Goal: Task Accomplishment & Management: Manage account settings

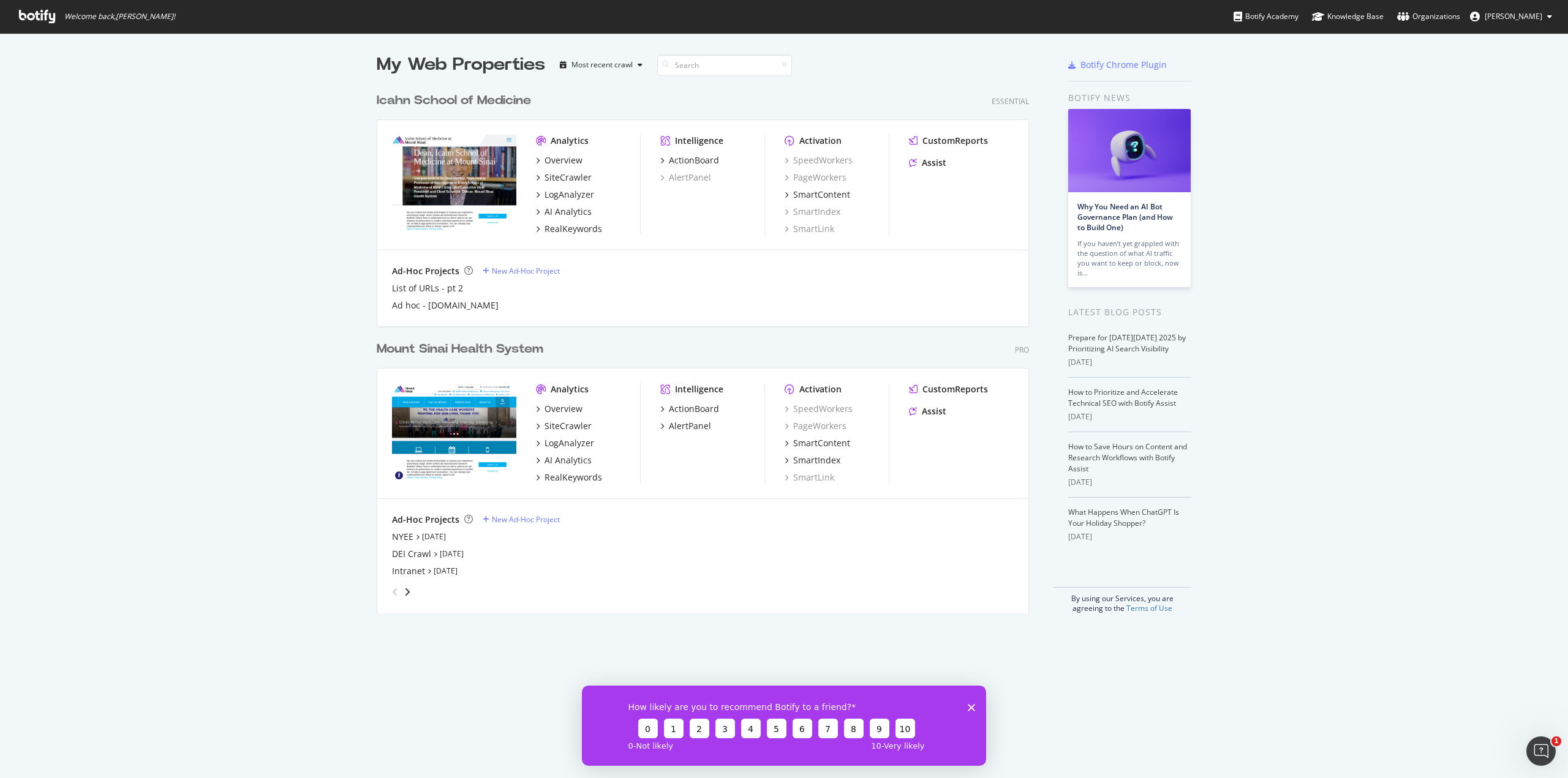
click at [405, 587] on div "angle-right" at bounding box center [406, 592] width 9 height 12
click at [405, 597] on div "angle-right" at bounding box center [406, 592] width 9 height 12
click at [405, 597] on icon "angle-right" at bounding box center [407, 592] width 6 height 9
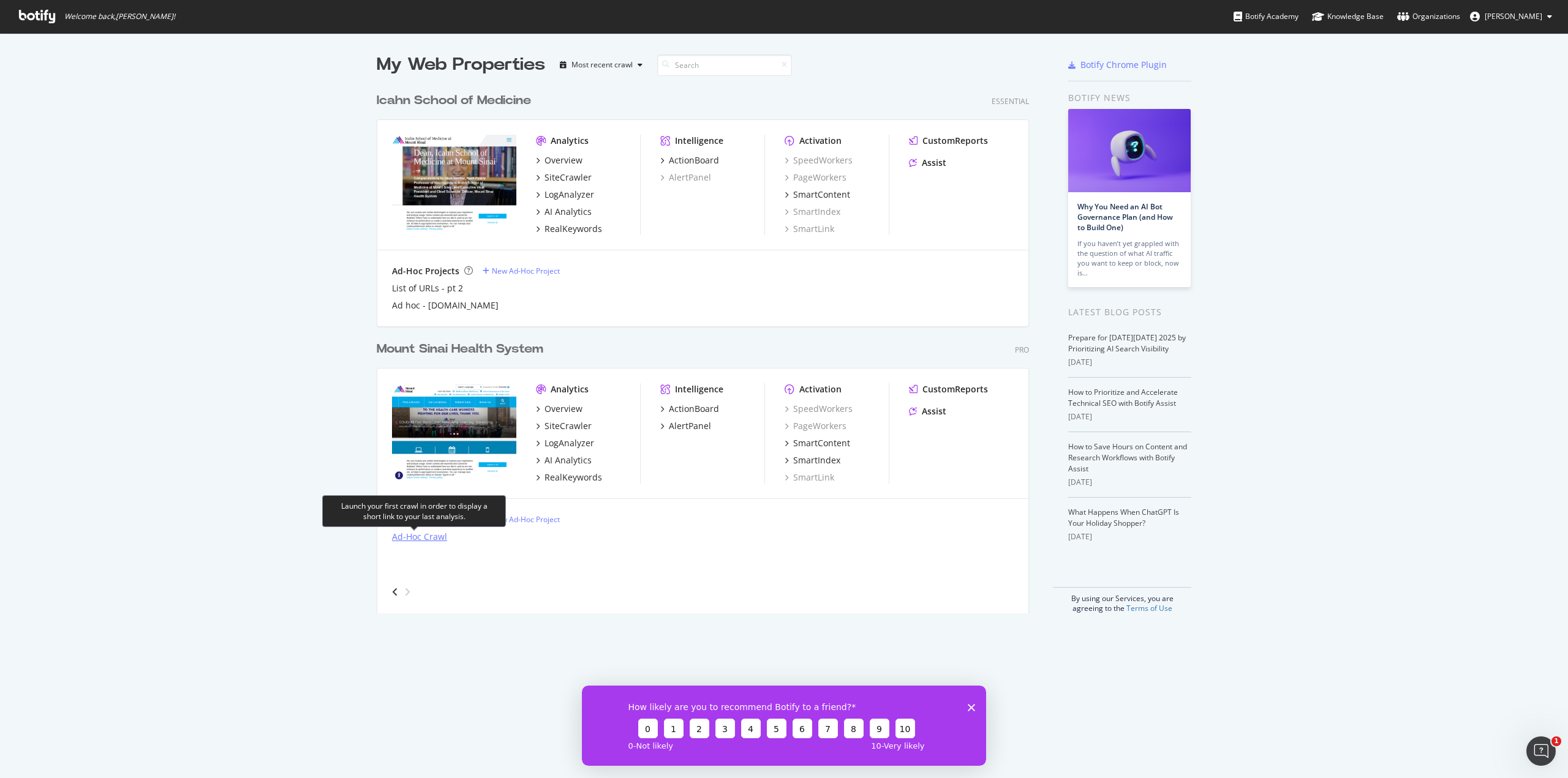
click at [418, 536] on div "Ad-Hoc Crawl" at bounding box center [420, 536] width 55 height 12
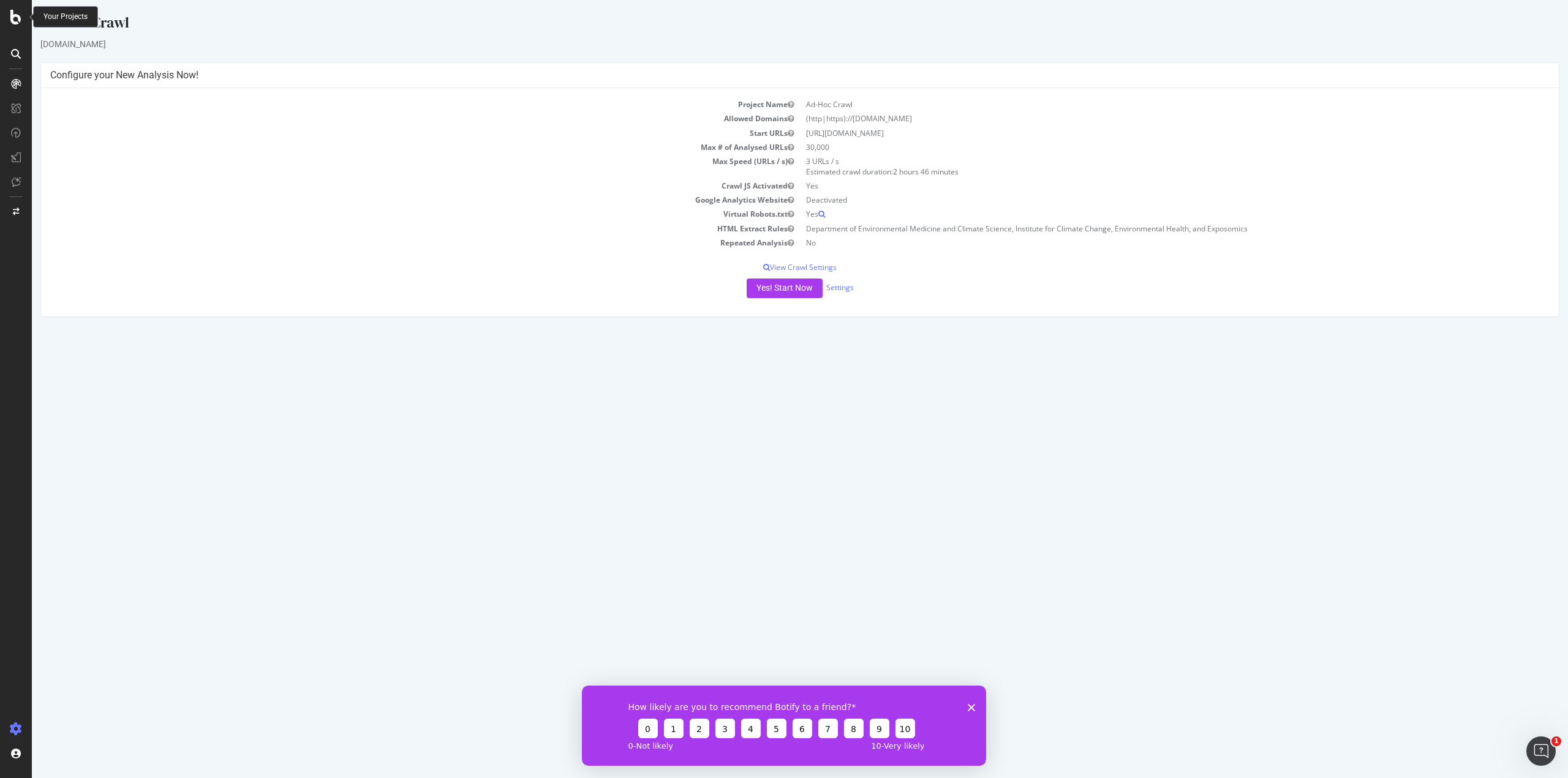
click at [20, 20] on icon at bounding box center [16, 17] width 11 height 15
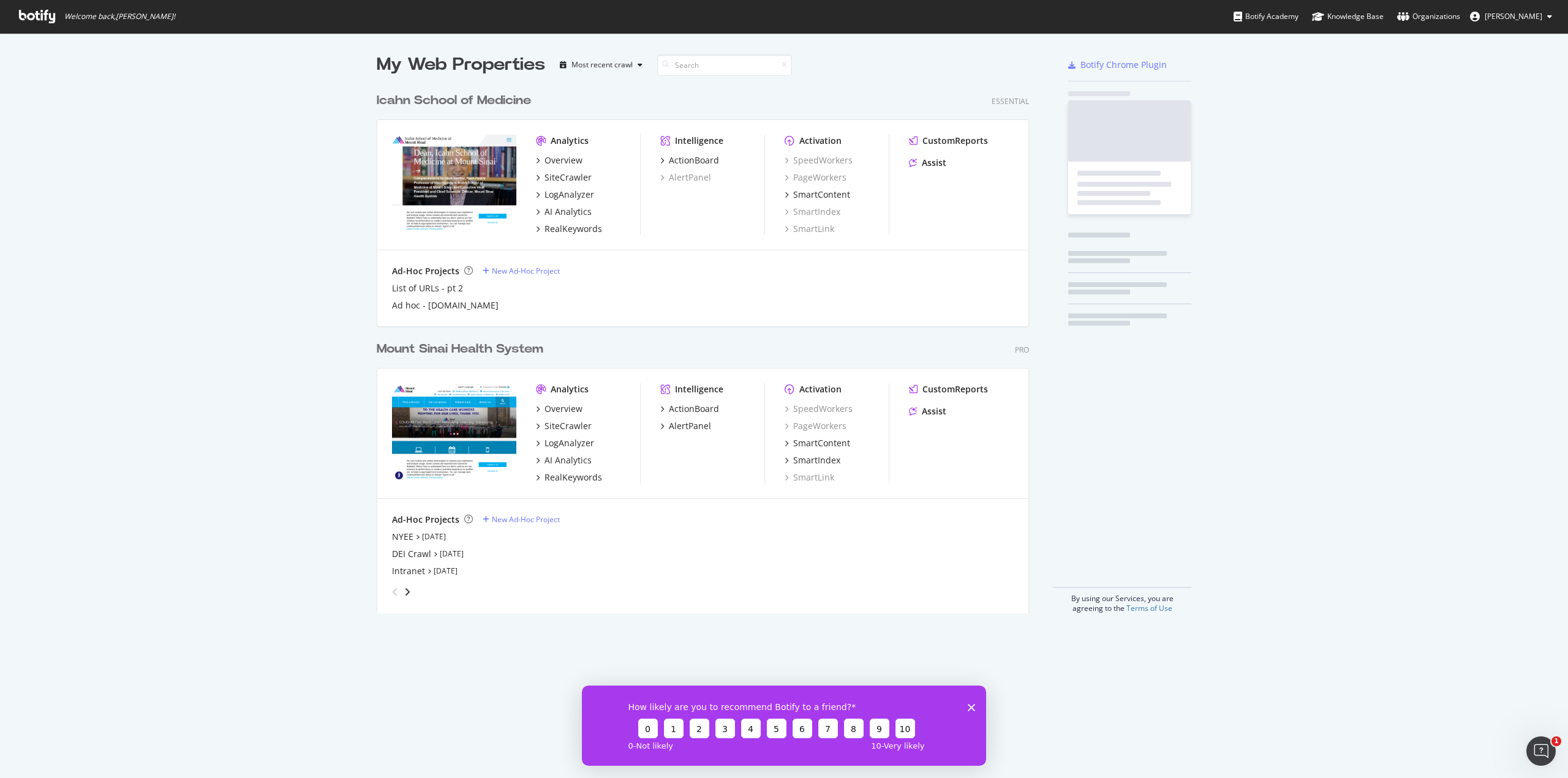
scroll to position [769, 1549]
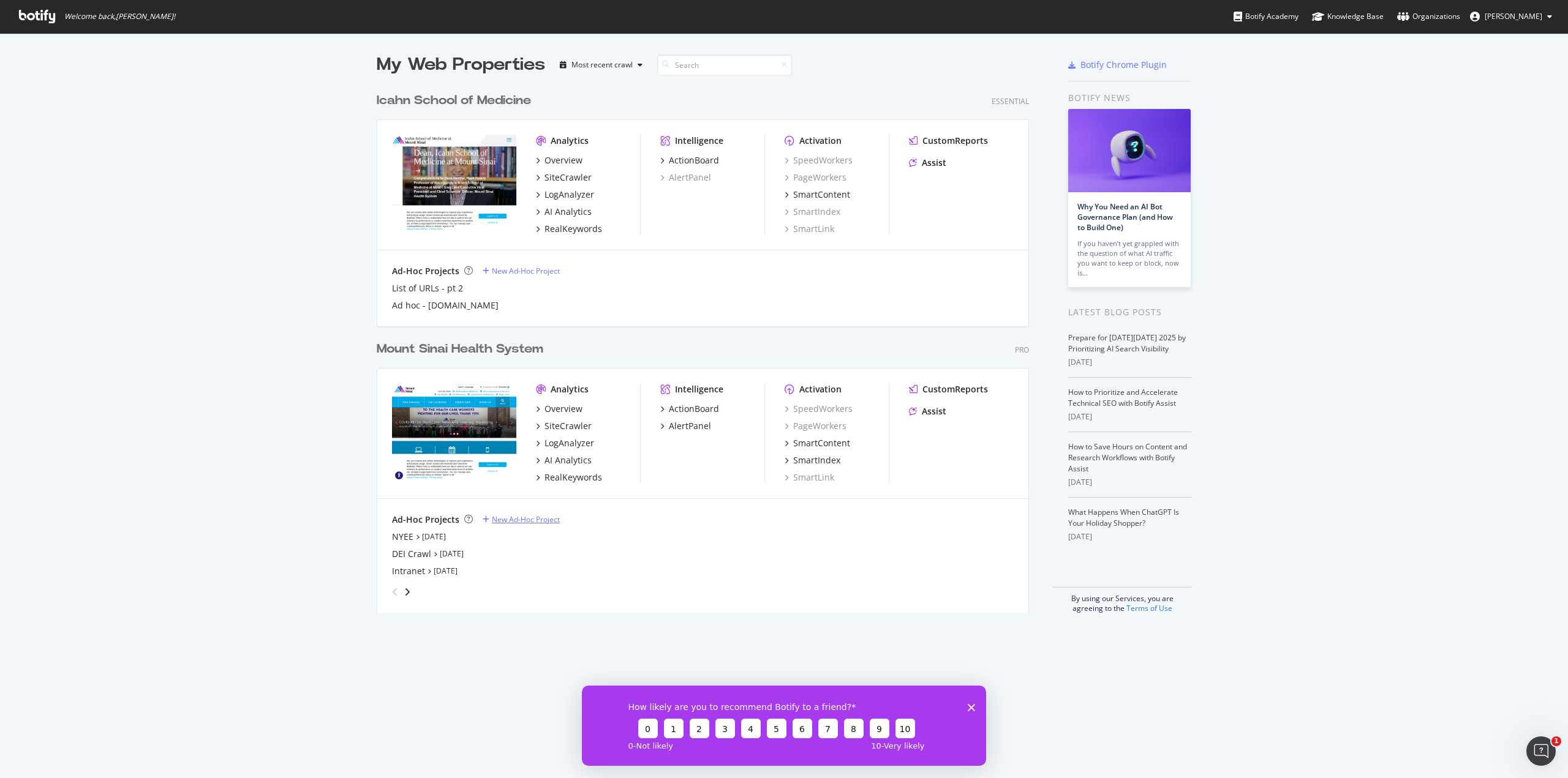
click at [497, 522] on div "New Ad-Hoc Project" at bounding box center [526, 519] width 68 height 10
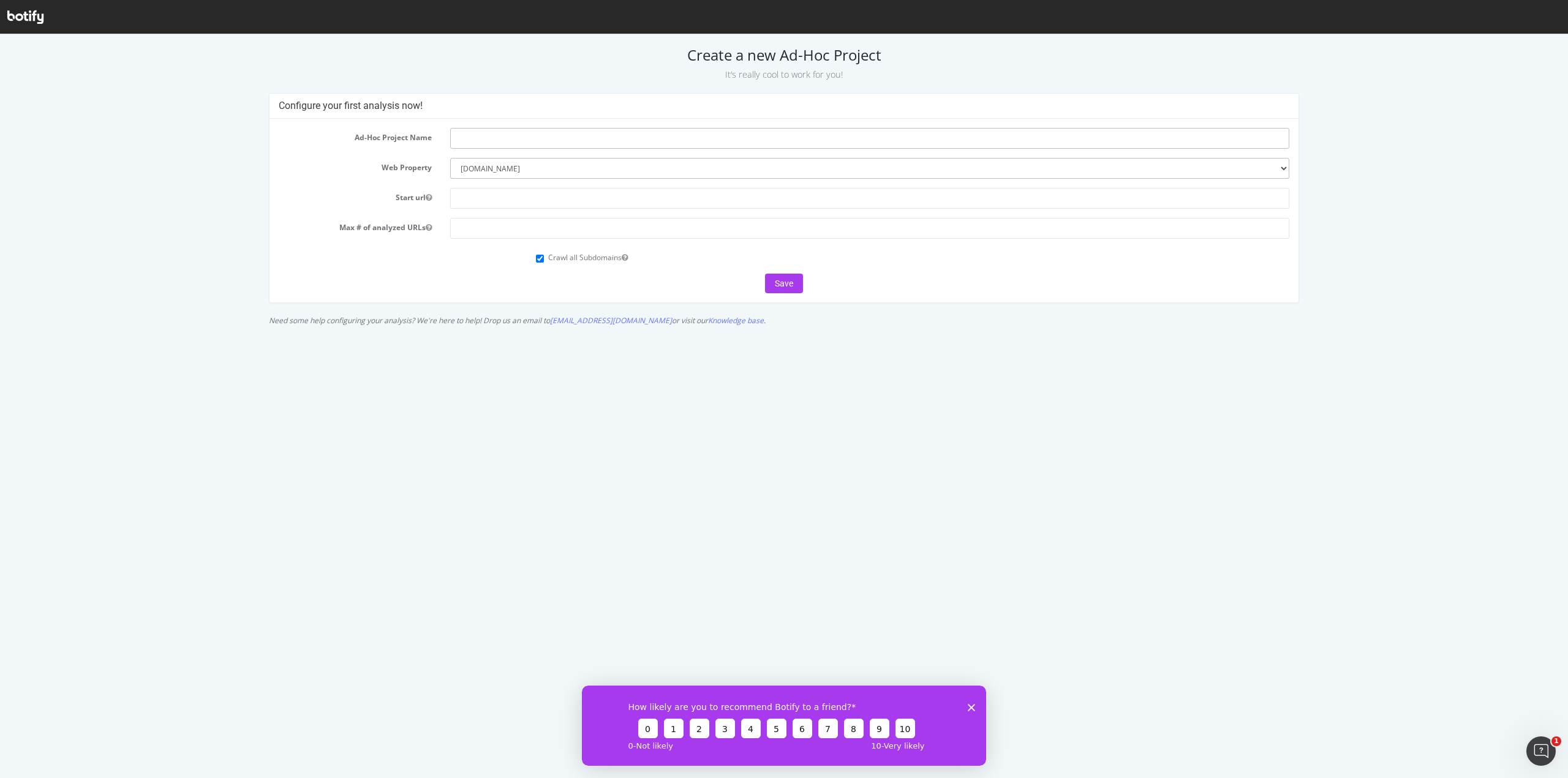
click at [548, 140] on input "text" at bounding box center [869, 138] width 838 height 21
paste input "MSH | Full Site Audit (excl. News/Press & Profiles)"
type input "MSH | Full Site Audit (excl. News/Press & Profiles)"
click at [510, 195] on input "text" at bounding box center [869, 198] width 838 height 21
paste input "https://www.mountsinai.org/"
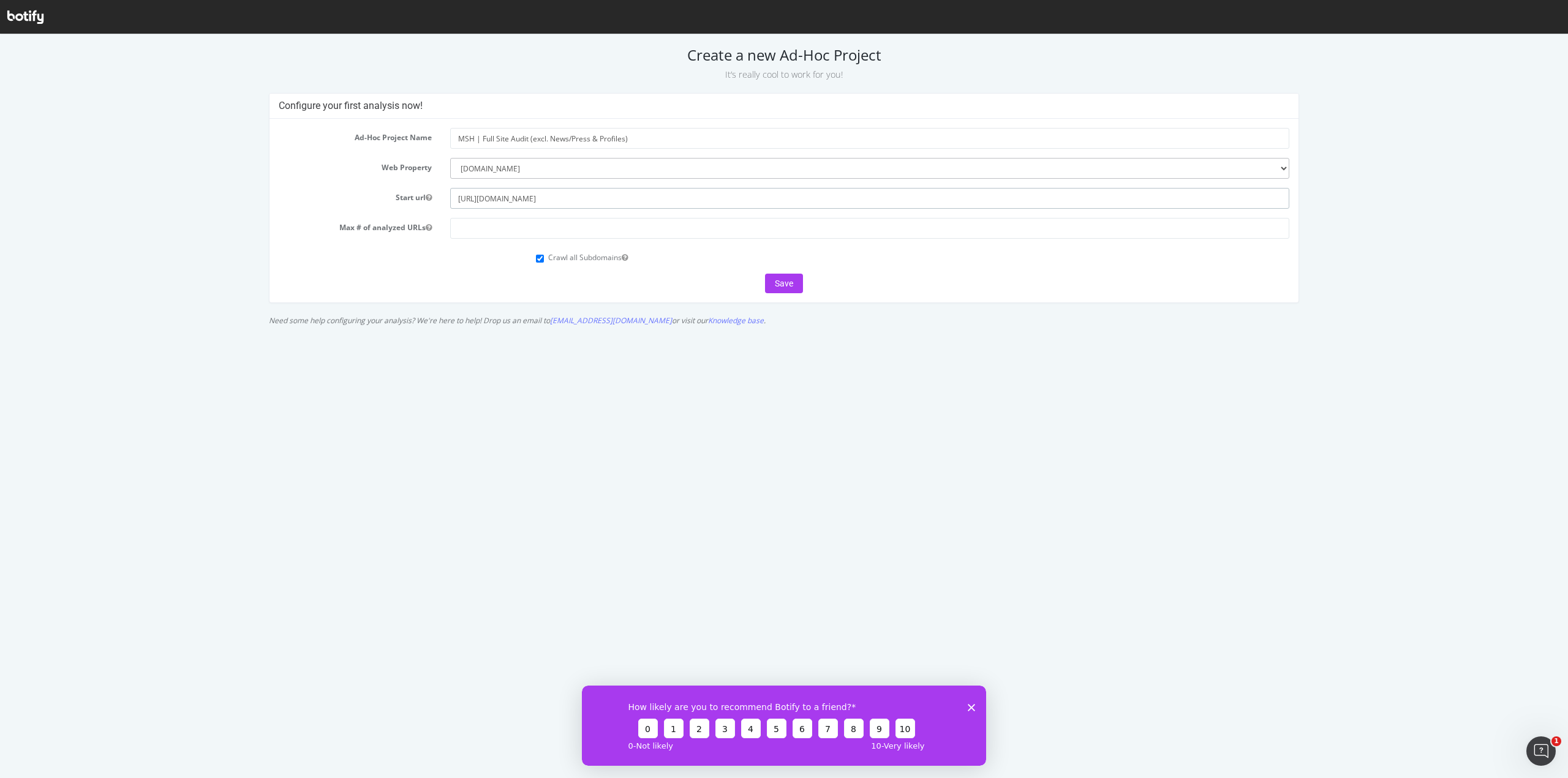
type input "https://www.mountsinai.org/"
click at [541, 260] on input "Crawl all Subdomains" at bounding box center [540, 259] width 8 height 8
click at [535, 259] on div "Crawl all Subdomains" at bounding box center [912, 256] width 771 height 16
click at [540, 261] on input "Crawl all Subdomains" at bounding box center [540, 259] width 8 height 8
checkbox input "true"
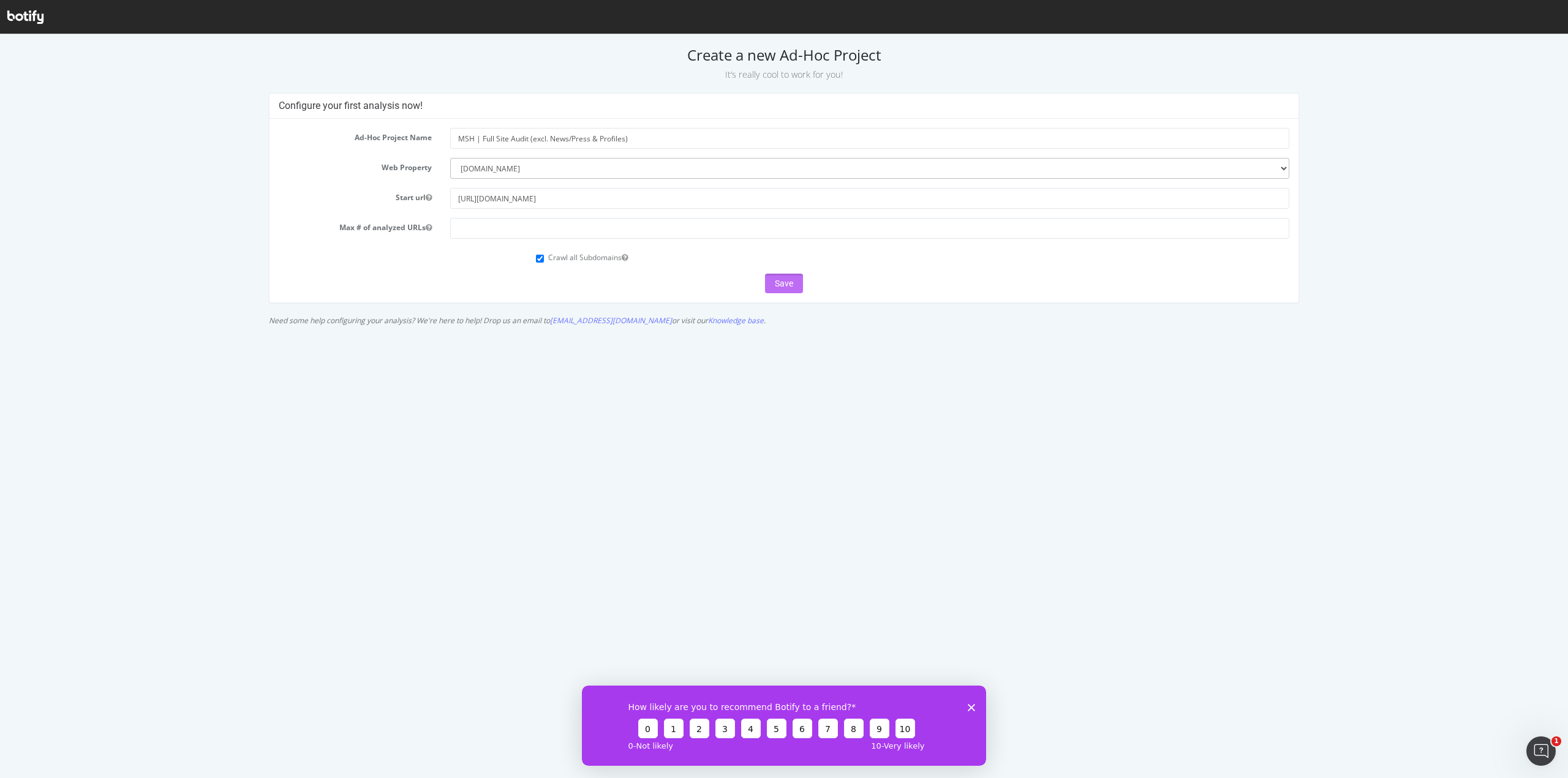
click at [775, 285] on button "Save" at bounding box center [784, 283] width 38 height 20
click at [604, 230] on input "number" at bounding box center [869, 228] width 838 height 21
type input "162000"
click at [541, 257] on input "Crawl all Subdomains" at bounding box center [540, 259] width 8 height 8
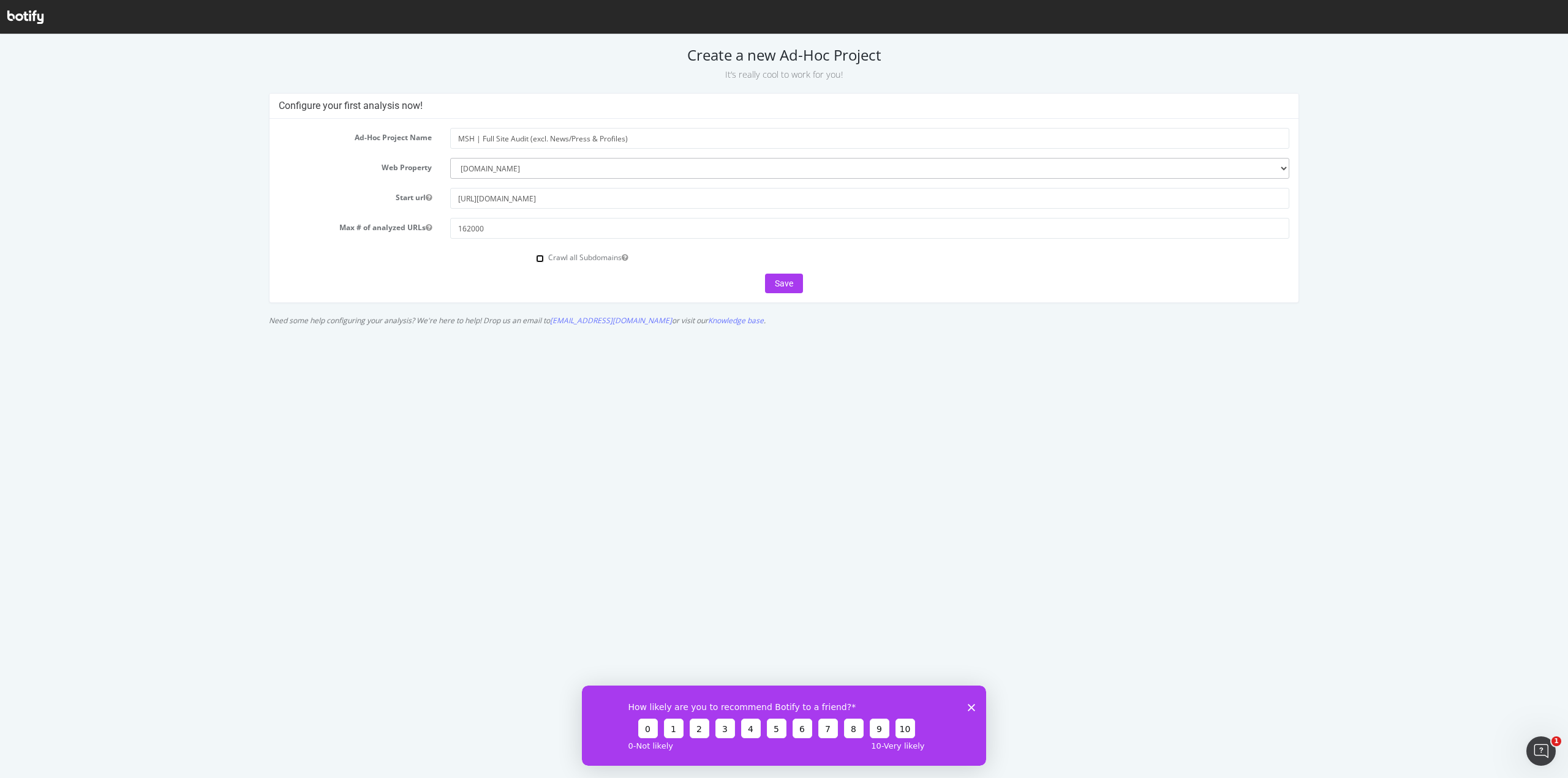
checkbox input "true"
click at [792, 288] on button "Save" at bounding box center [784, 283] width 38 height 20
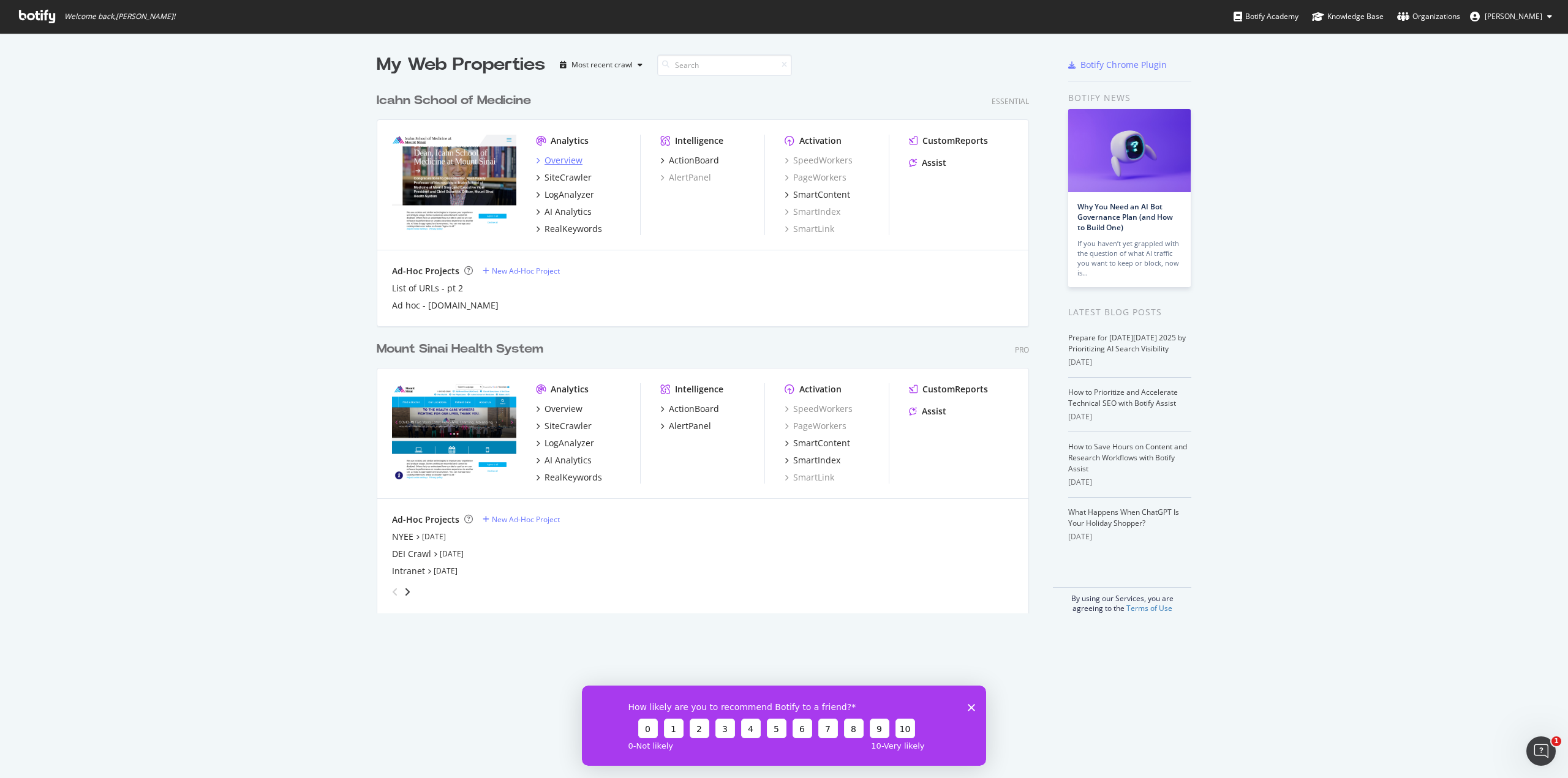
click at [565, 160] on div "Overview" at bounding box center [564, 160] width 38 height 12
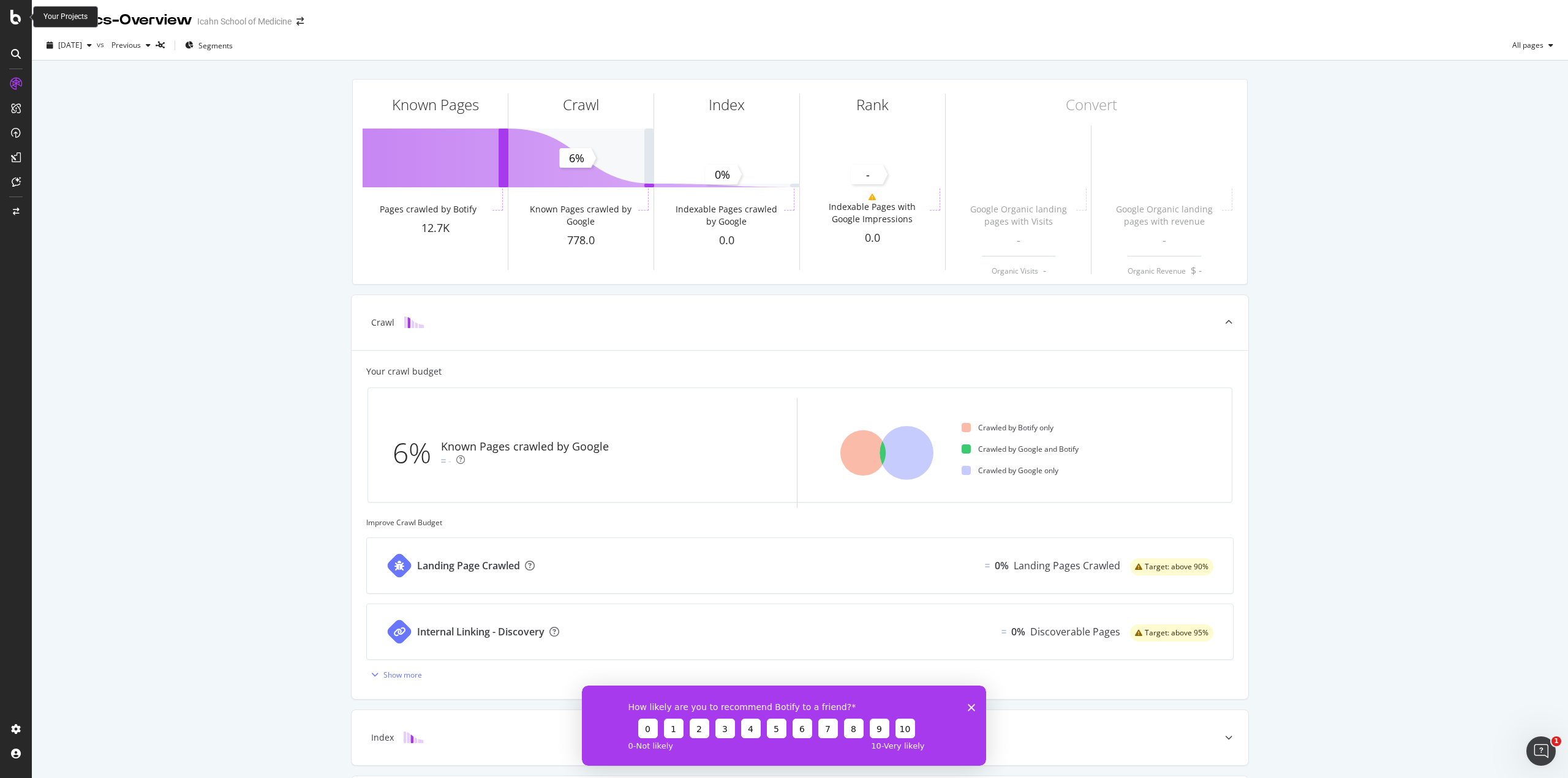
click at [9, 24] on div at bounding box center [15, 17] width 29 height 15
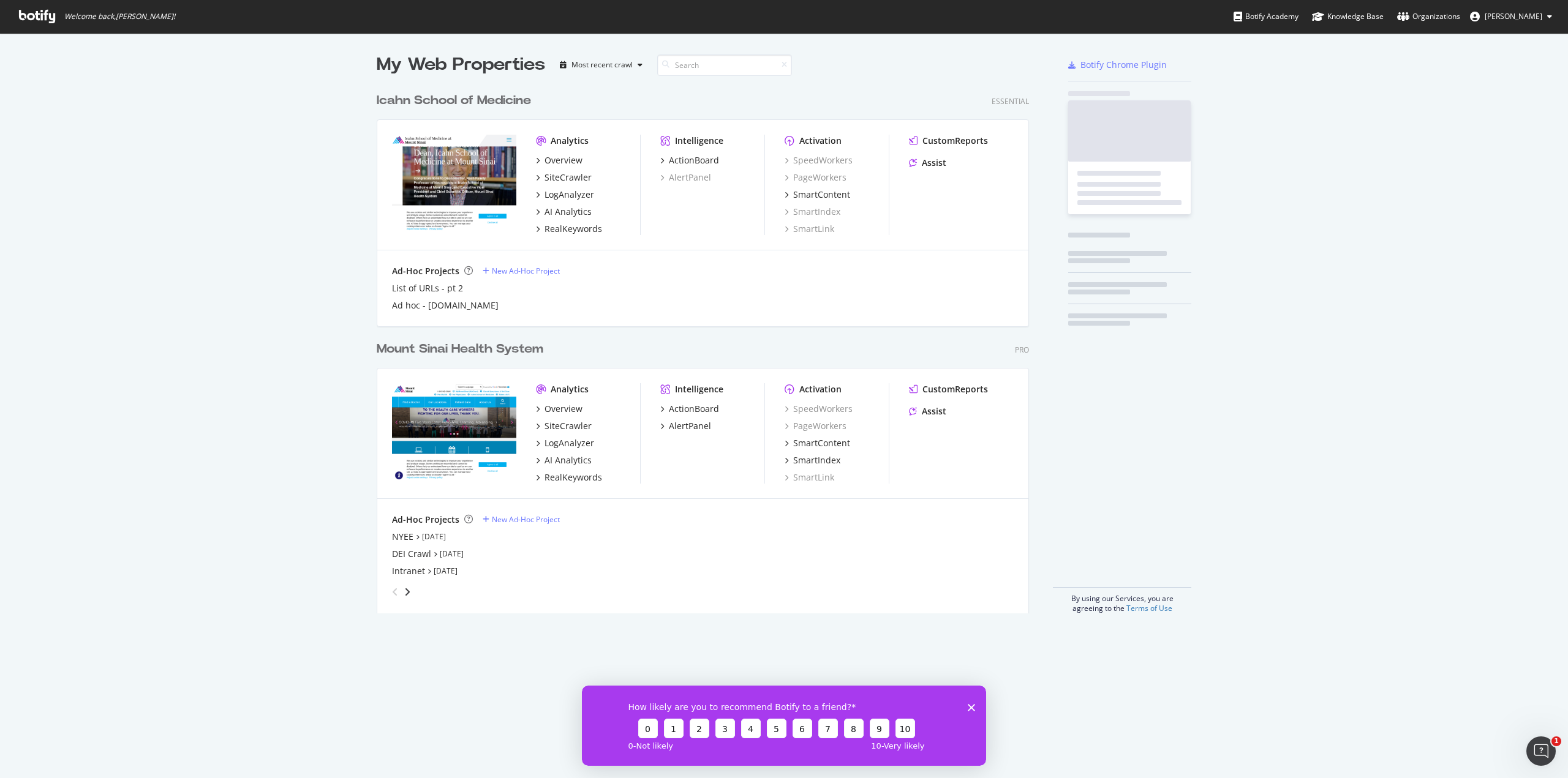
scroll to position [769, 1549]
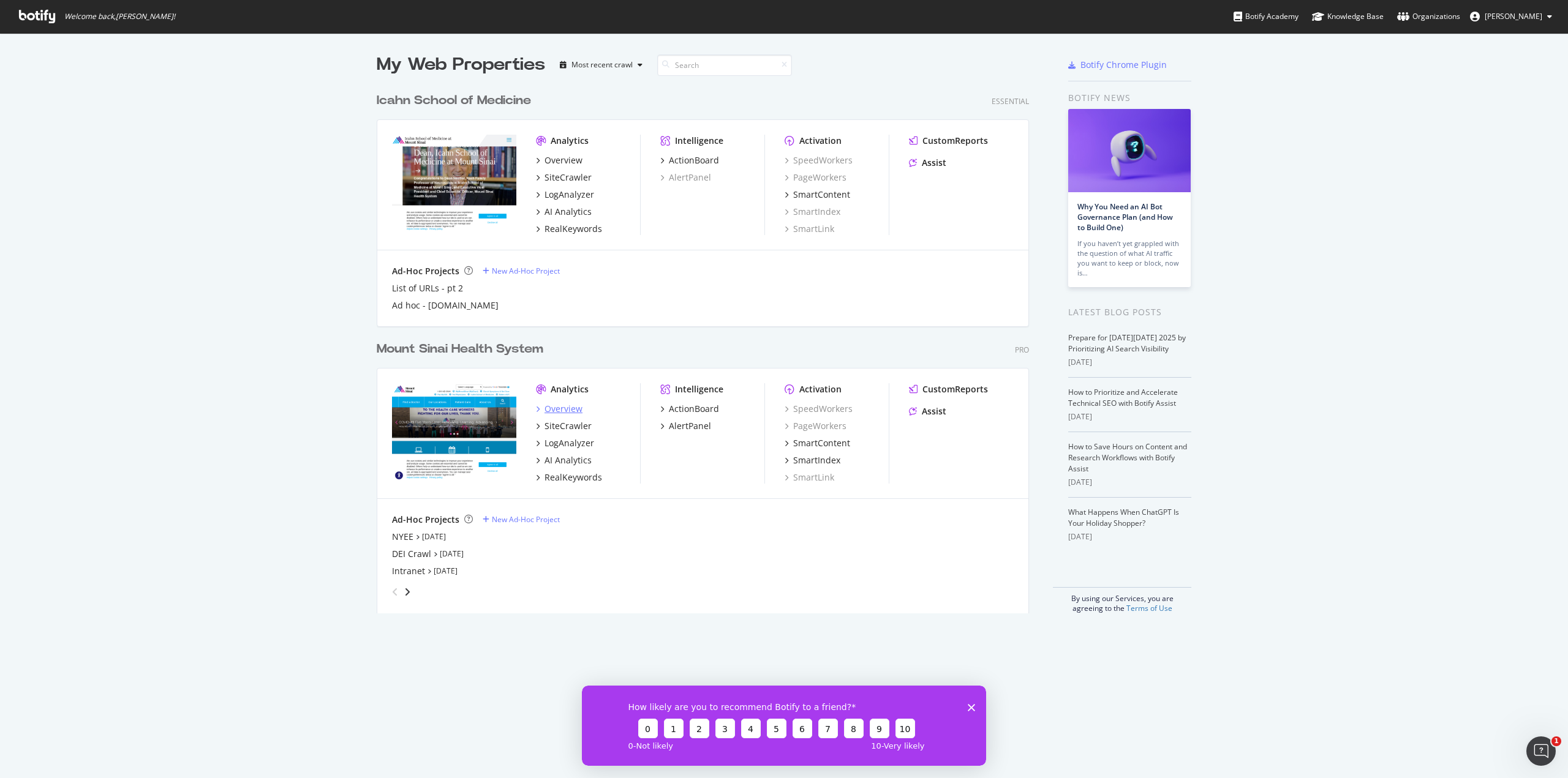
click at [554, 408] on div "Overview" at bounding box center [564, 408] width 38 height 12
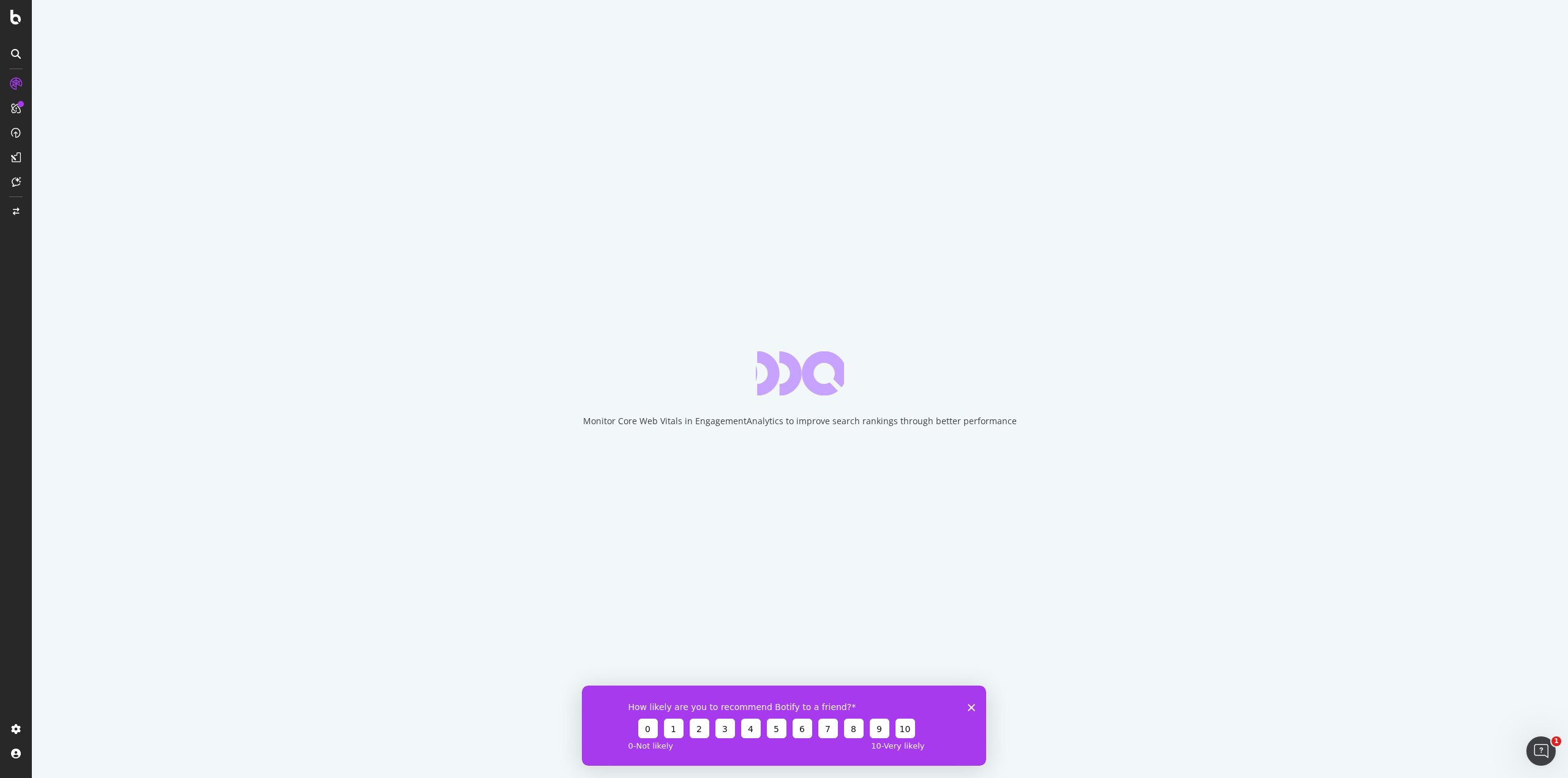
click at [972, 709] on icon "Close survey" at bounding box center [971, 708] width 8 height 8
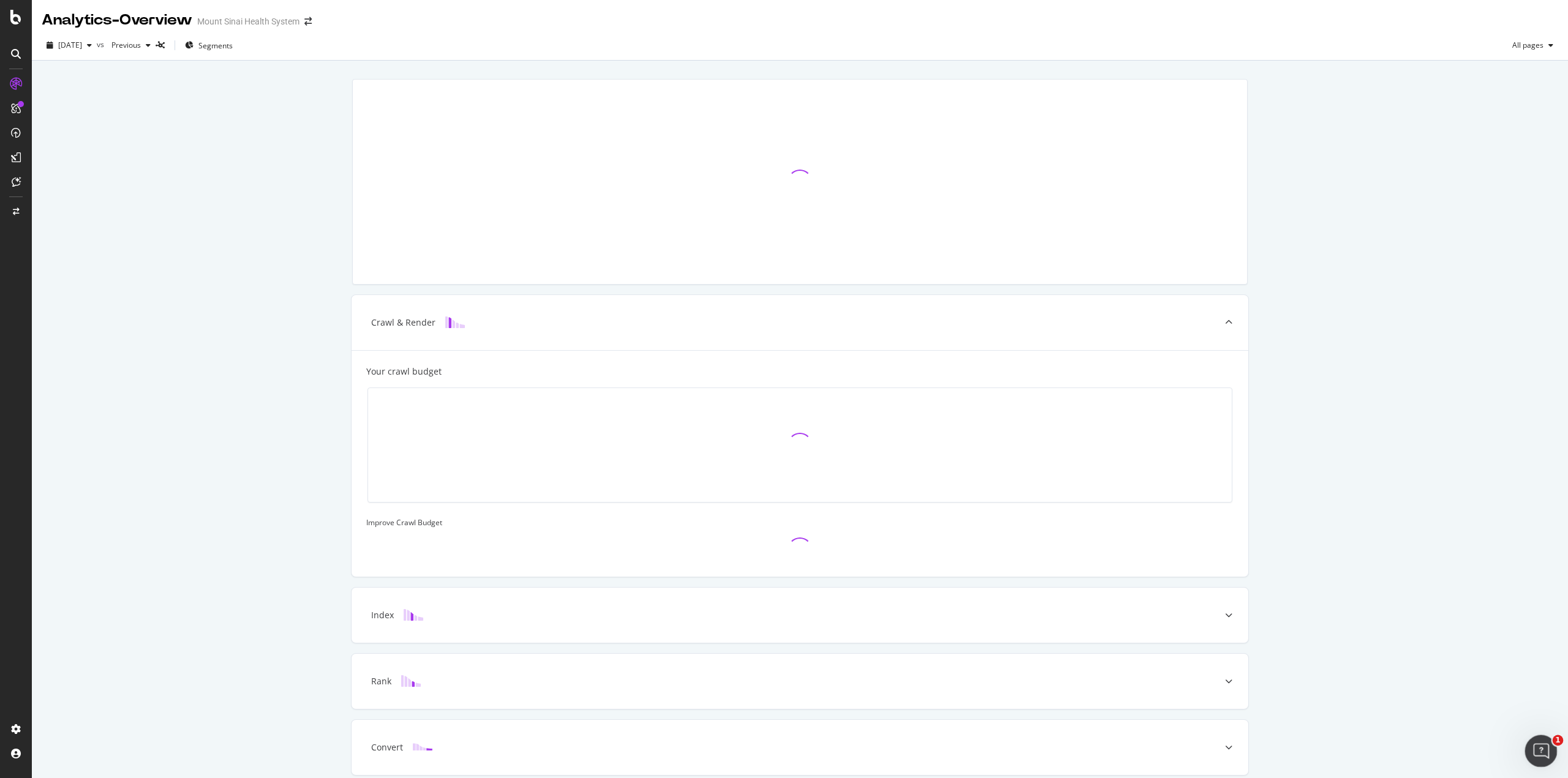
click at [1535, 751] on icon "Open Intercom Messenger" at bounding box center [1539, 750] width 20 height 20
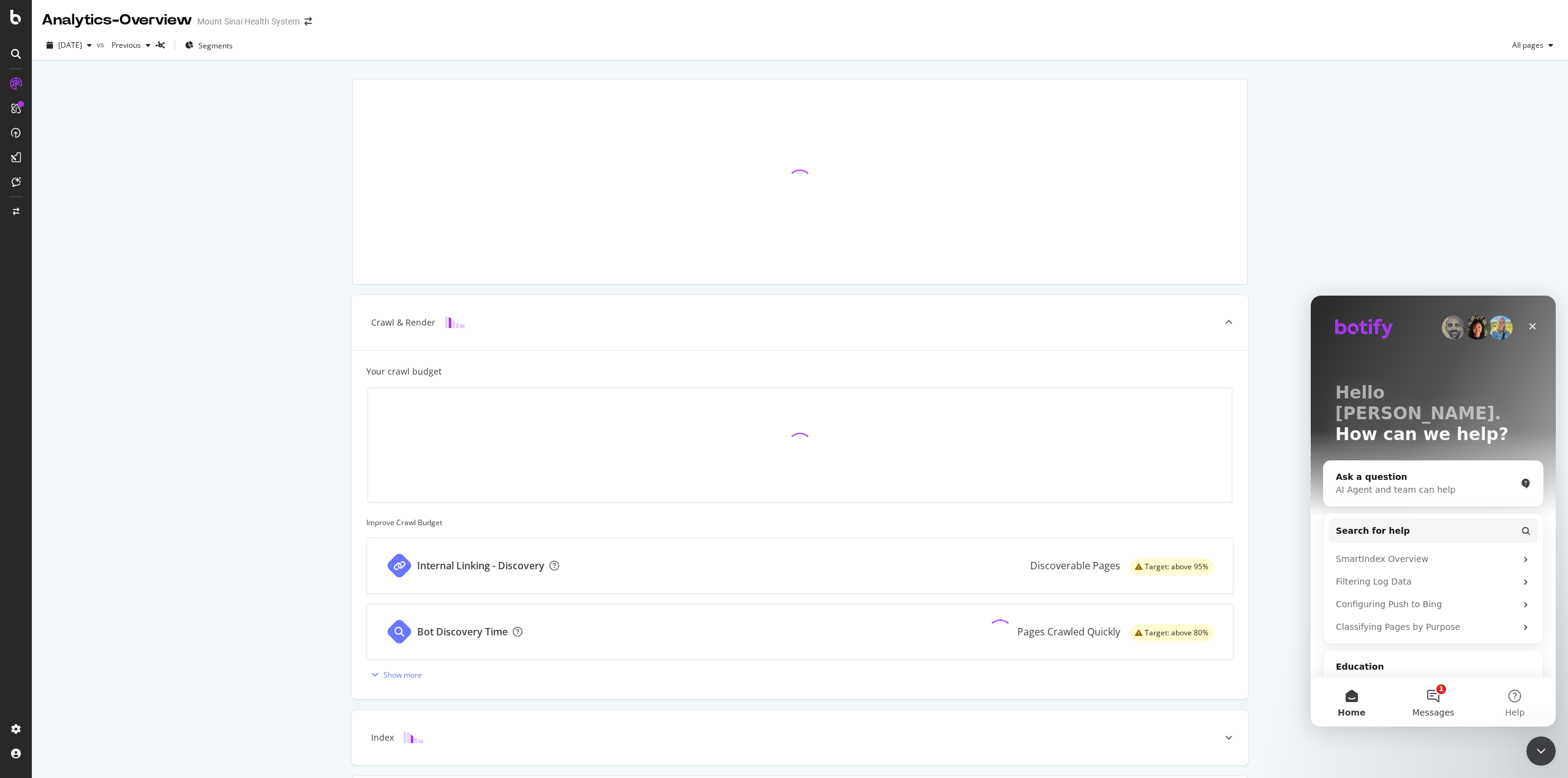
click at [1434, 716] on span "Messages" at bounding box center [1433, 713] width 43 height 9
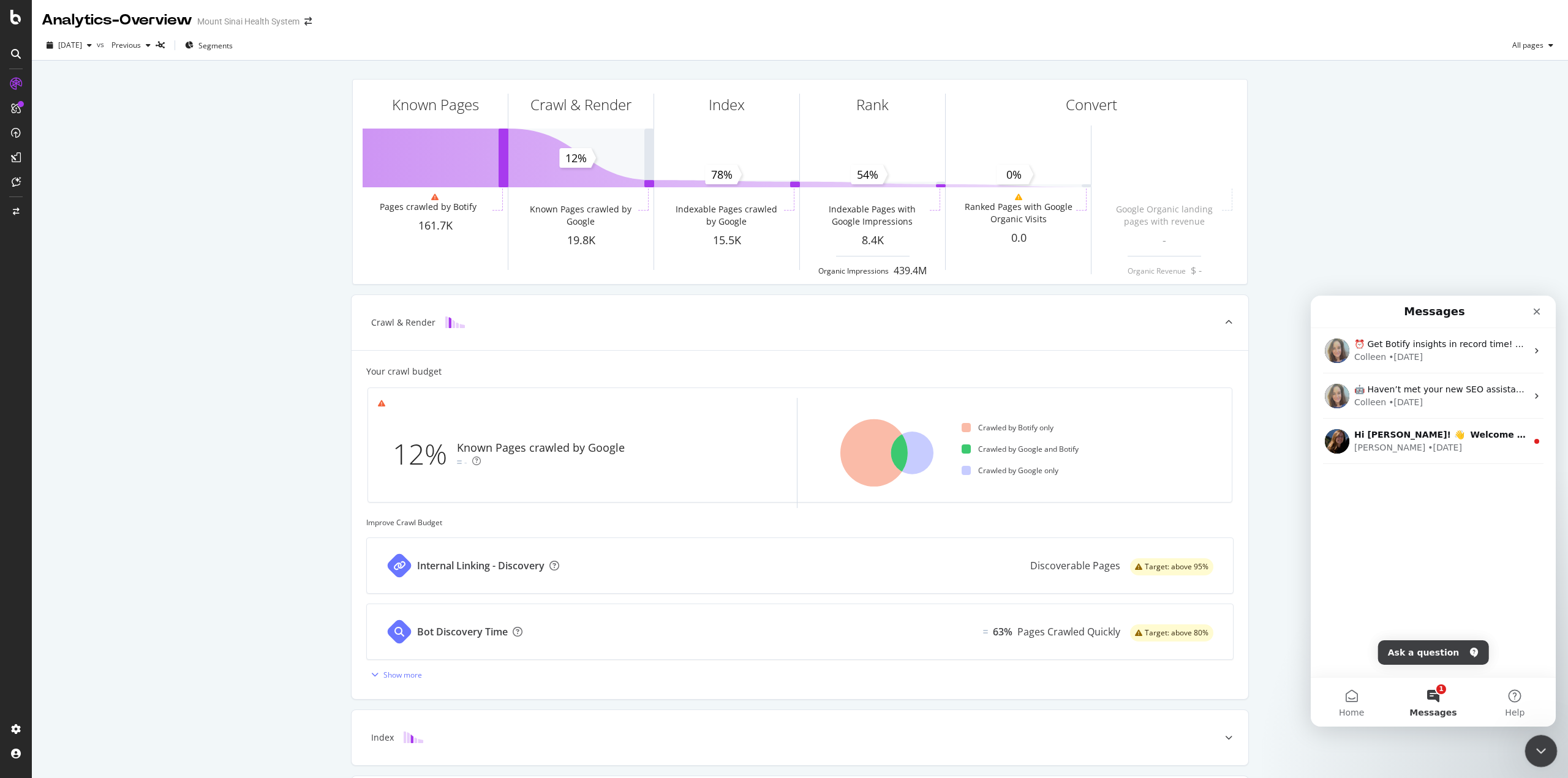
click at [1540, 751] on icon "Close Intercom Messenger" at bounding box center [1539, 750] width 9 height 5
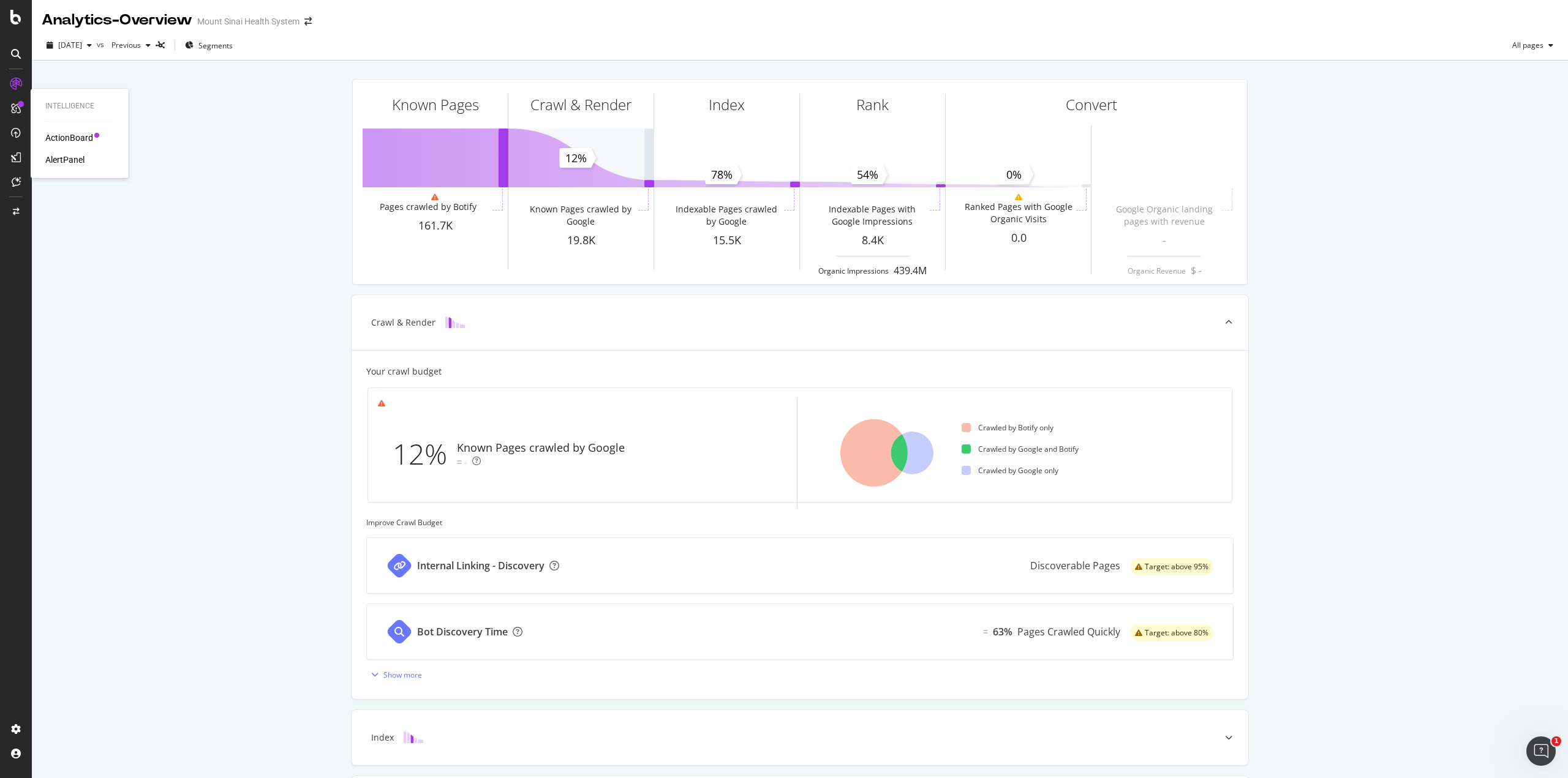
click at [72, 142] on div "ActionBoard" at bounding box center [69, 137] width 47 height 12
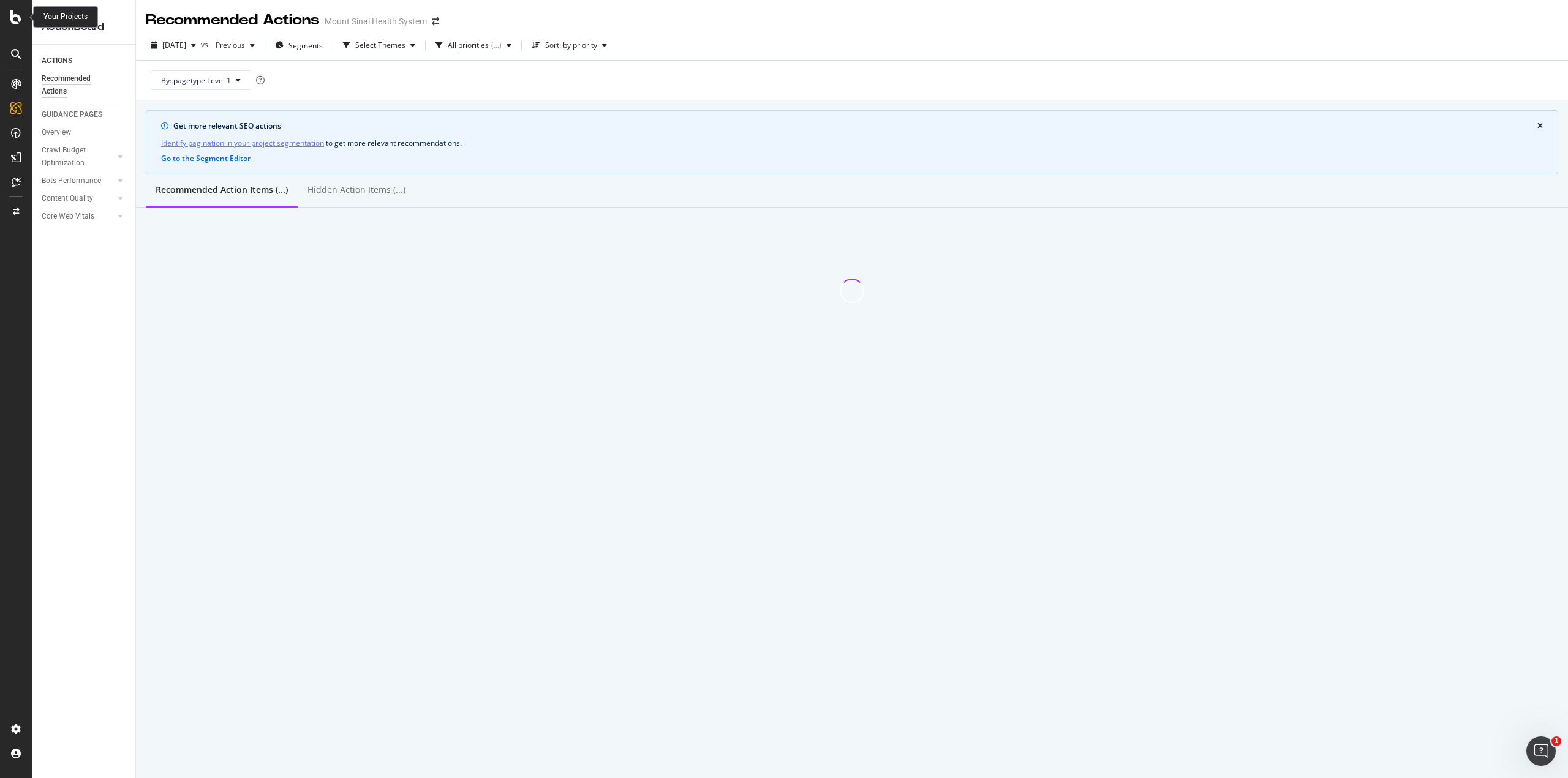
click at [13, 16] on icon at bounding box center [16, 17] width 11 height 15
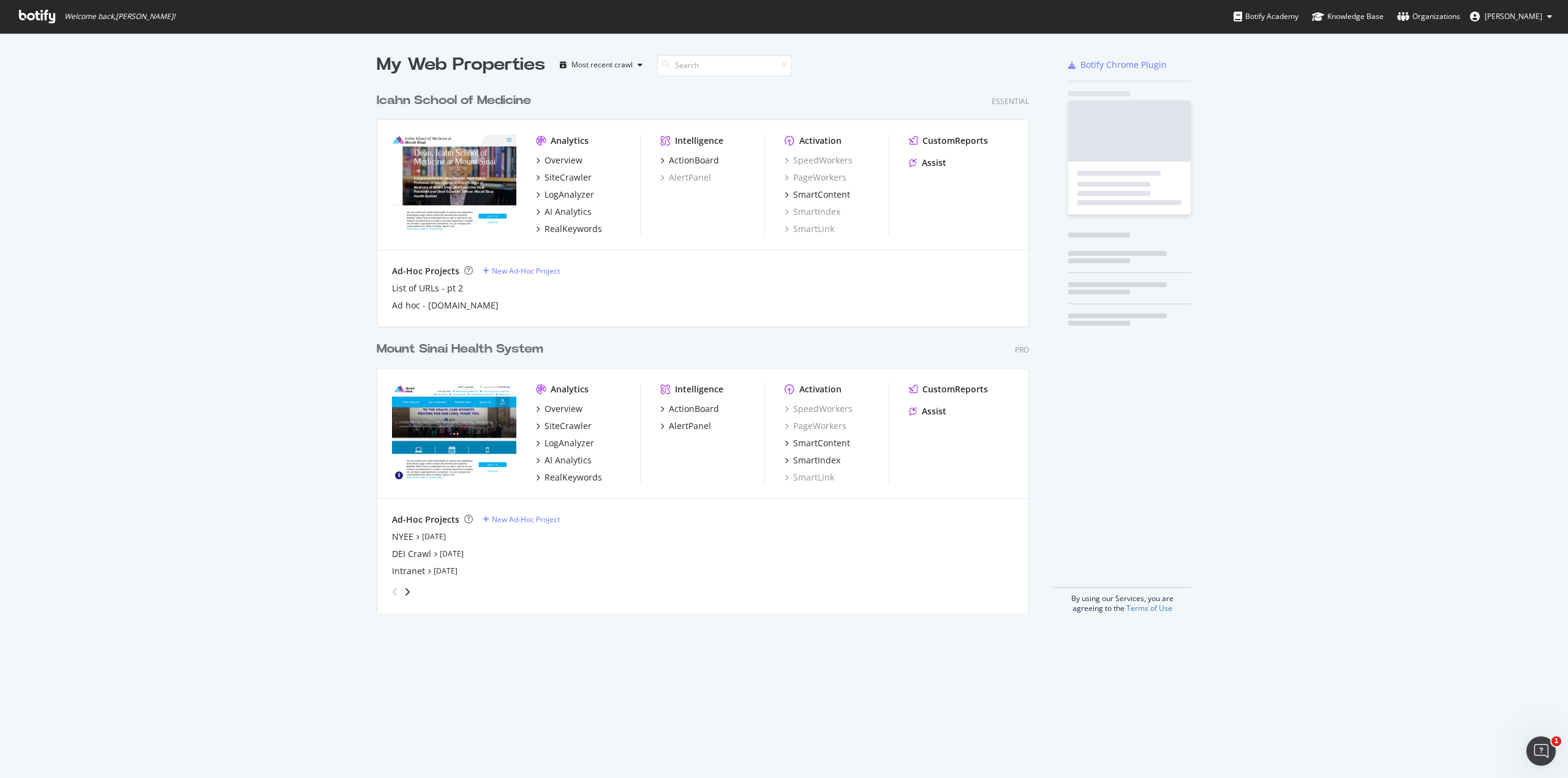
scroll to position [769, 1549]
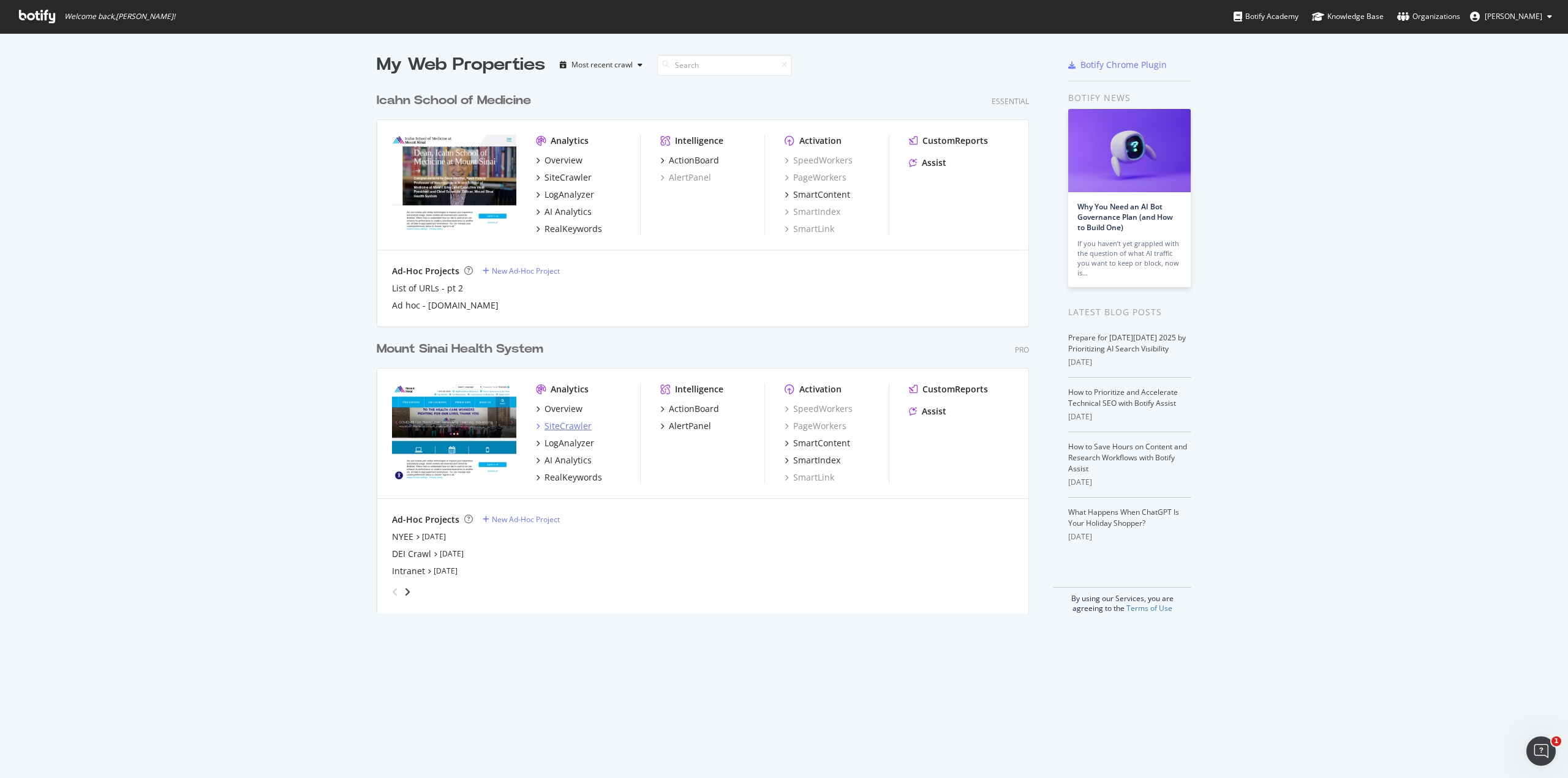
click at [561, 424] on div "SiteCrawler" at bounding box center [568, 425] width 47 height 12
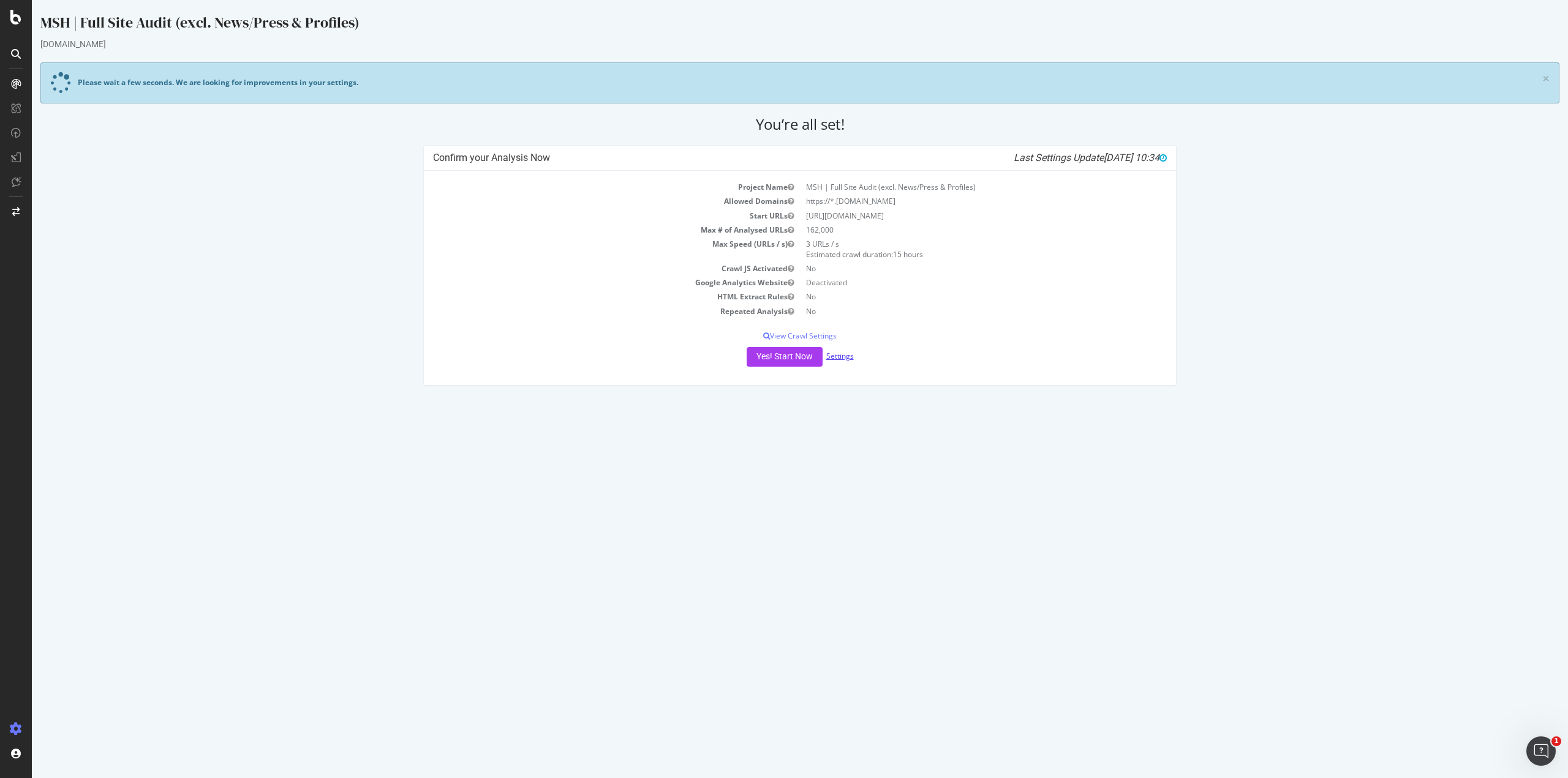
click at [843, 353] on link "Settings" at bounding box center [839, 355] width 27 height 10
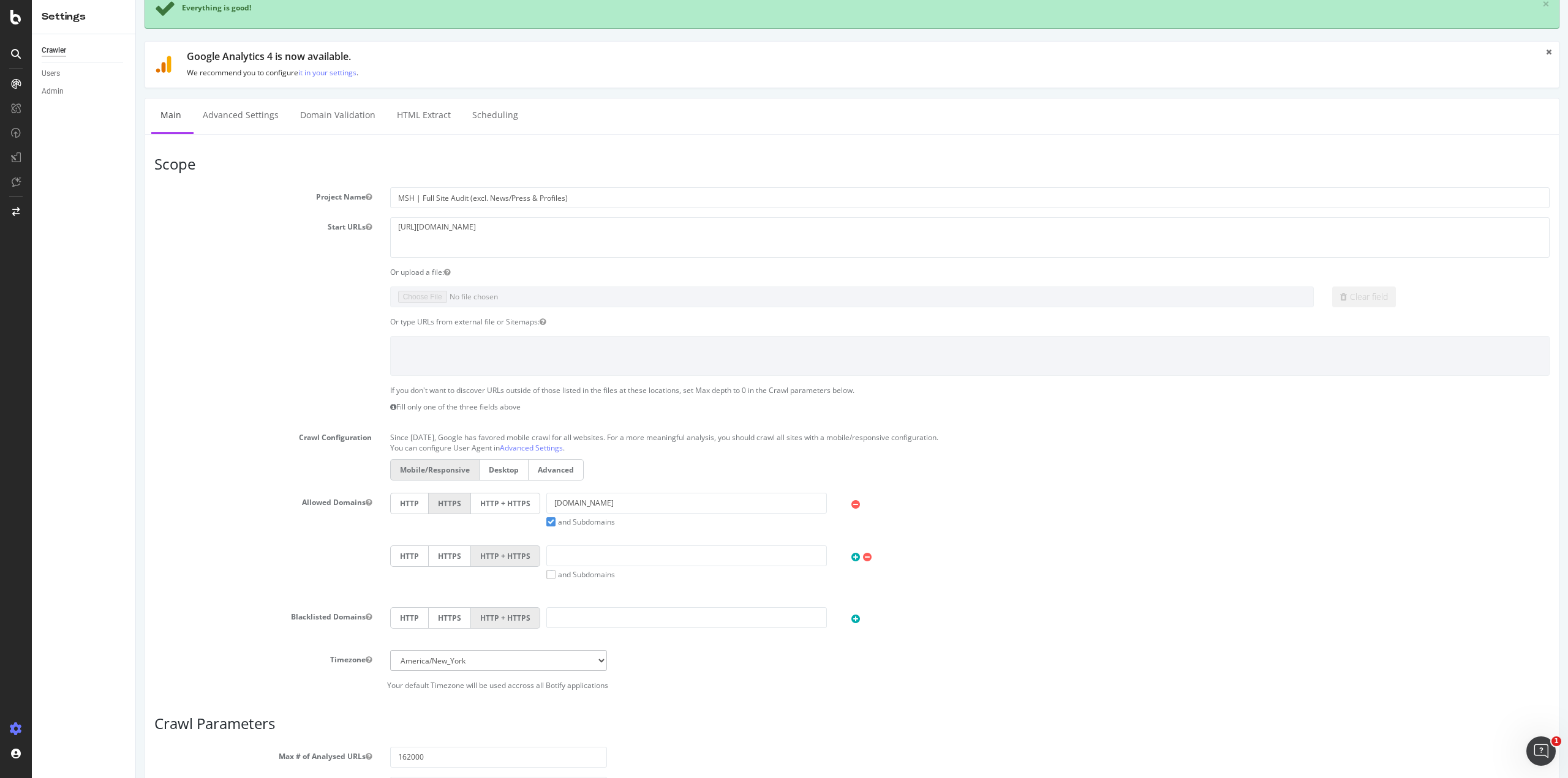
scroll to position [62, 0]
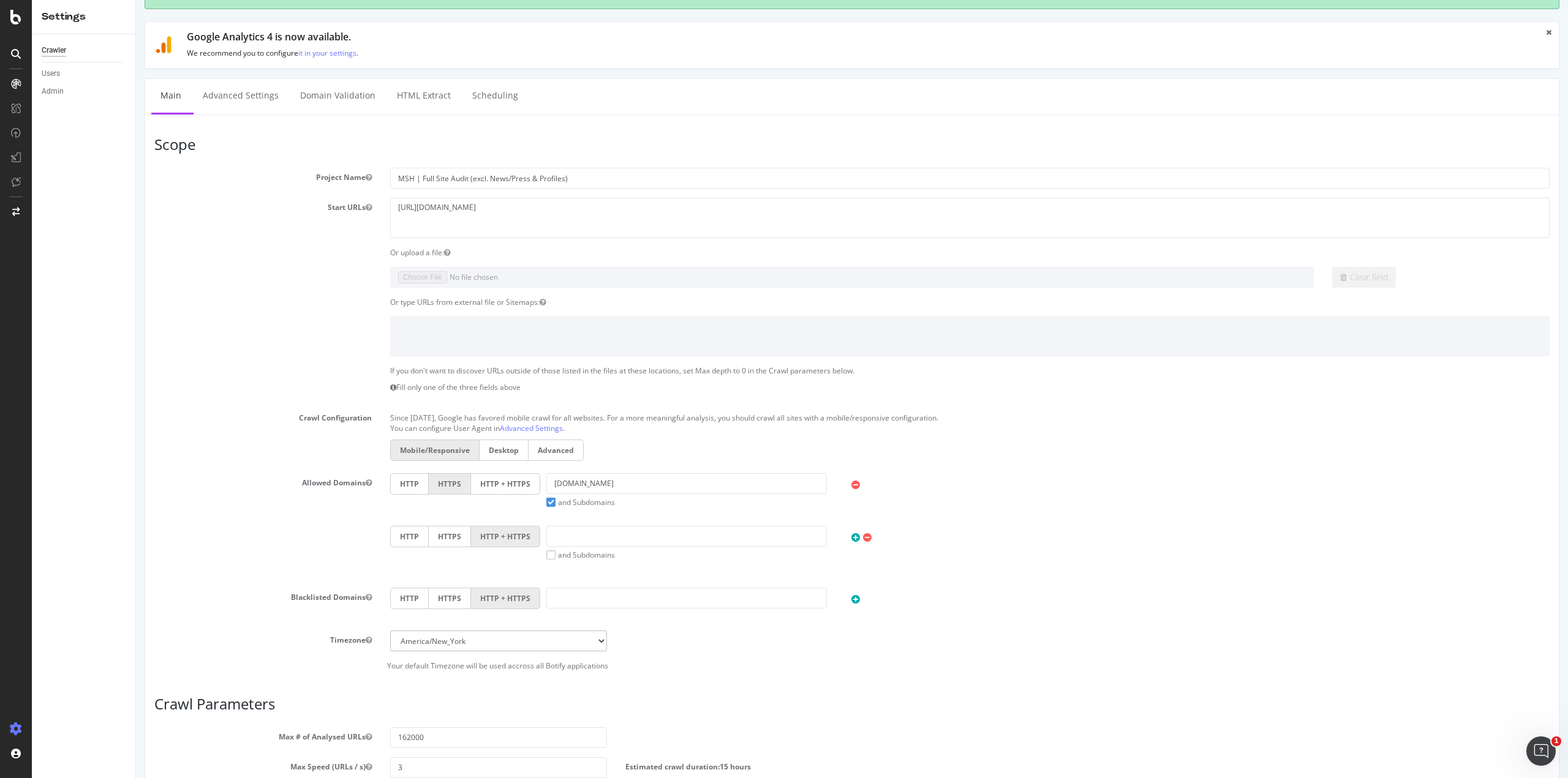
click at [545, 451] on label "Advanced" at bounding box center [556, 450] width 55 height 22
click at [135, 0] on input "Advanced" at bounding box center [135, 0] width 0 height 0
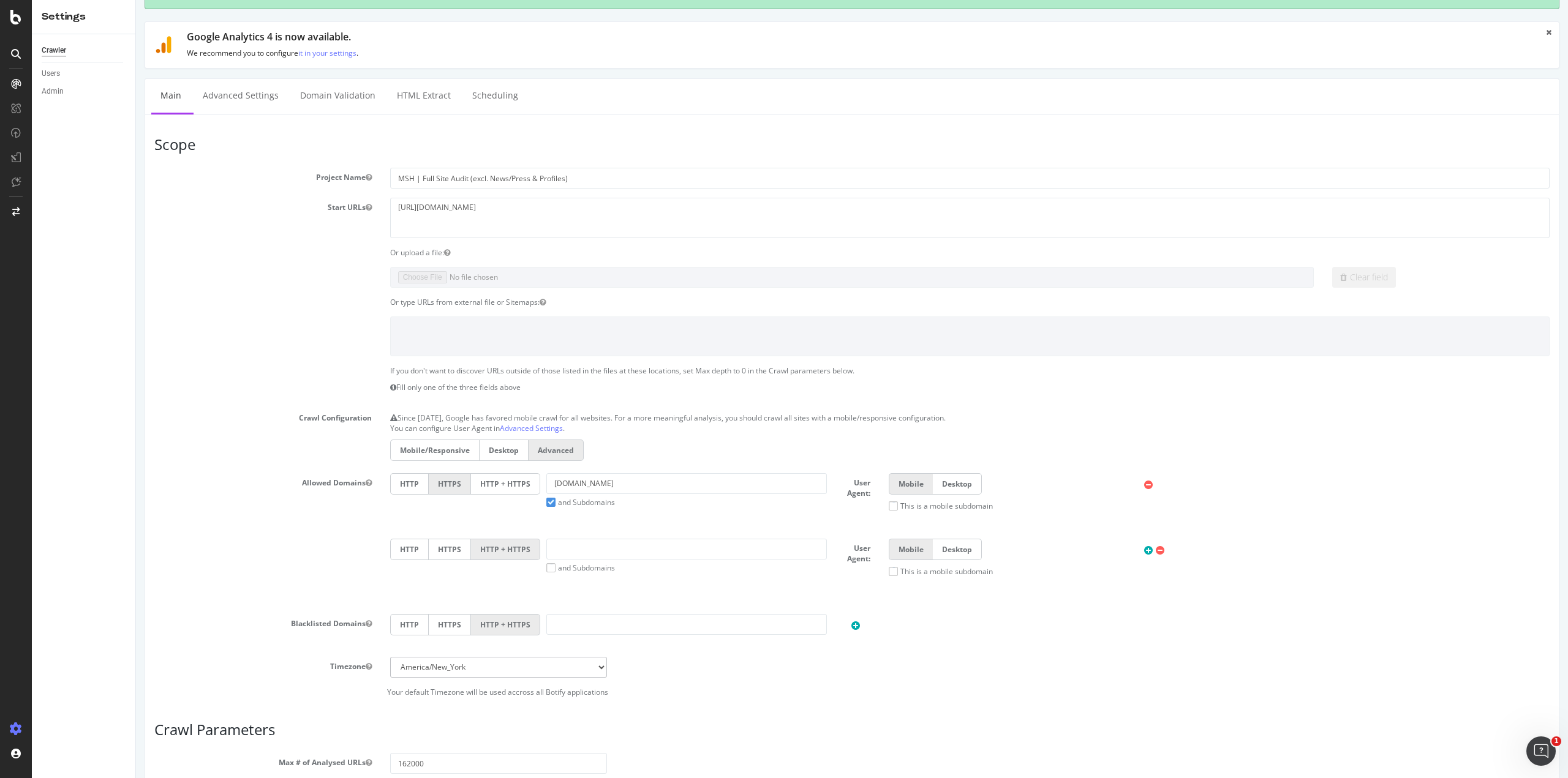
click at [426, 451] on label "Mobile/Responsive" at bounding box center [435, 450] width 89 height 22
click at [135, 0] on input "Mobile/Responsive" at bounding box center [135, 0] width 0 height 0
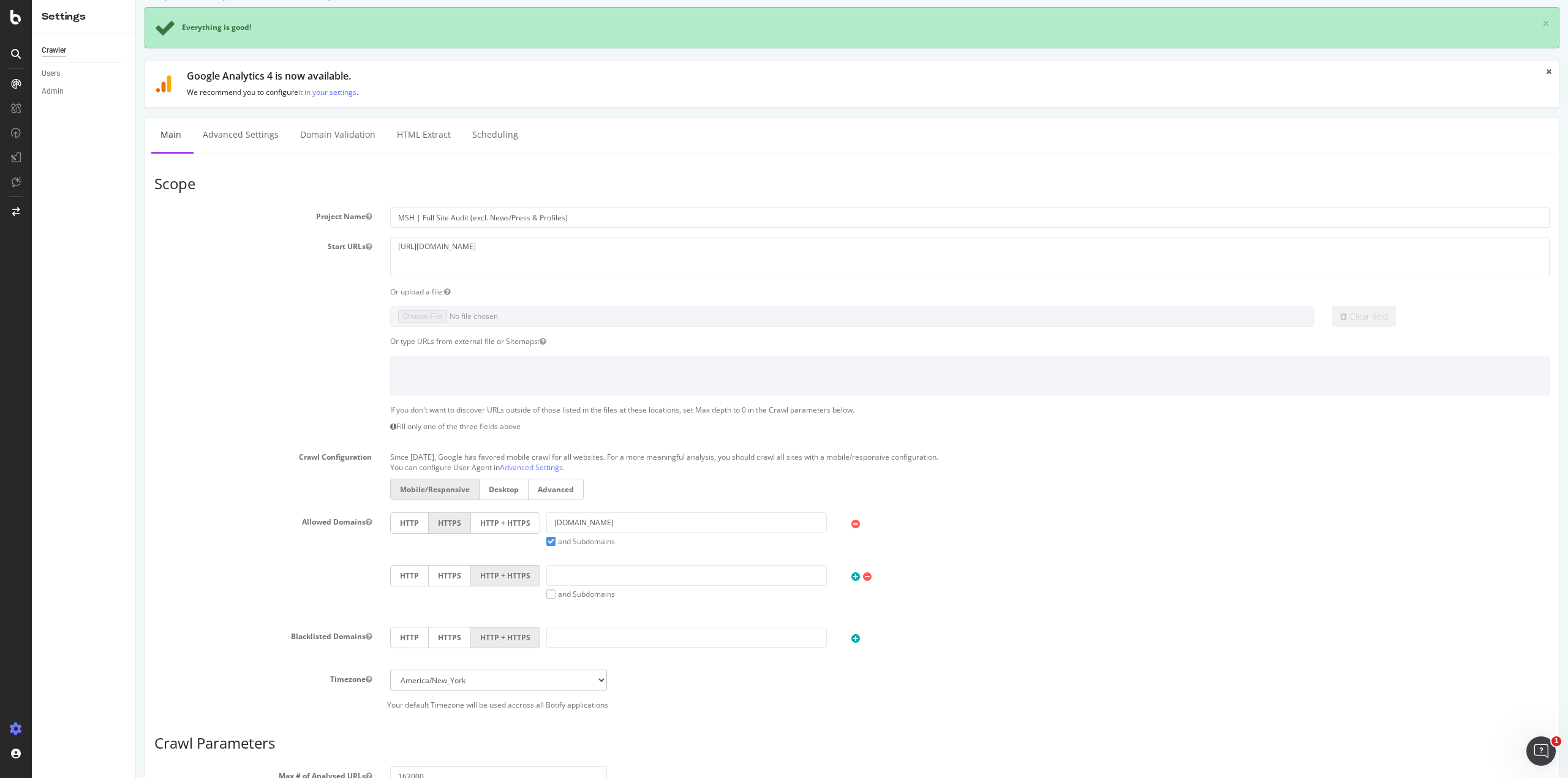
scroll to position [0, 0]
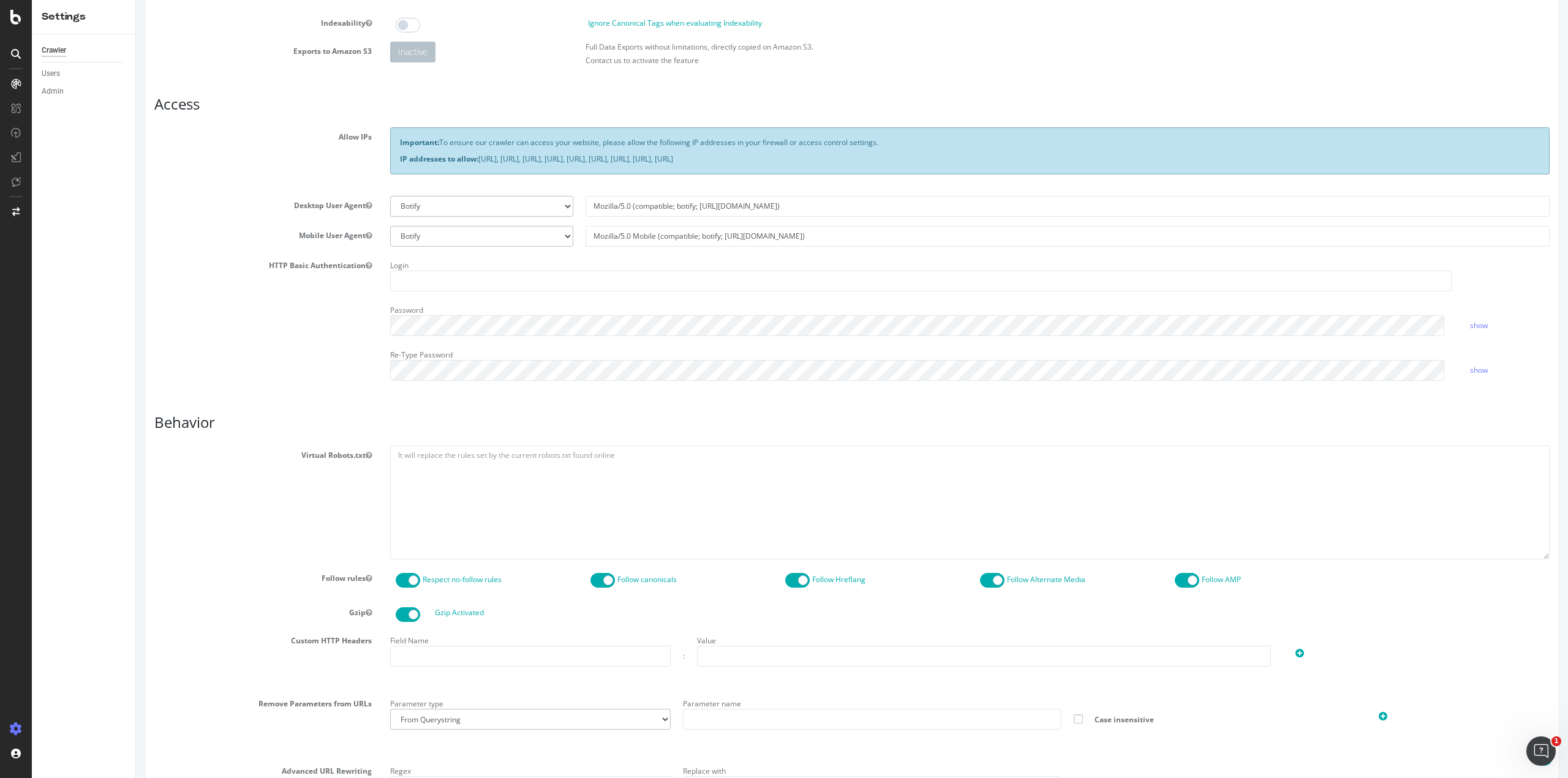
scroll to position [171, 0]
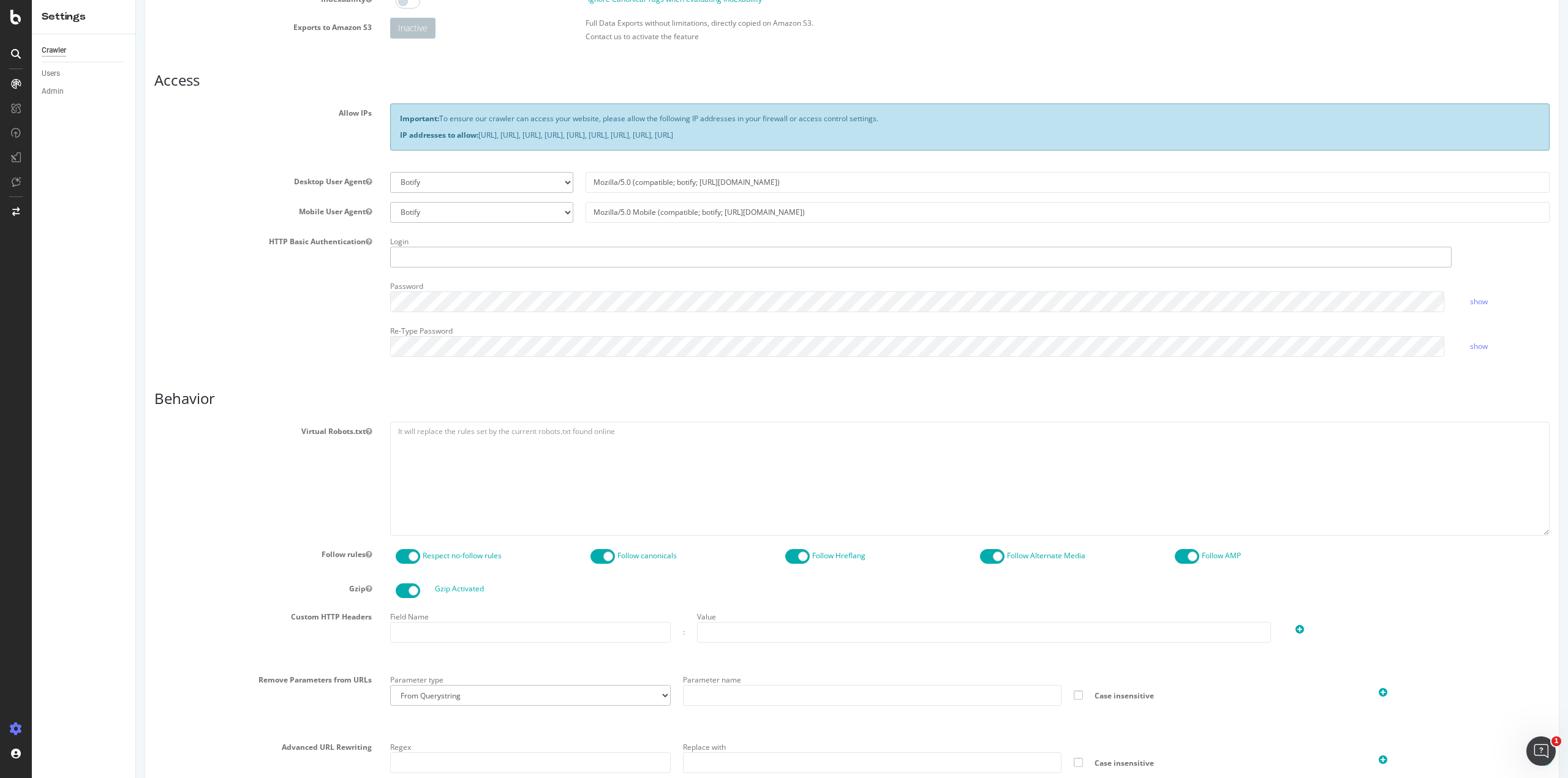
type input "mianinarosario"
click at [449, 448] on textarea at bounding box center [969, 479] width 1159 height 114
click at [478, 448] on textarea at bounding box center [969, 479] width 1159 height 114
paste textarea "User-agent: * Disallow: /about/newsroom/ Disallow: /press/ Disallow: /news/ Dis…"
click at [490, 489] on textarea "User-agent: * Disallow: /about/newsroom/ Disallow: /press/ Disallow: /news/ Dis…" at bounding box center [969, 479] width 1159 height 114
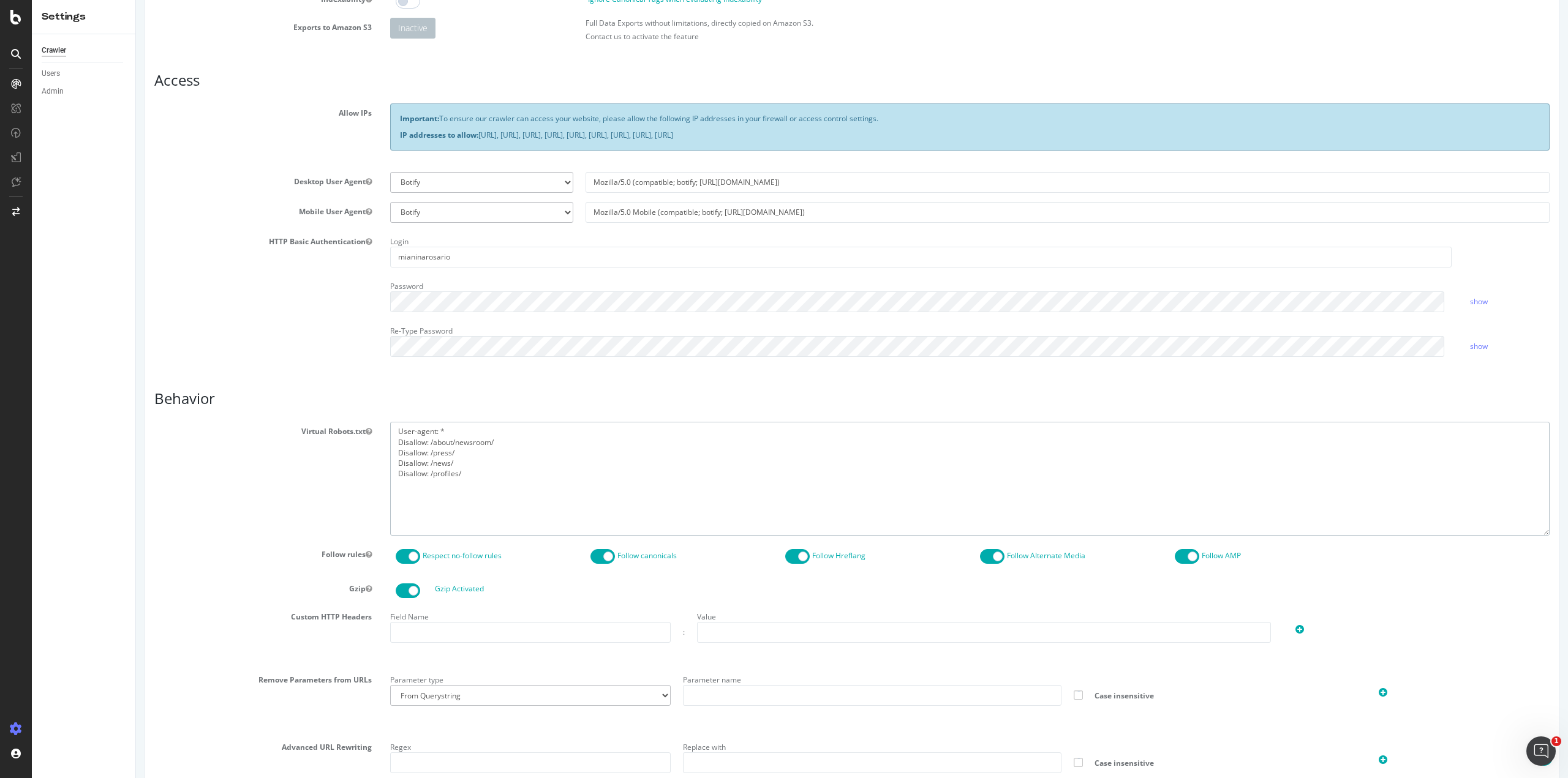
type textarea "User-agent: * Disallow: /about/newsroom/ Disallow: /press/ Disallow: /news/ Dis…"
click at [320, 491] on div "Virtual Robots.txt User-agent: * Disallow: /about/newsroom/ Disallow: /press/ D…" at bounding box center [852, 479] width 1414 height 114
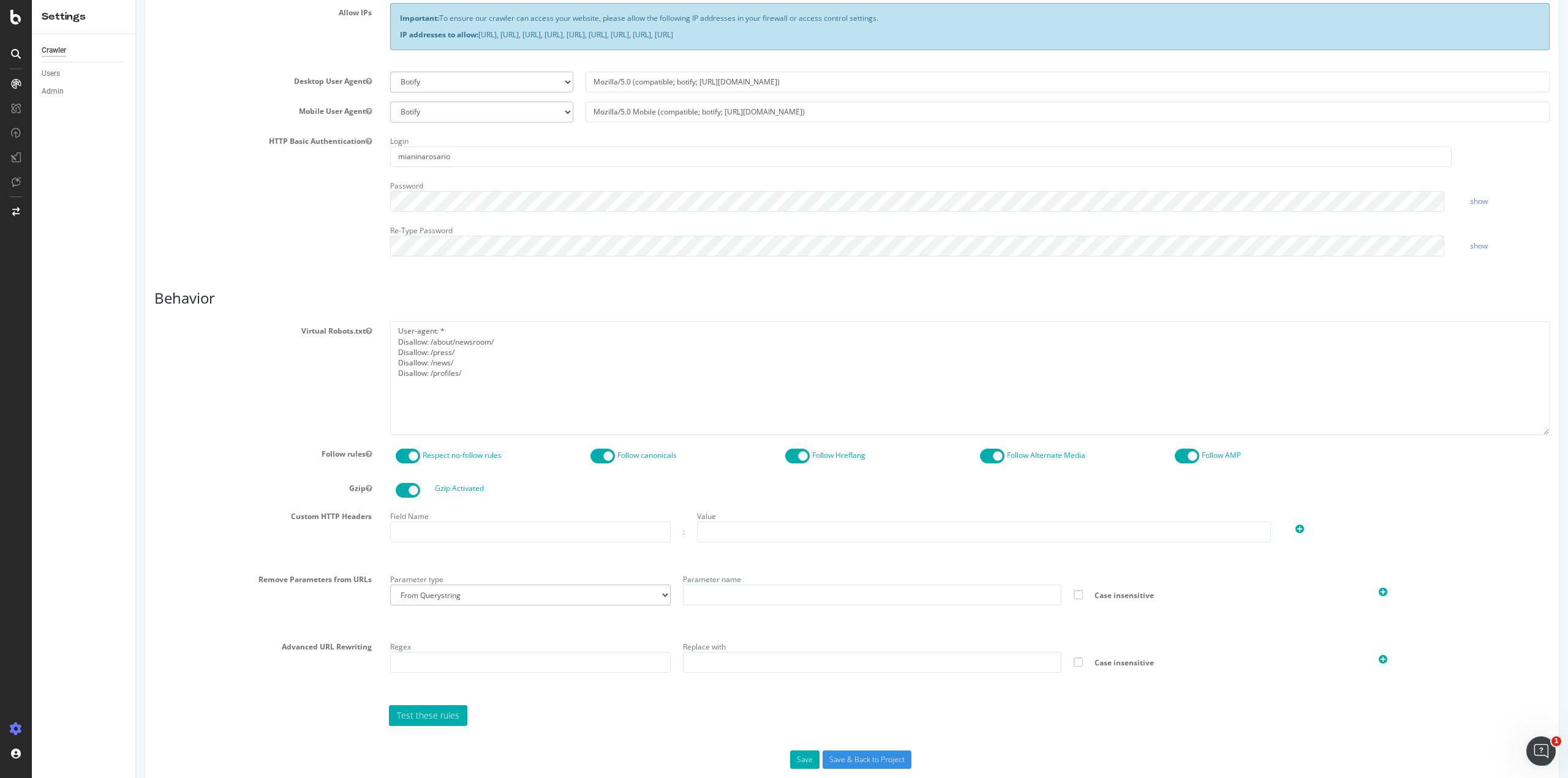
scroll to position [293, 0]
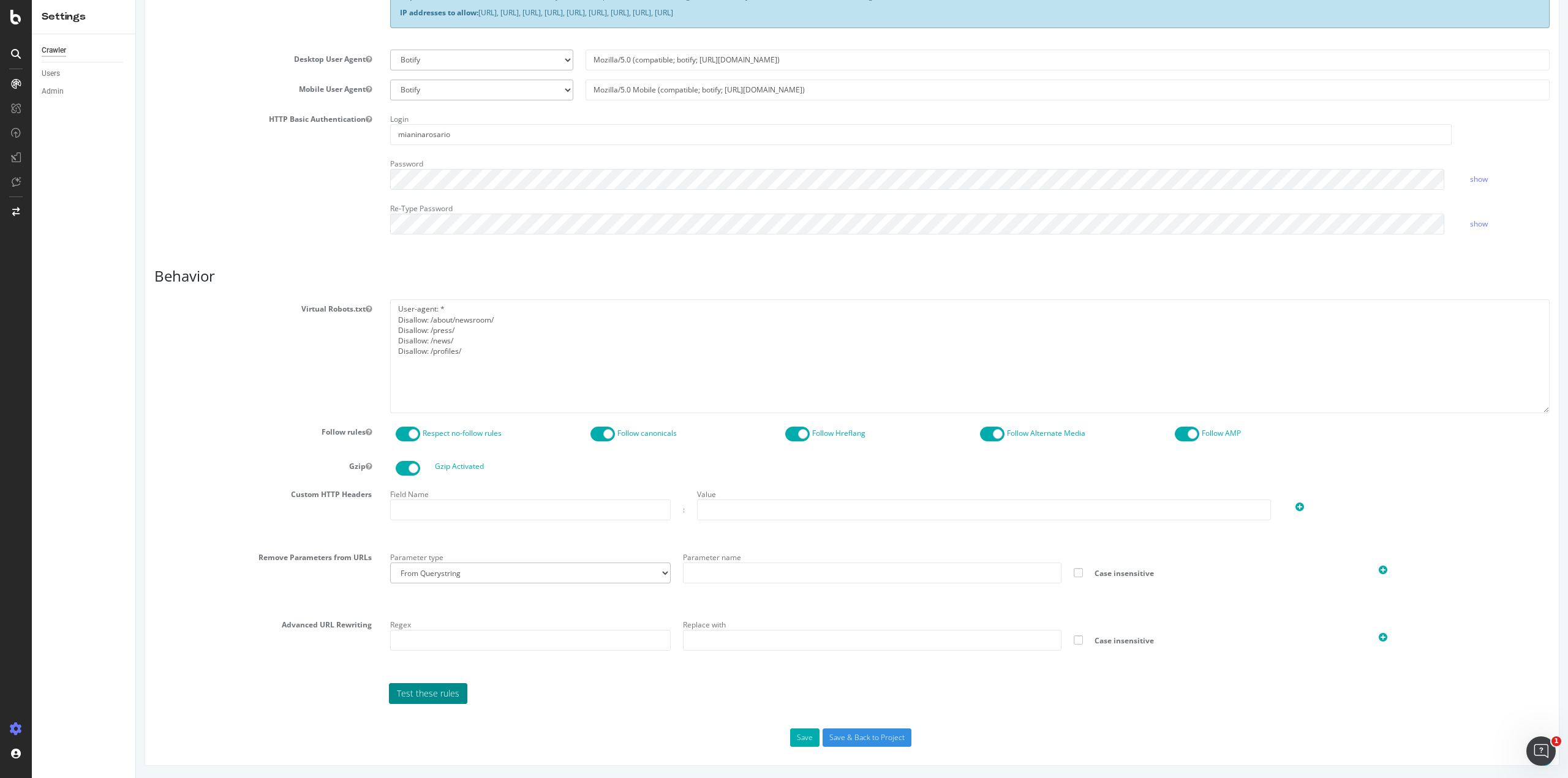
click at [452, 694] on link "Test these rules" at bounding box center [427, 694] width 79 height 21
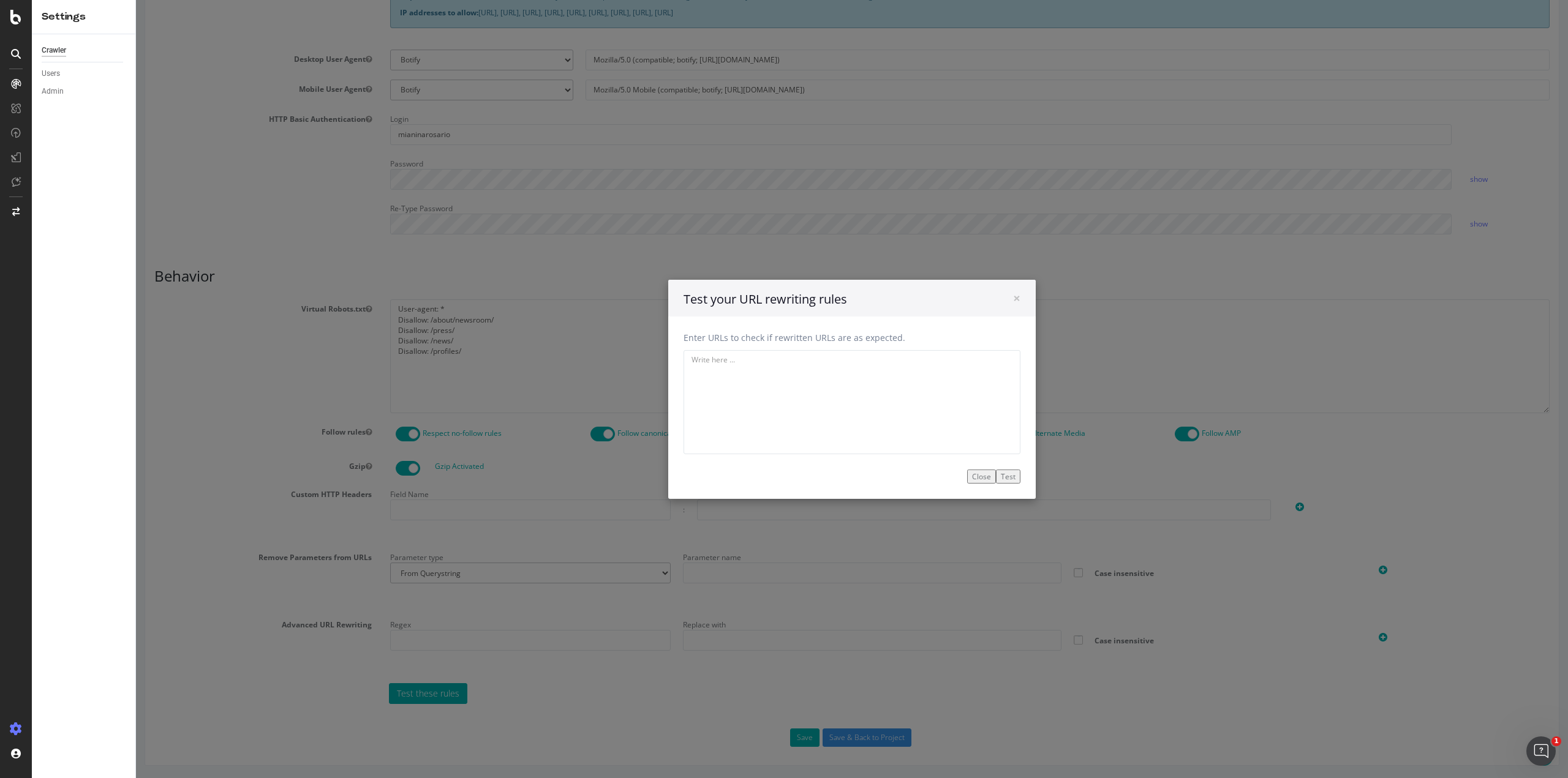
click at [1018, 299] on div "× Close Test your URL rewriting rules" at bounding box center [852, 298] width 368 height 37
click at [1014, 299] on span "×" at bounding box center [1017, 298] width 8 height 17
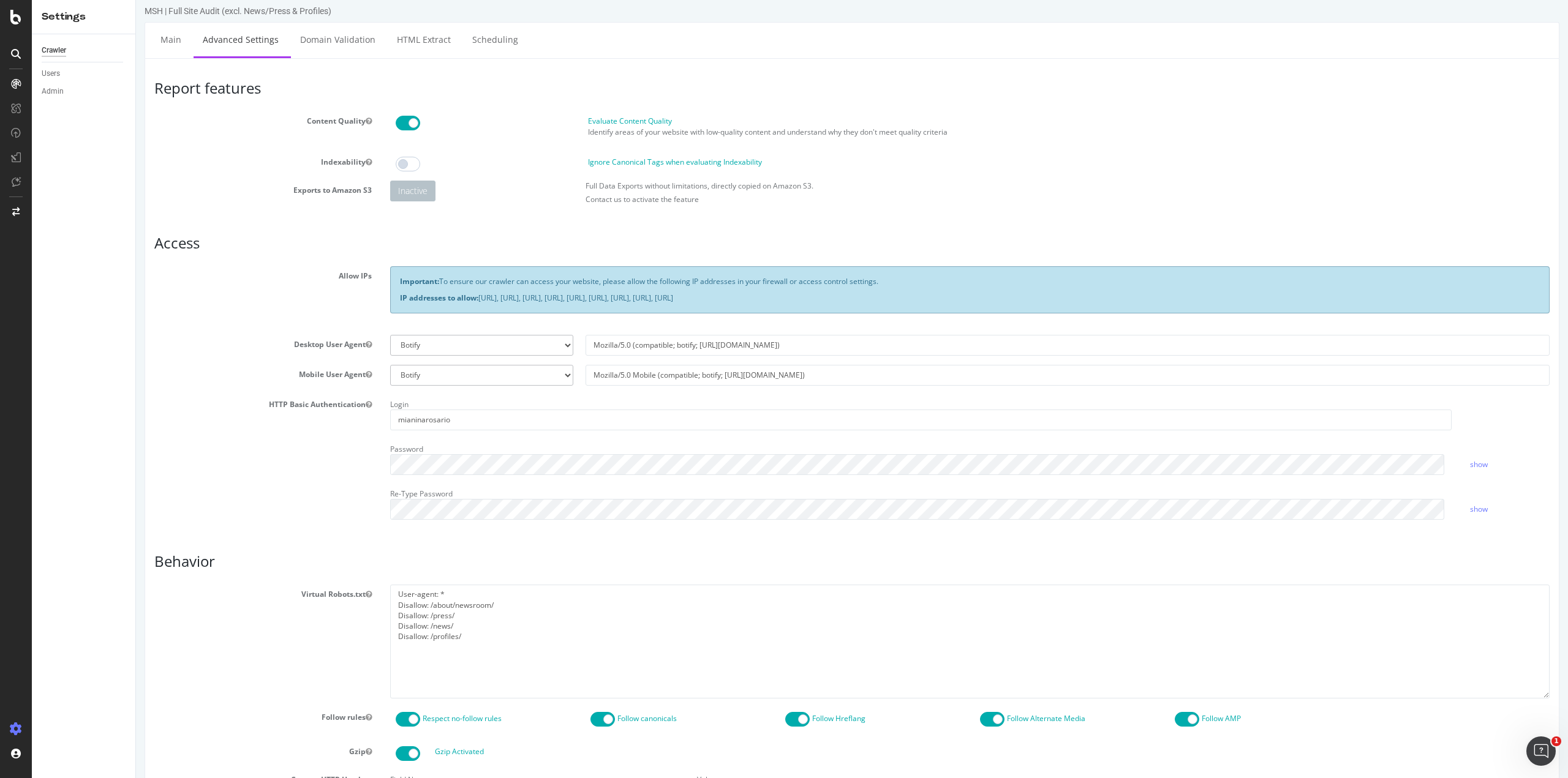
scroll to position [0, 0]
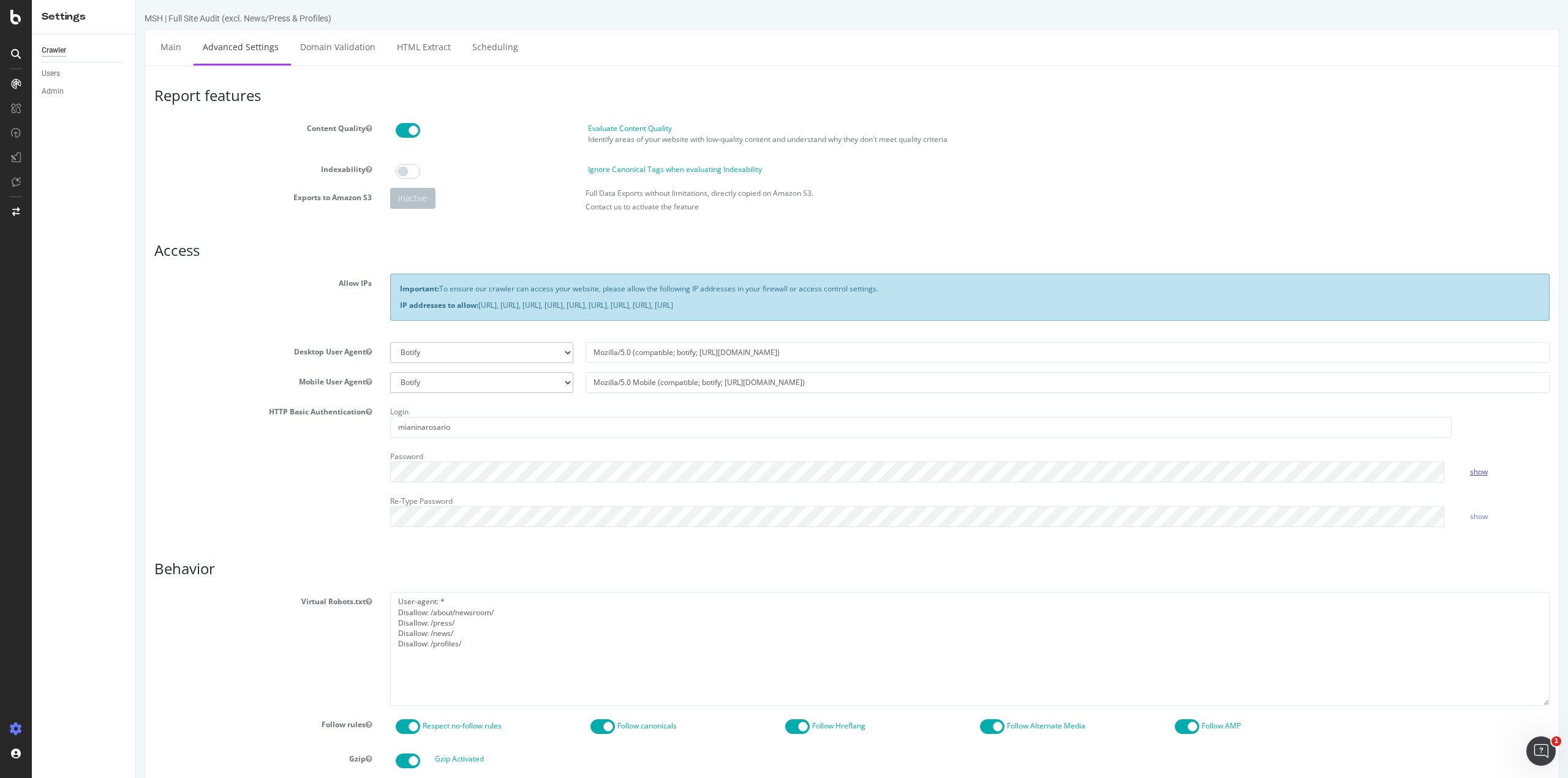
click at [1473, 473] on link "show" at bounding box center [1478, 471] width 18 height 10
click at [646, 528] on div "Login mianinarosario Password hide Re-Type Password show" at bounding box center [969, 470] width 1178 height 135
click at [319, 452] on div "HTTP Basic Authentication Login mianinarosario Password hide Re-Type Password s…" at bounding box center [852, 470] width 1414 height 135
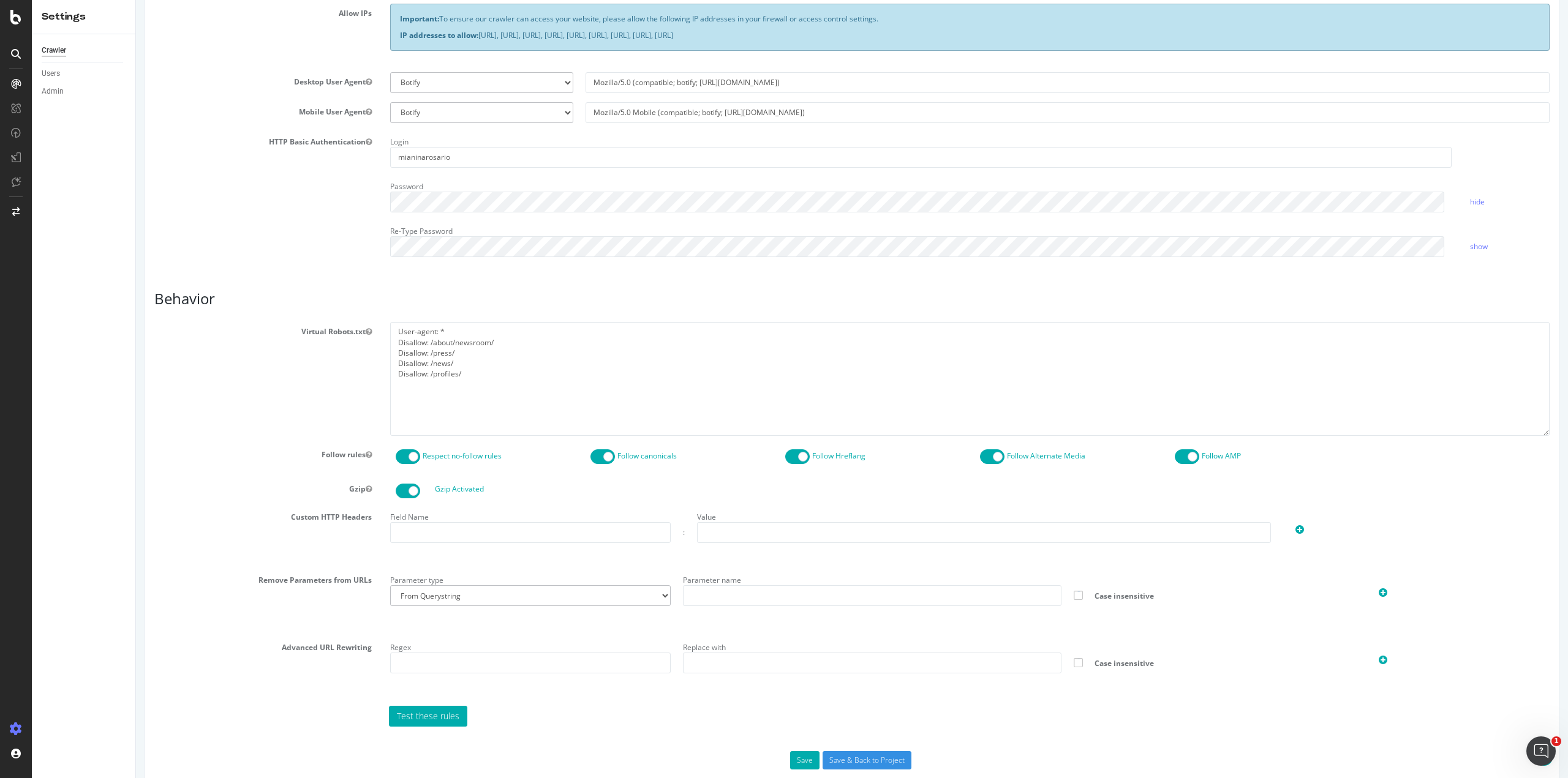
scroll to position [293, 0]
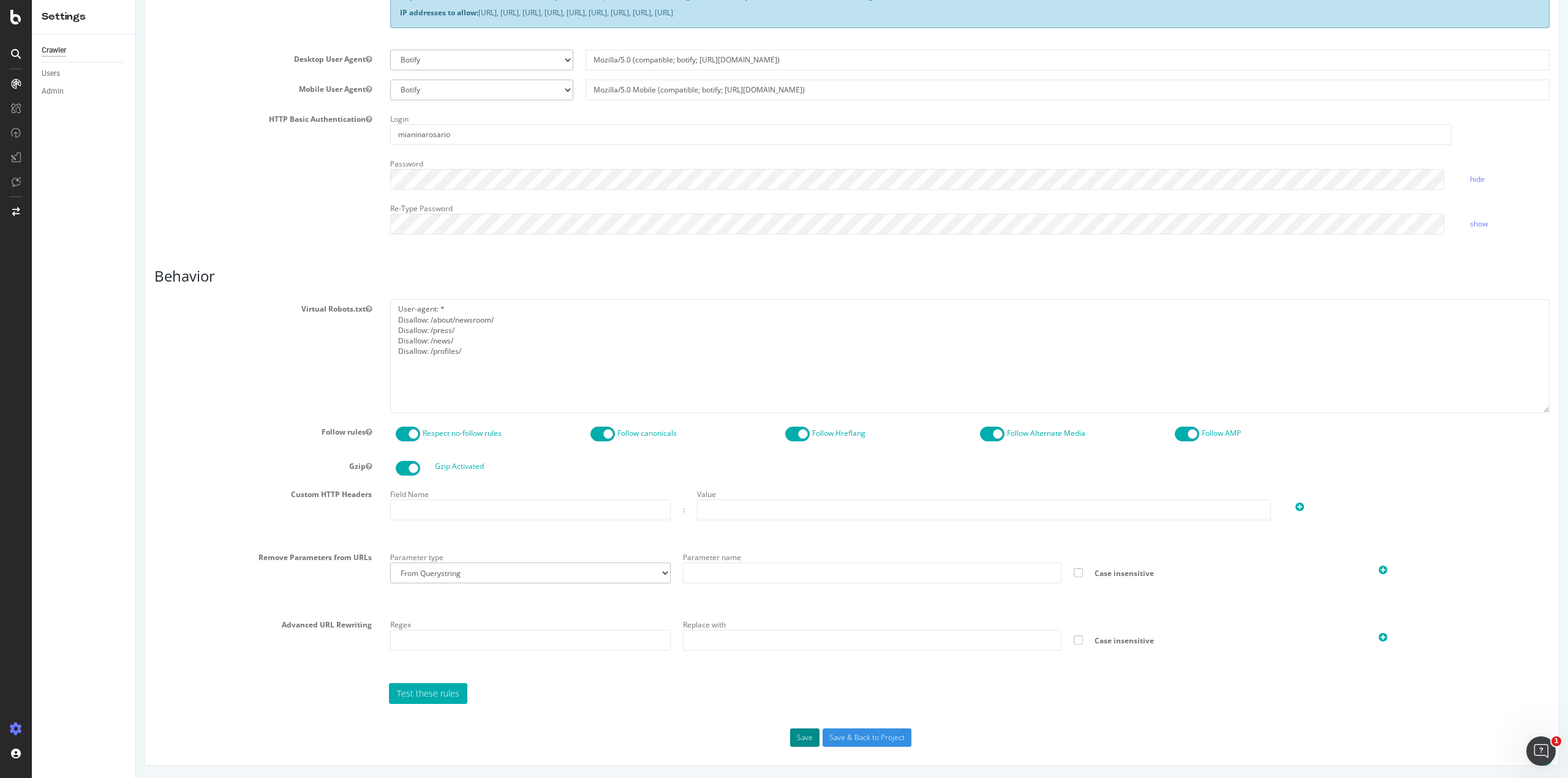
click at [807, 744] on button "Save" at bounding box center [804, 737] width 29 height 18
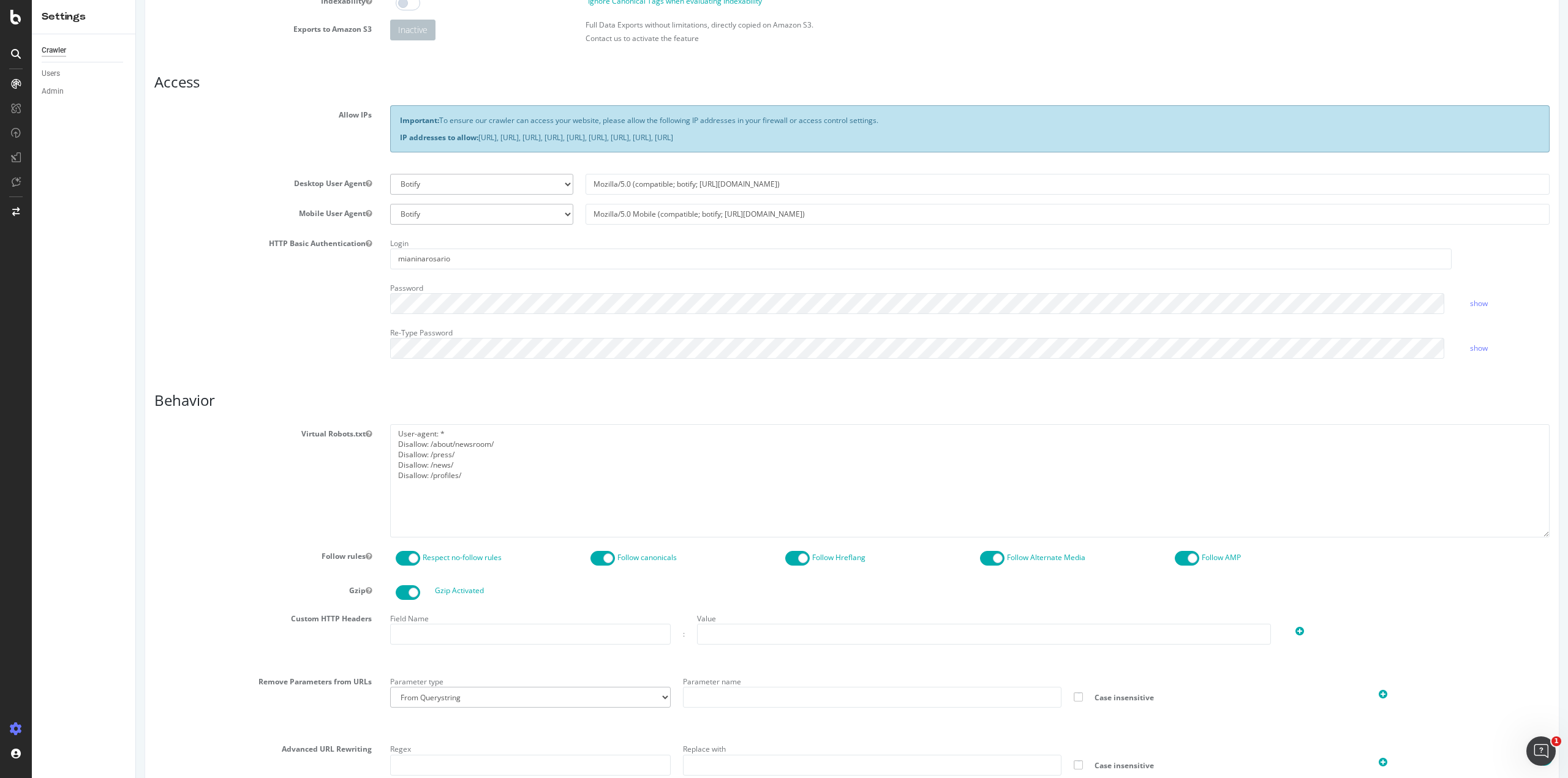
scroll to position [389, 0]
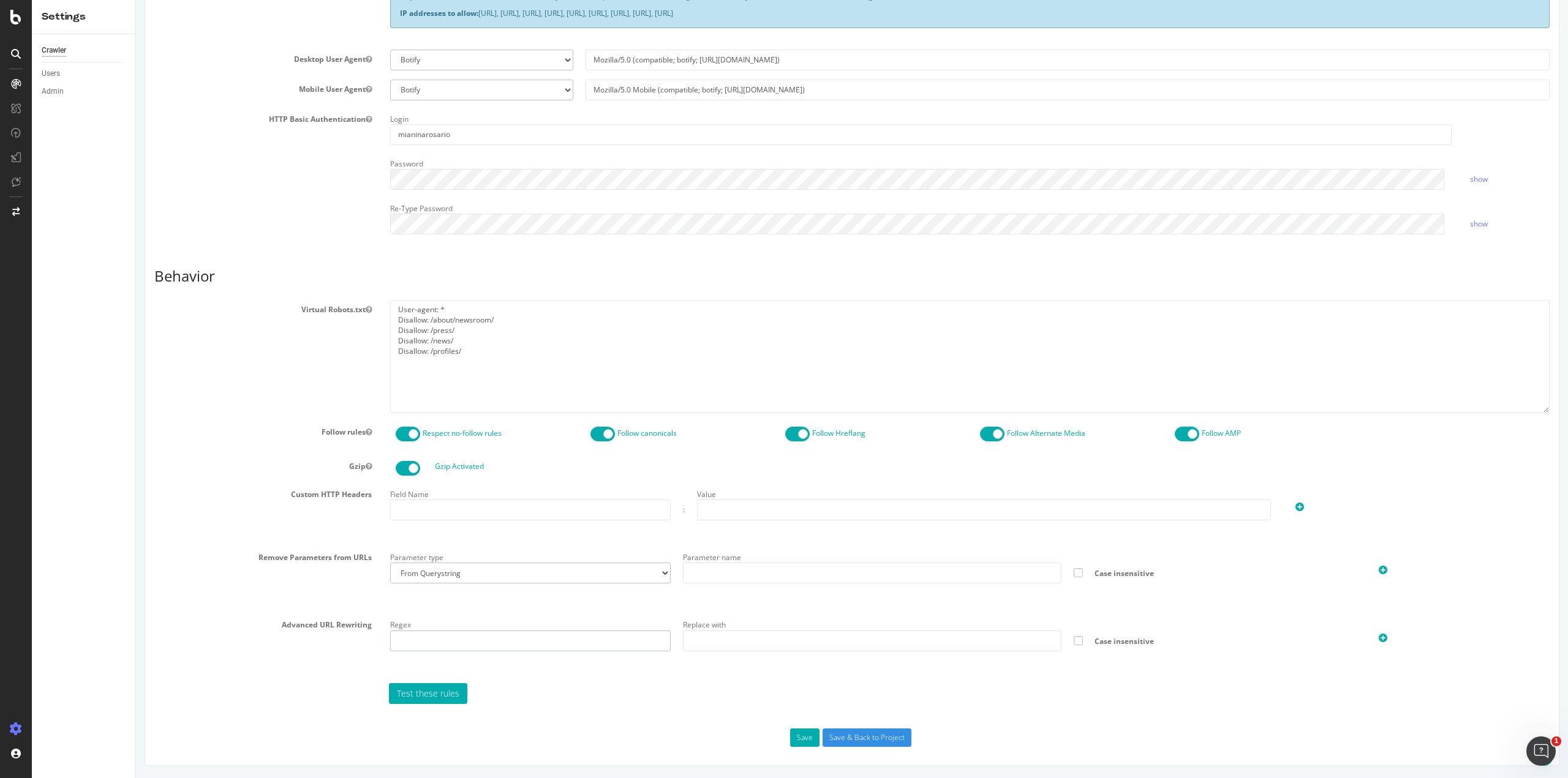
click at [422, 641] on input "text" at bounding box center [531, 642] width 280 height 21
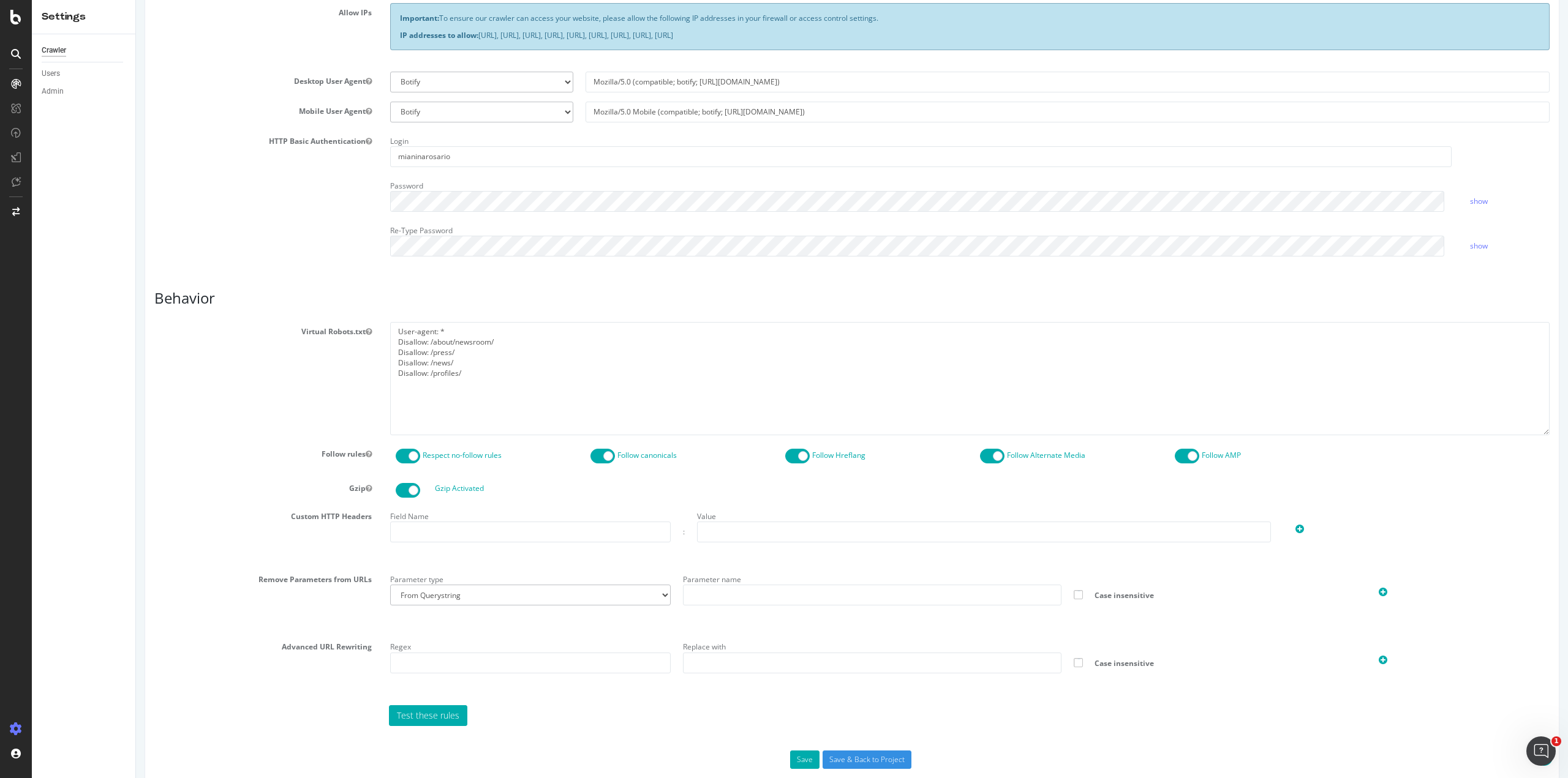
scroll to position [368, 0]
click at [870, 756] on input "Save & Back to Project" at bounding box center [867, 758] width 89 height 18
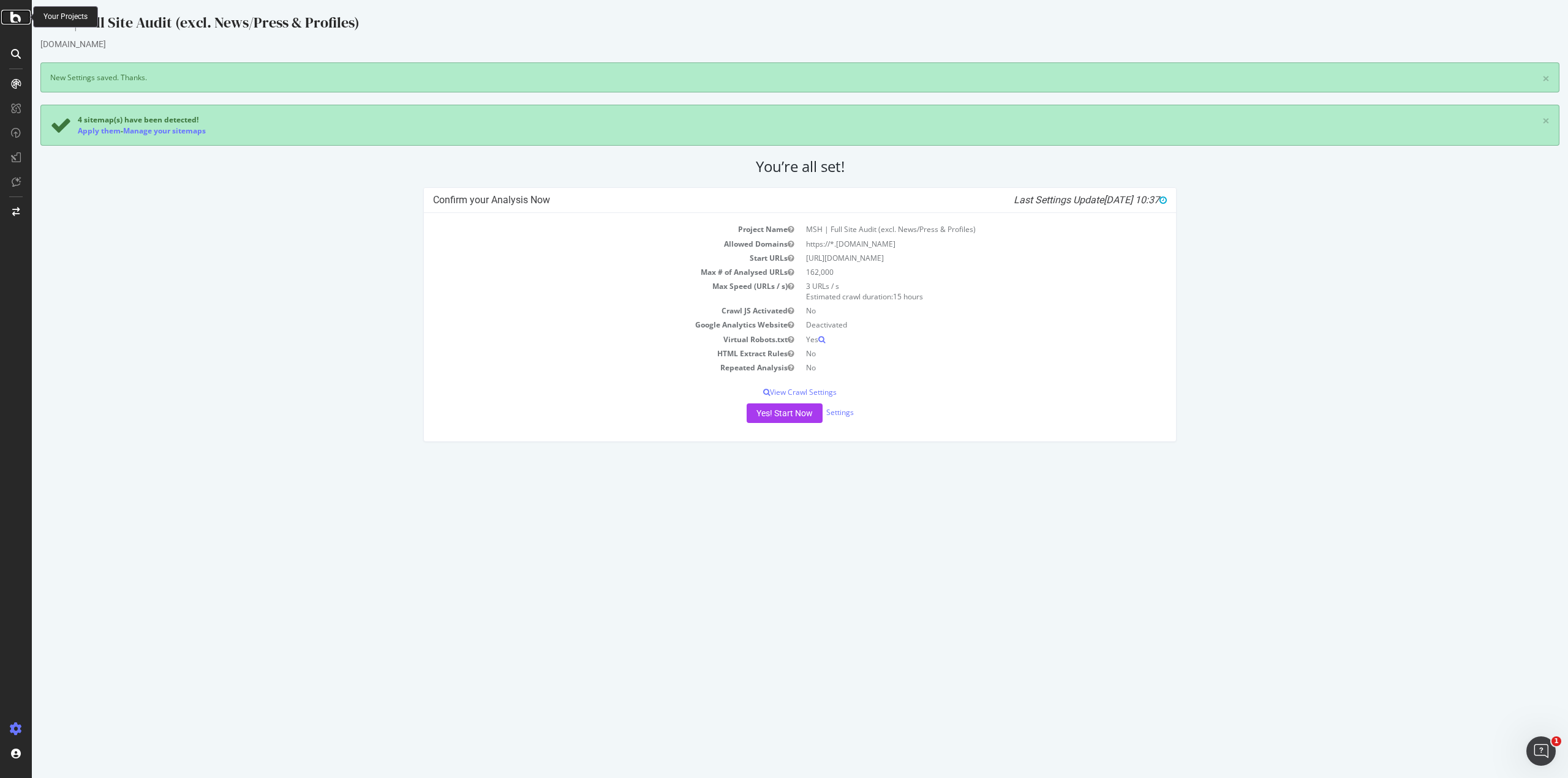
click at [13, 21] on icon at bounding box center [16, 17] width 11 height 15
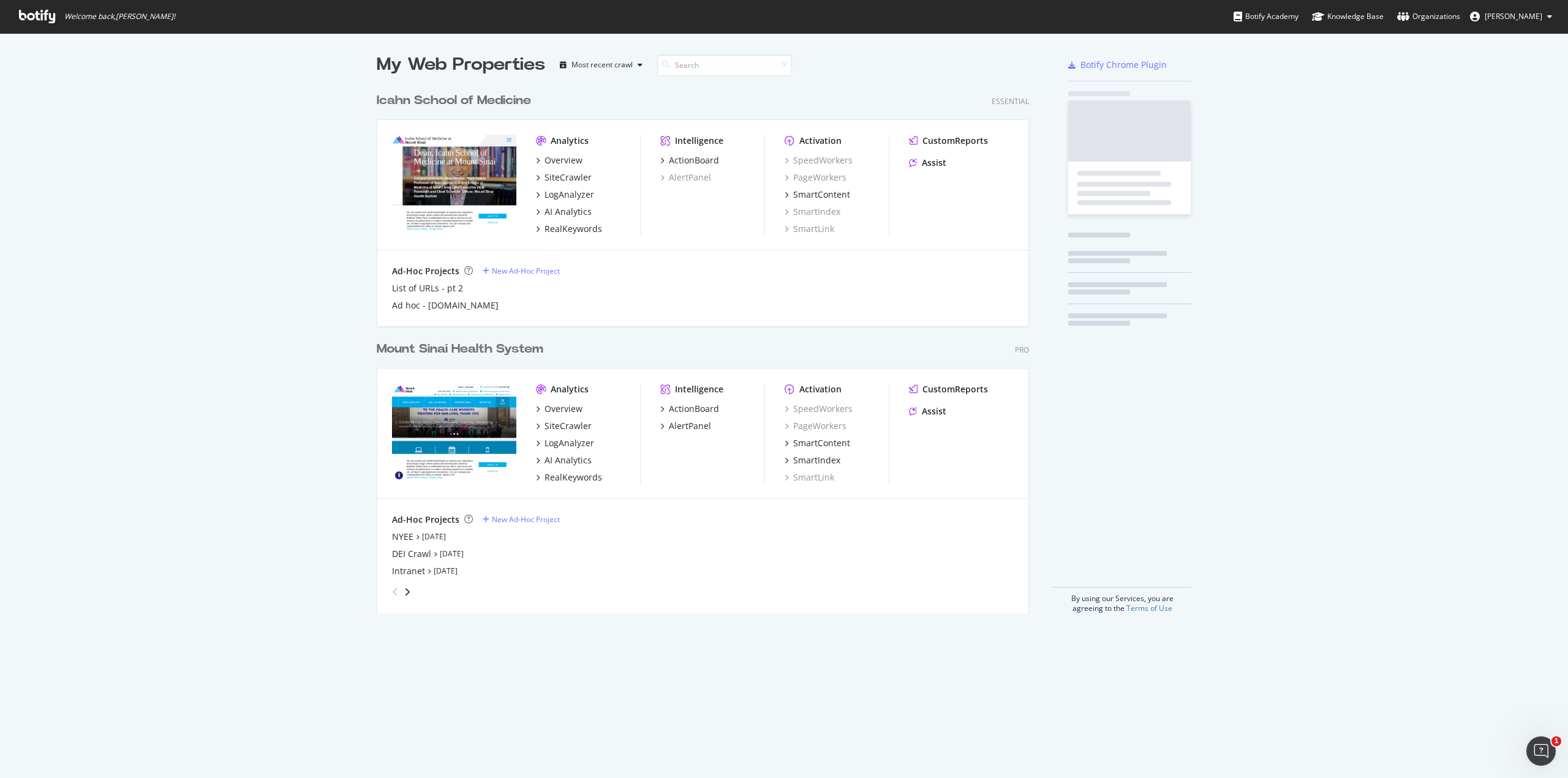
scroll to position [769, 1549]
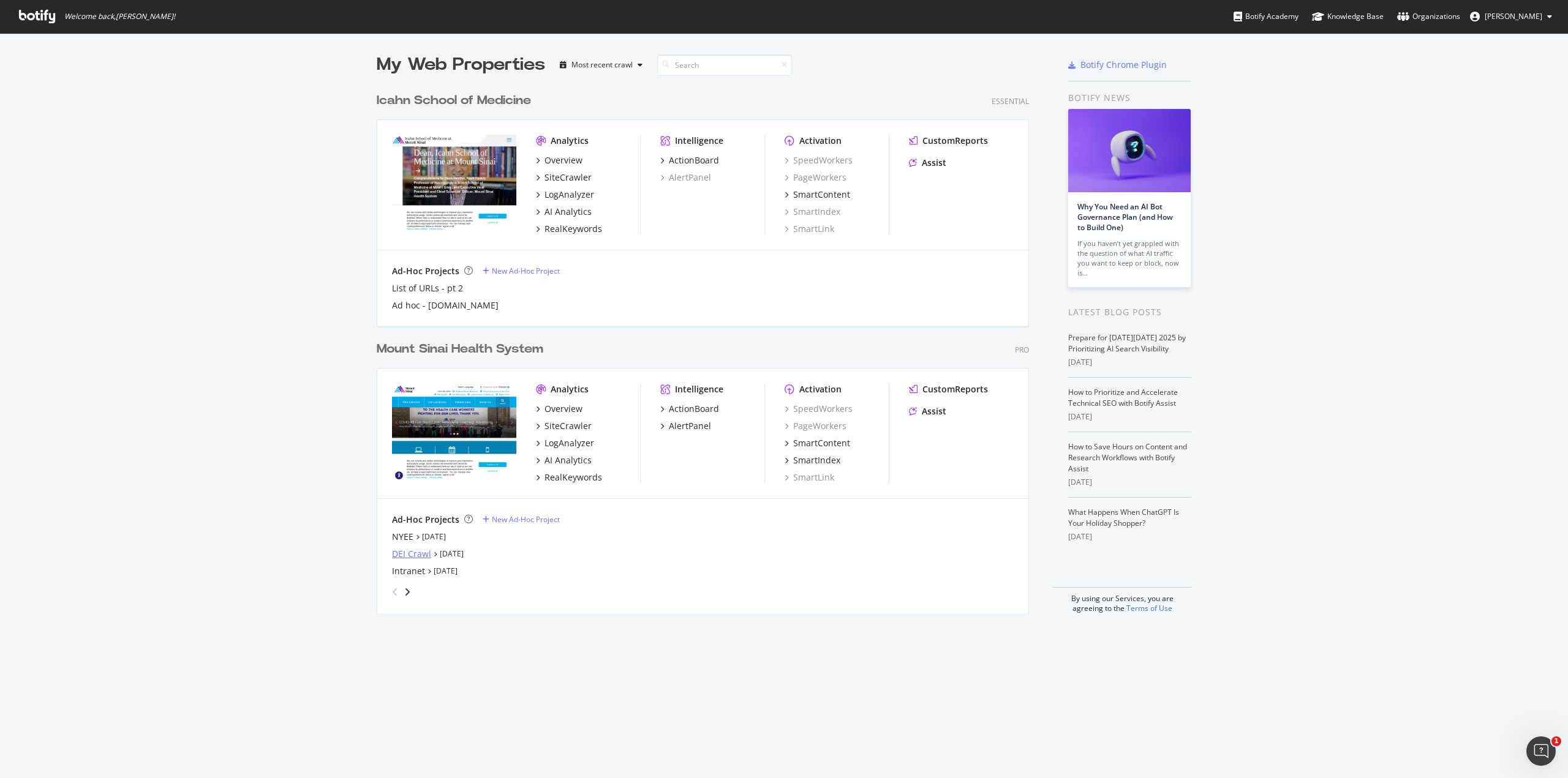
click at [406, 557] on div "DEI Crawl" at bounding box center [411, 553] width 39 height 12
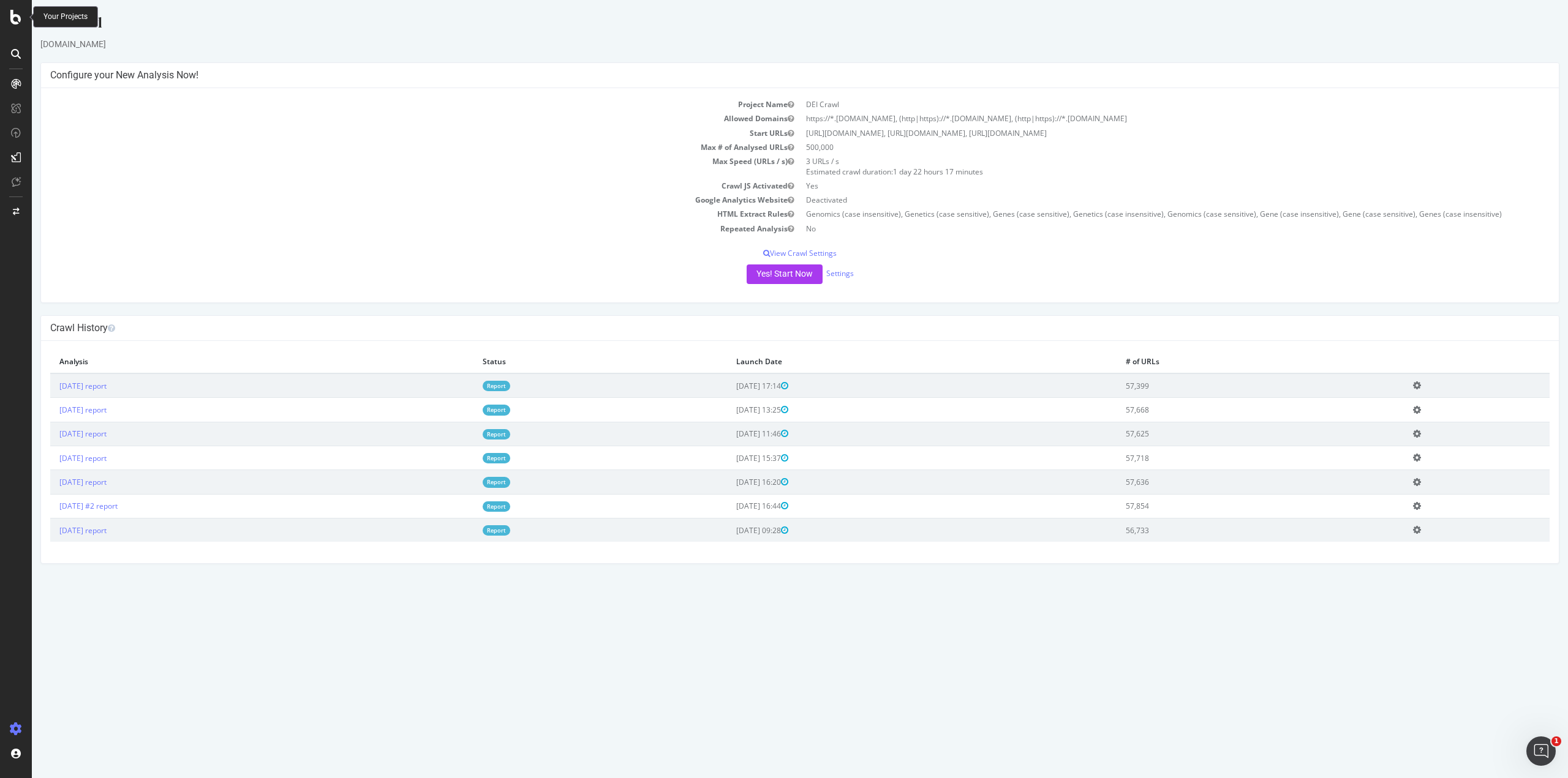
click at [20, 22] on icon at bounding box center [16, 17] width 11 height 15
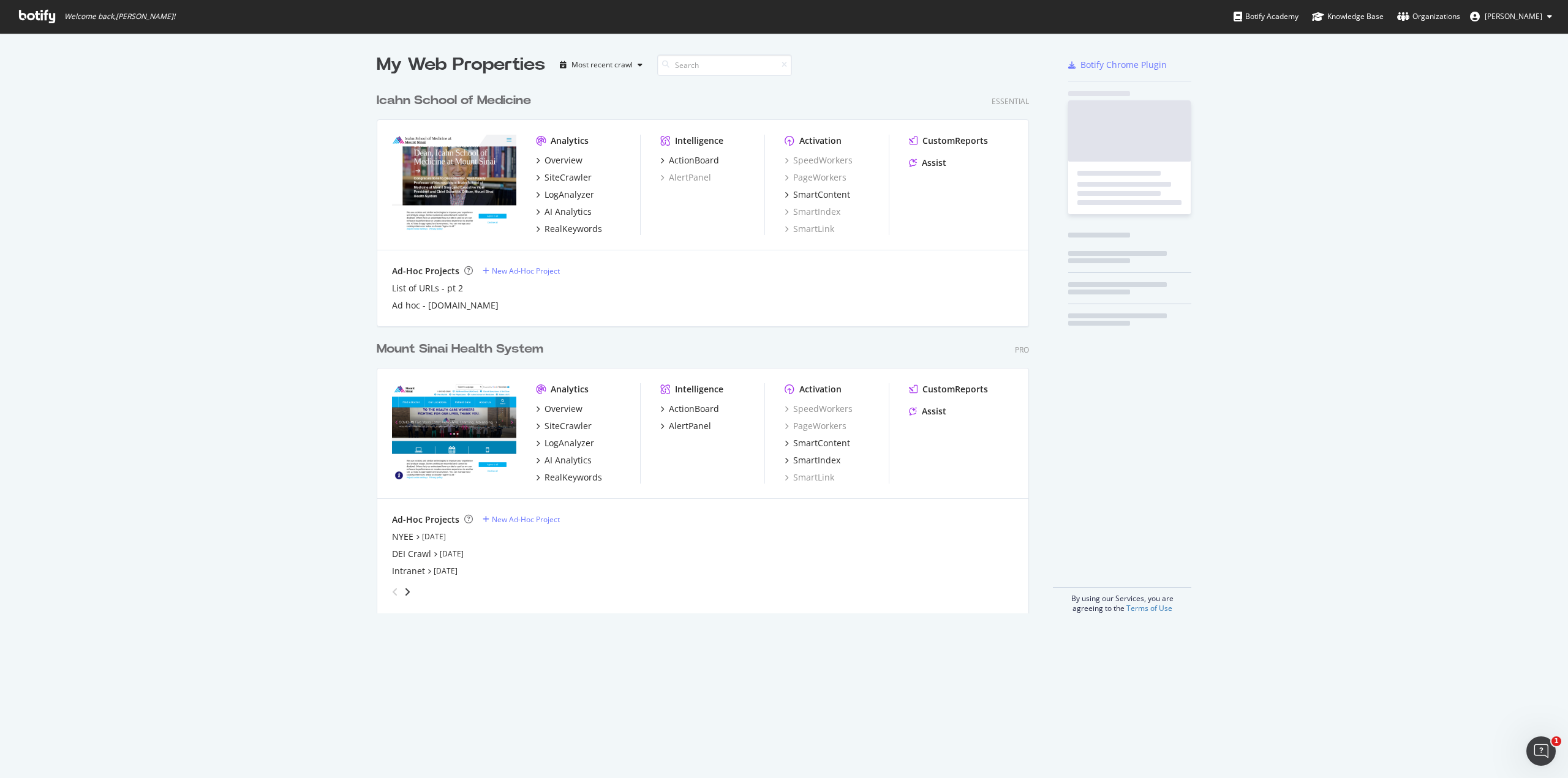
scroll to position [769, 1549]
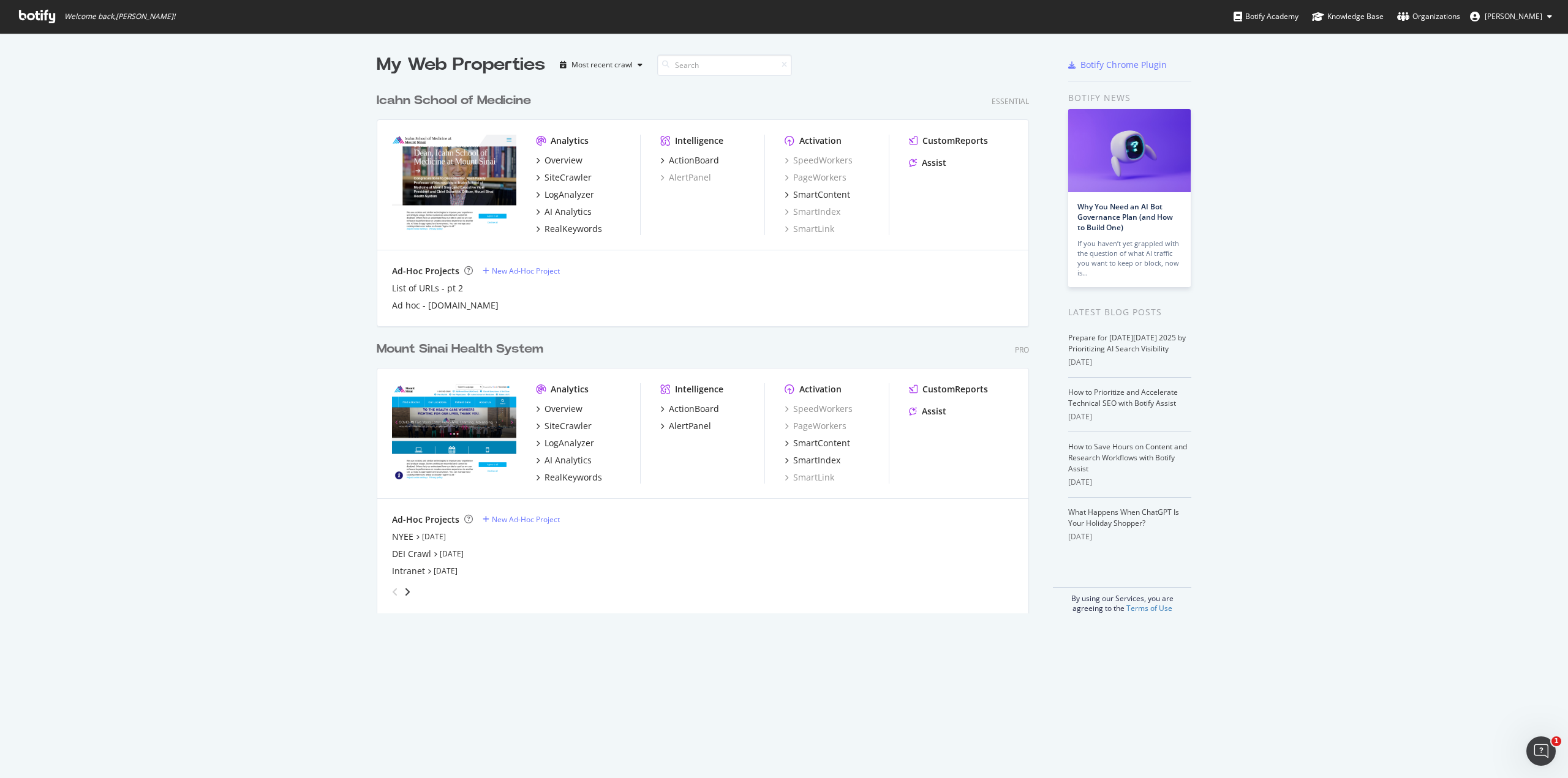
click at [406, 587] on div "angle-right" at bounding box center [406, 592] width 9 height 12
click at [405, 587] on div "angle-right" at bounding box center [406, 592] width 9 height 12
click at [387, 592] on div "angle-left" at bounding box center [394, 592] width 16 height 20
click at [441, 553] on div "Stakeholder Audit" at bounding box center [429, 553] width 74 height 12
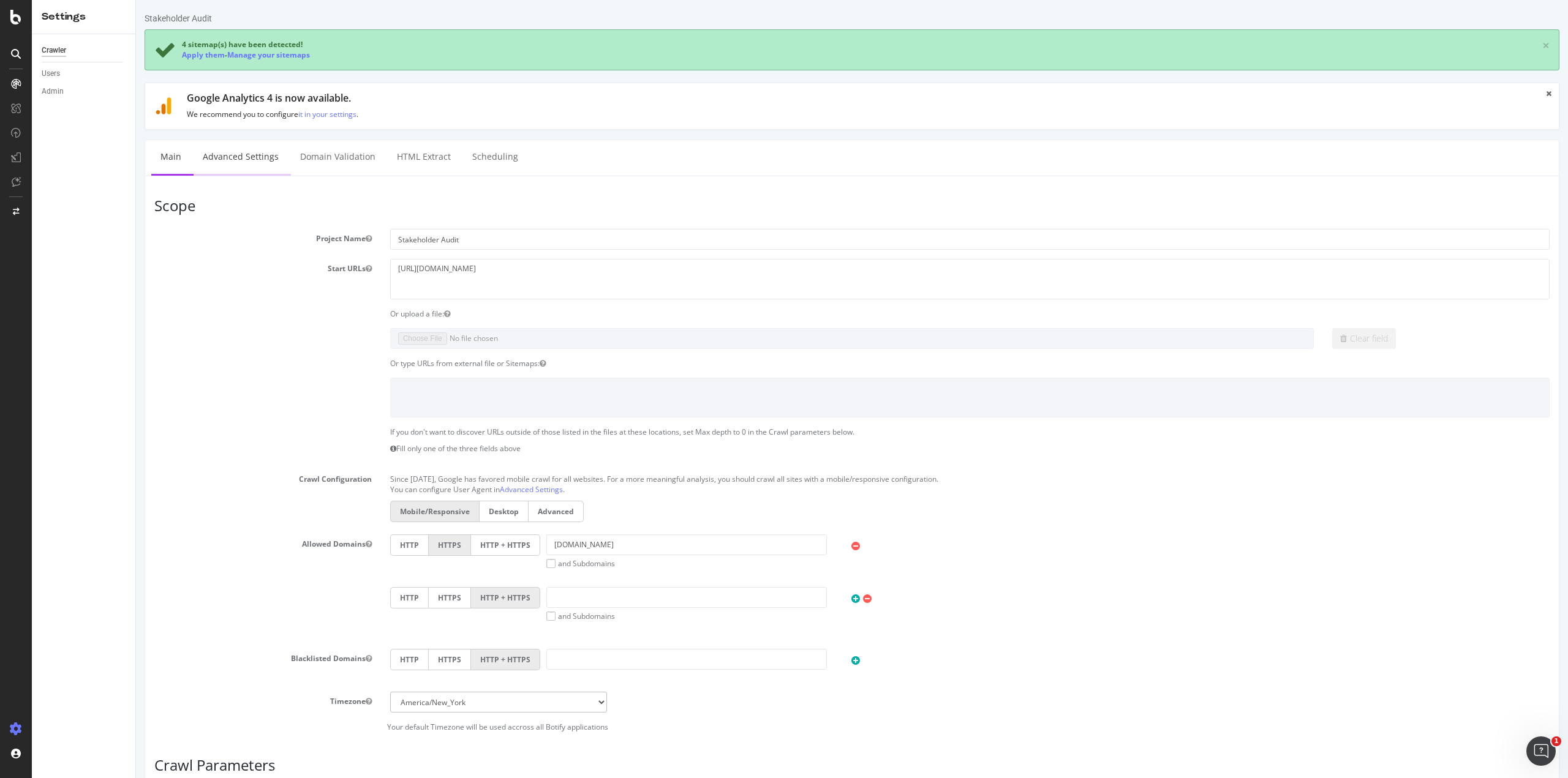
click at [266, 150] on link "Advanced Settings" at bounding box center [241, 157] width 95 height 34
click at [56, 74] on div "Users" at bounding box center [50, 74] width 18 height 13
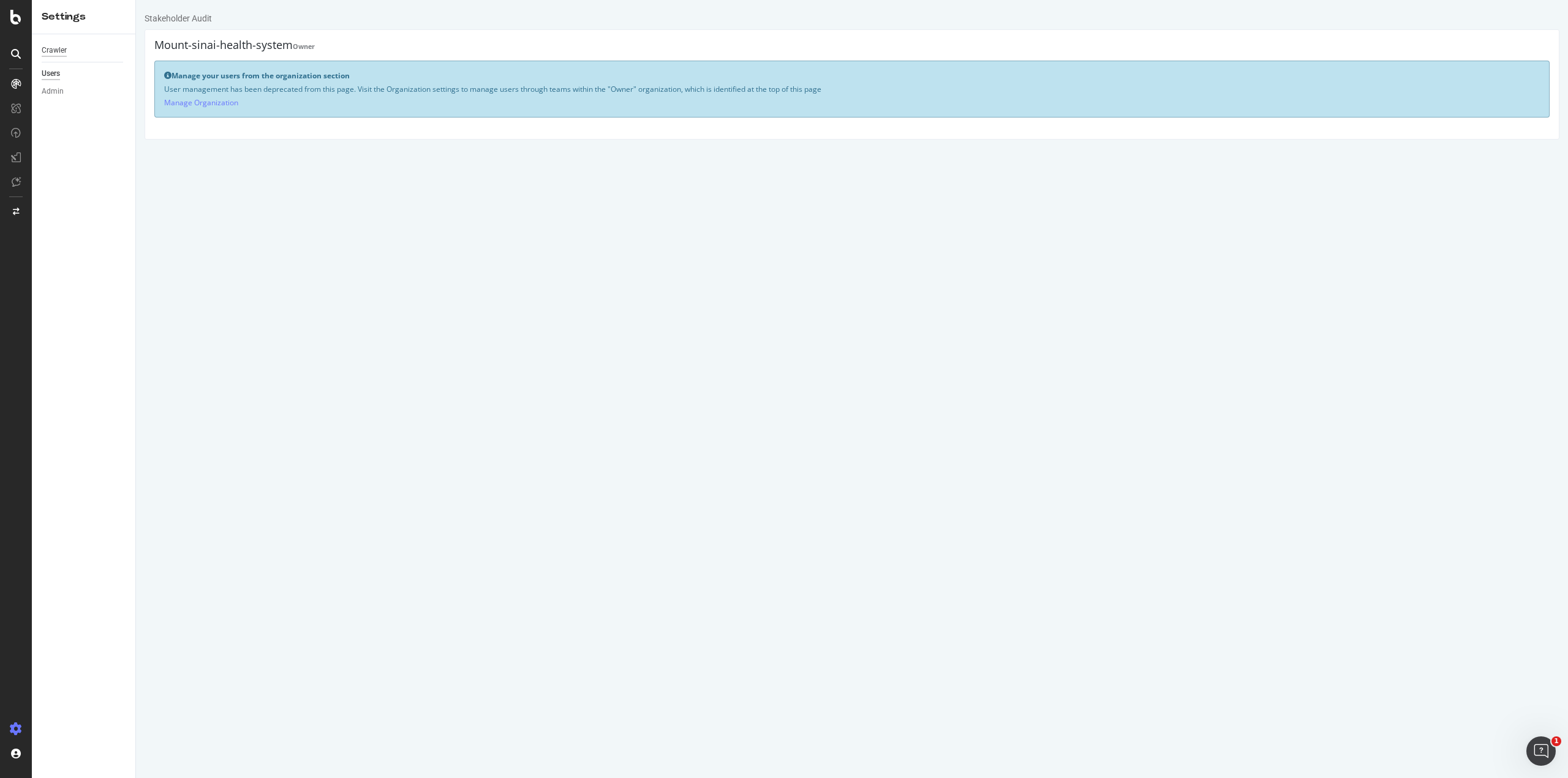
click at [60, 47] on div "Crawler" at bounding box center [54, 51] width 25 height 13
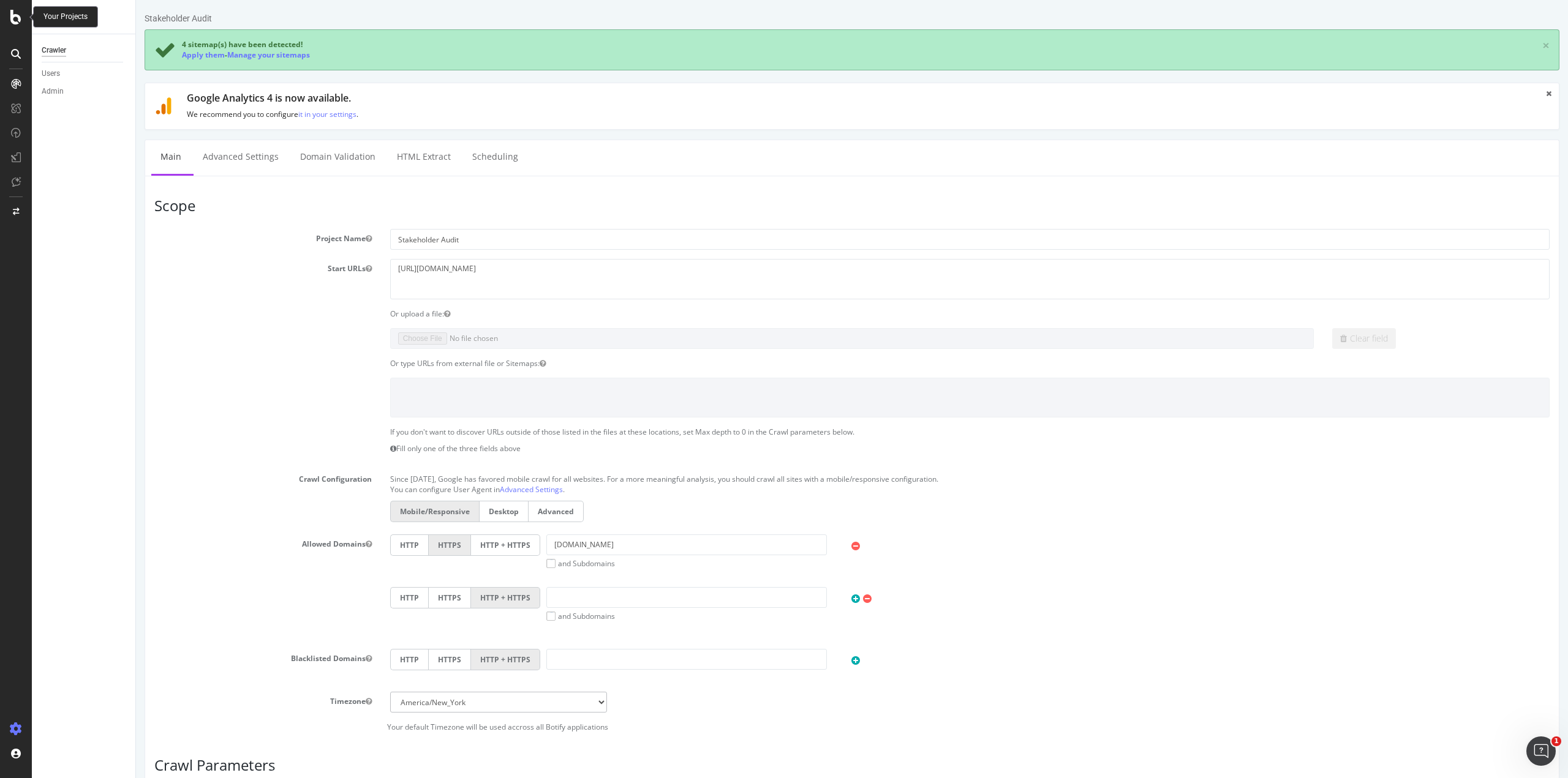
click at [20, 20] on icon at bounding box center [16, 17] width 11 height 15
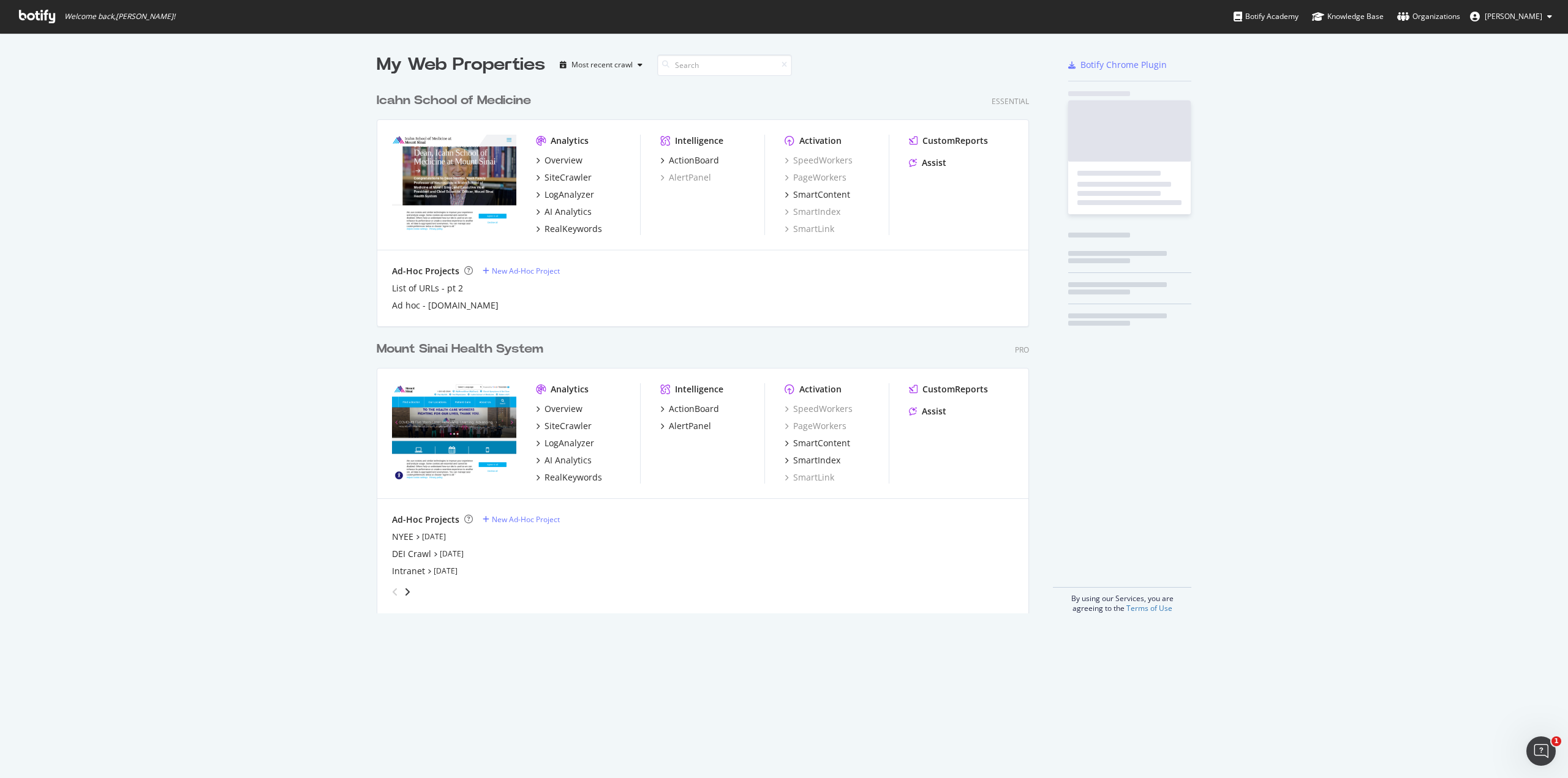
scroll to position [769, 1549]
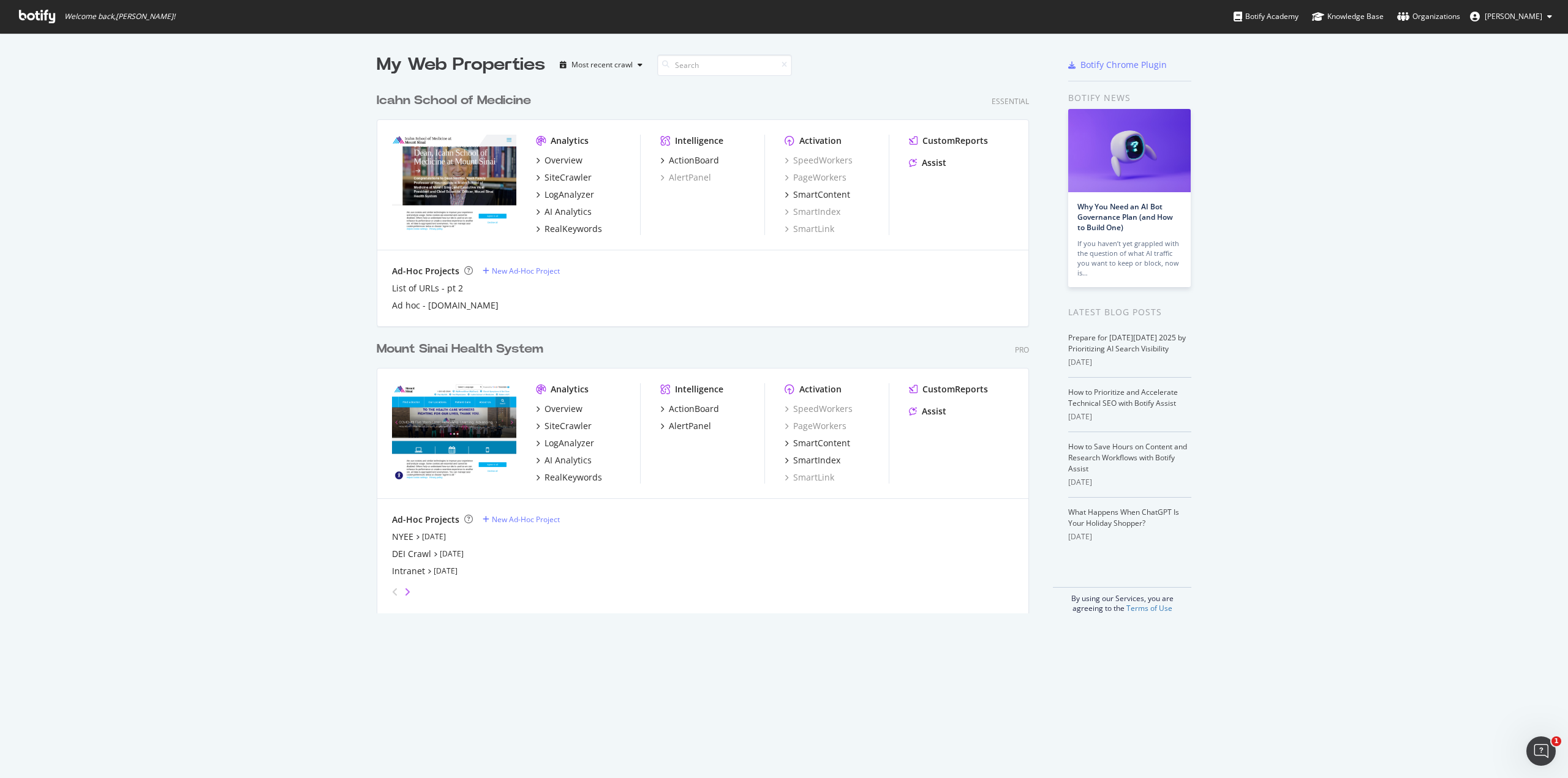
click at [405, 589] on icon "angle-right" at bounding box center [407, 592] width 6 height 9
click at [417, 557] on div "Stakeholder Audit" at bounding box center [429, 553] width 74 height 12
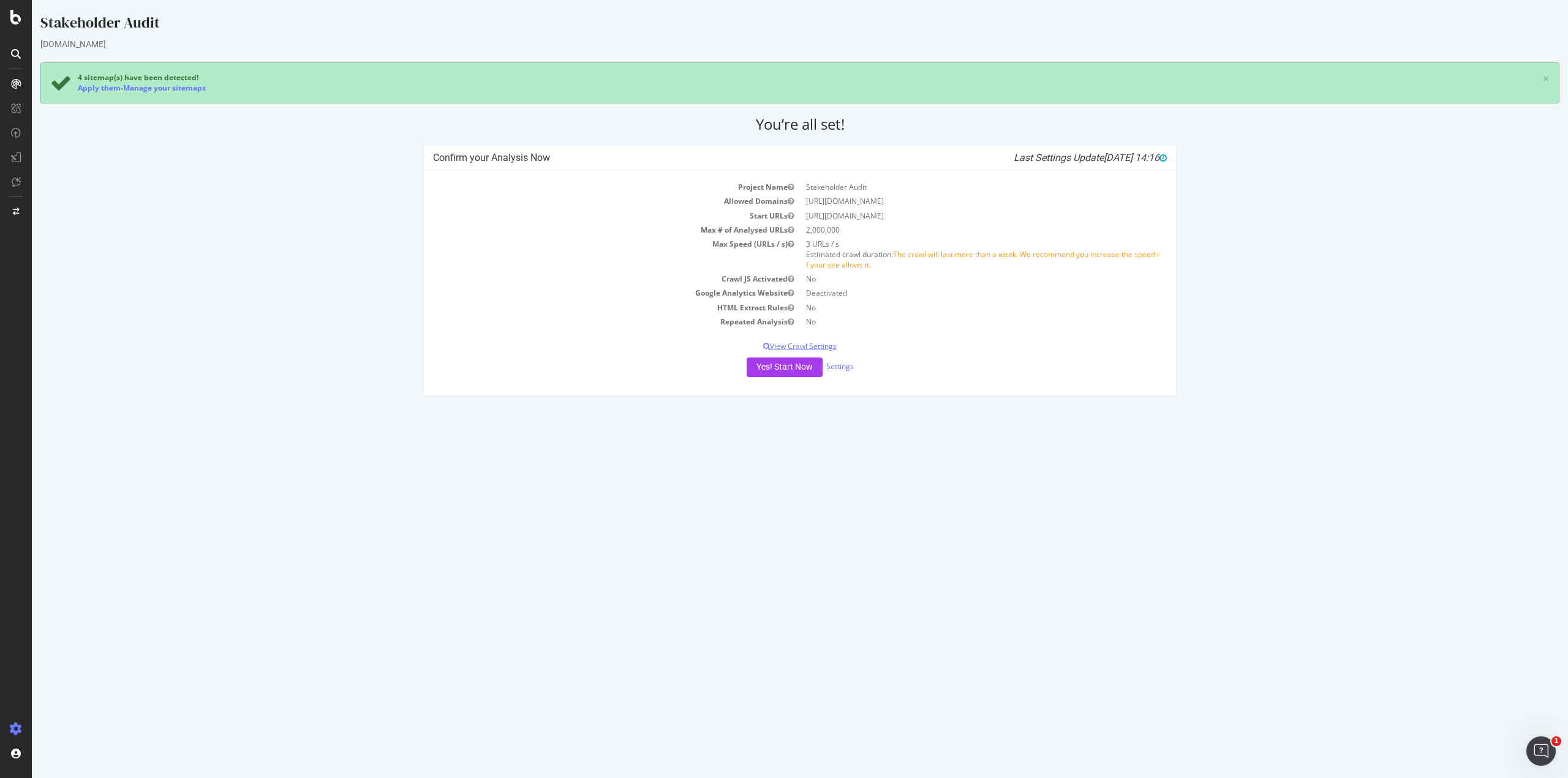
click at [822, 346] on p "View Crawl Settings" at bounding box center [800, 346] width 733 height 10
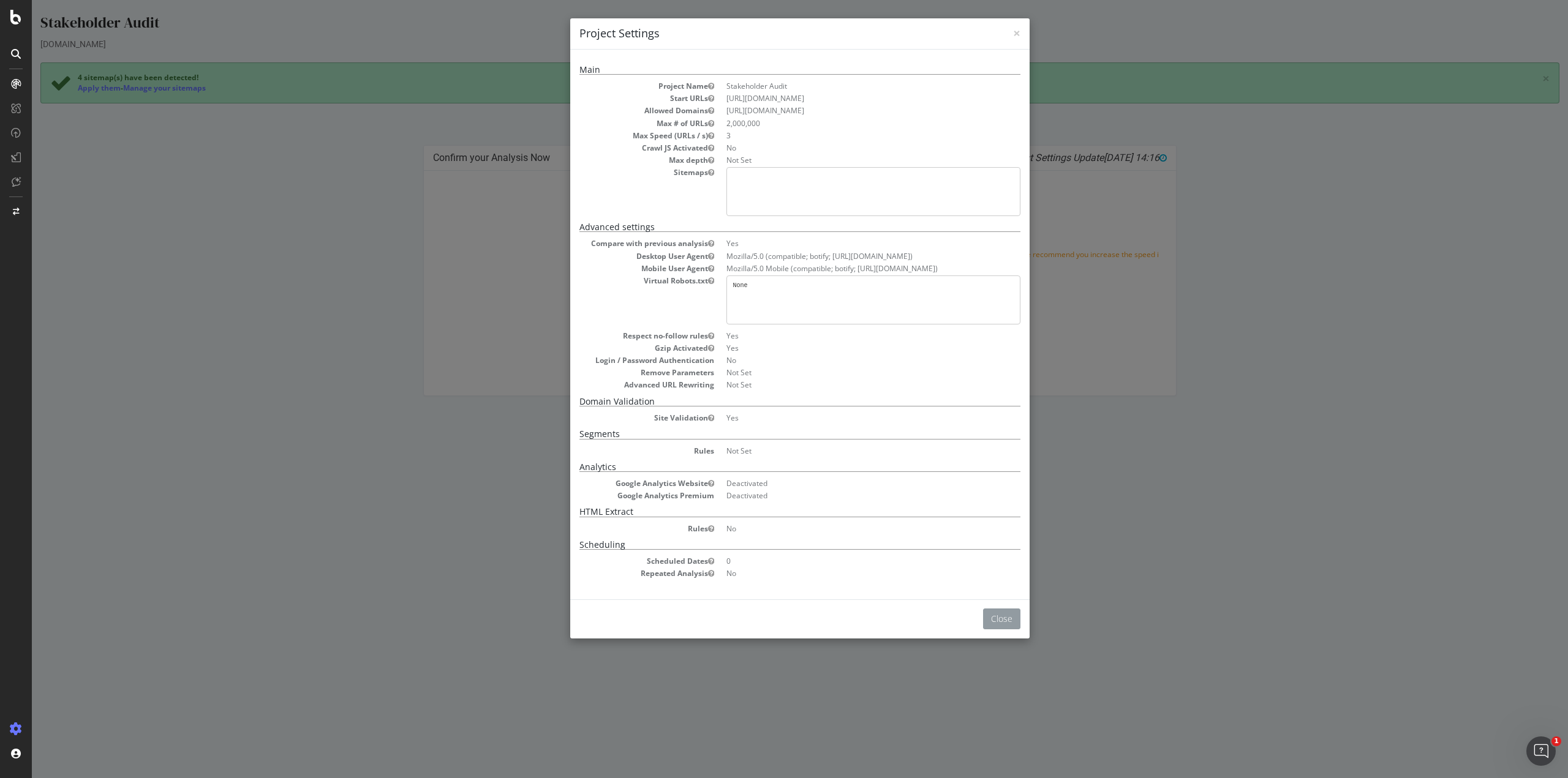
click at [998, 616] on button "Close" at bounding box center [1000, 619] width 37 height 21
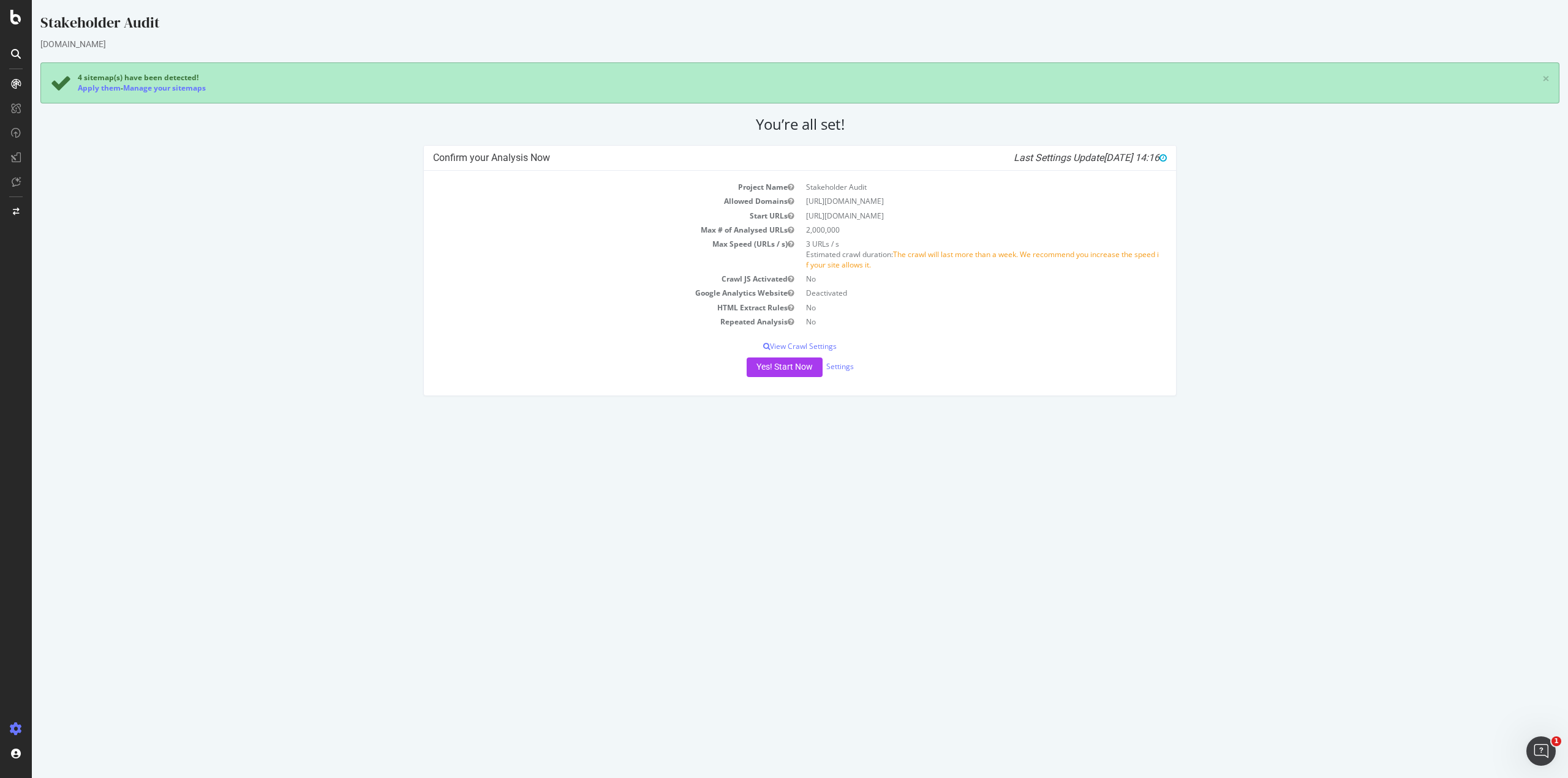
drag, startPoint x: 12, startPoint y: 6, endPoint x: 11, endPoint y: 14, distance: 8.1
click at [12, 9] on div at bounding box center [16, 389] width 32 height 778
click at [11, 16] on icon at bounding box center [16, 17] width 11 height 15
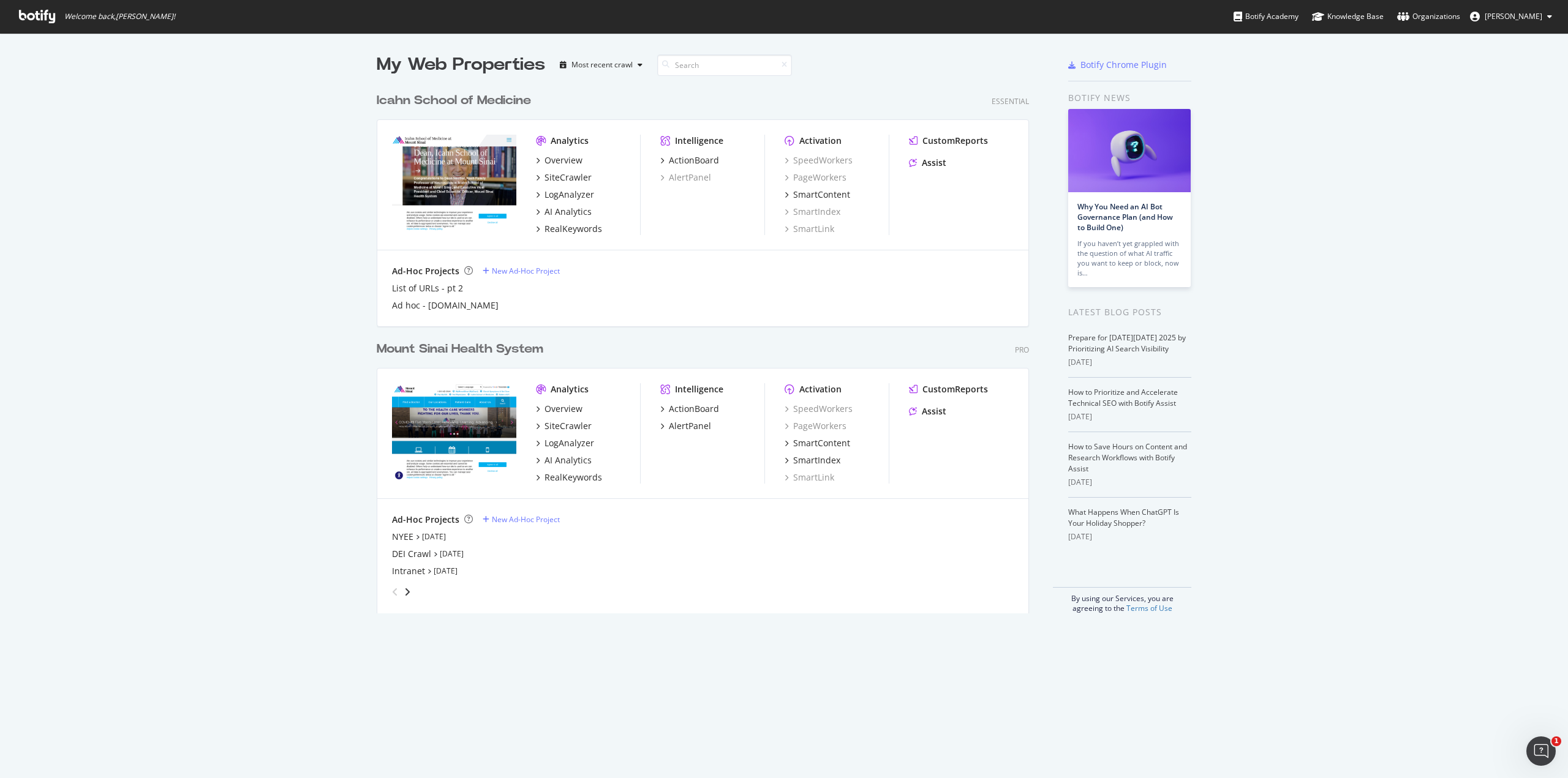
scroll to position [769, 1549]
click at [405, 594] on icon "angle-right" at bounding box center [407, 592] width 6 height 9
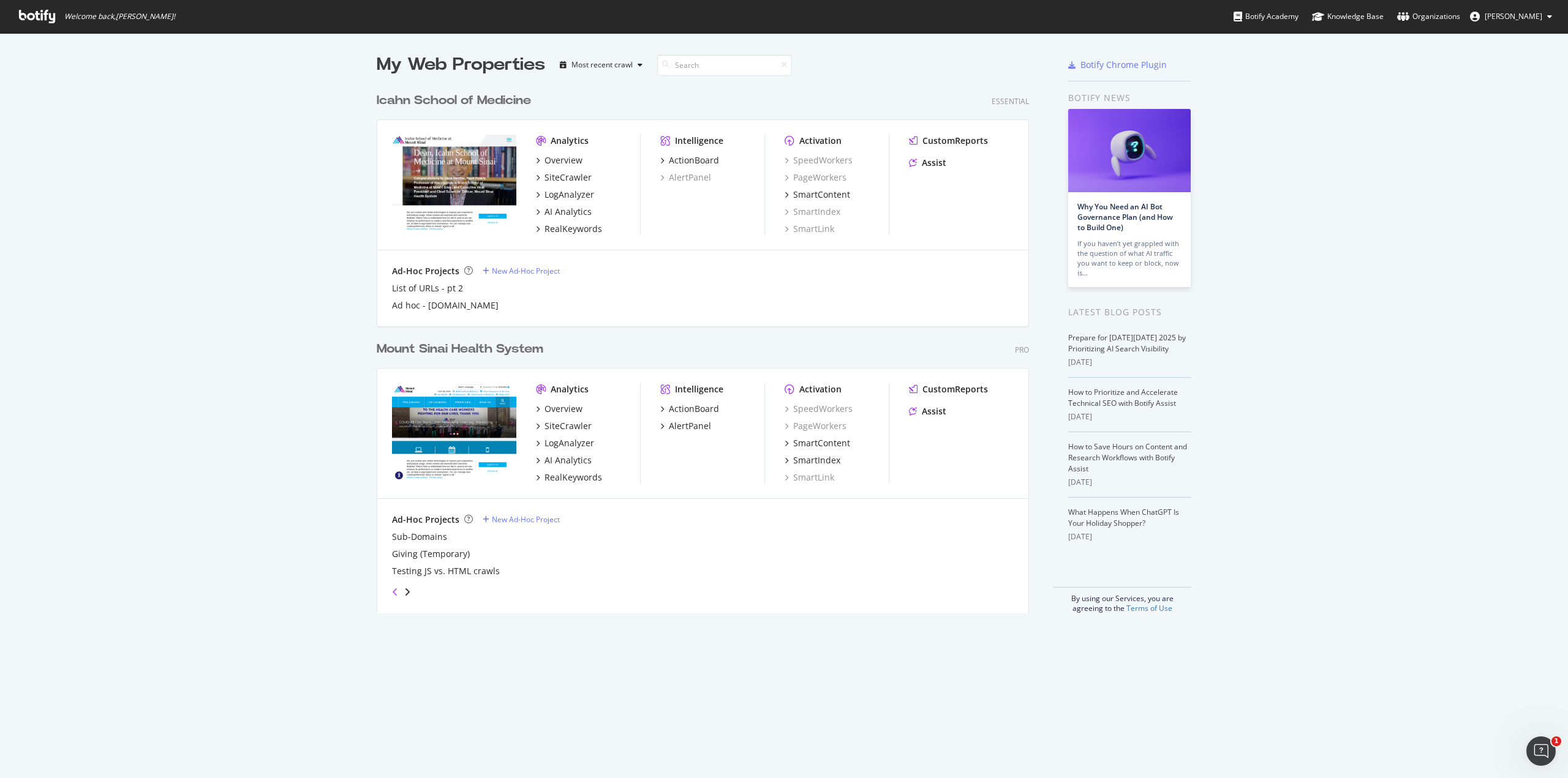
click at [392, 593] on icon "angle-left" at bounding box center [395, 592] width 6 height 9
click at [525, 538] on div "MSH | Full Site Audit (excl. News/Press & Profiles)" at bounding box center [494, 536] width 203 height 12
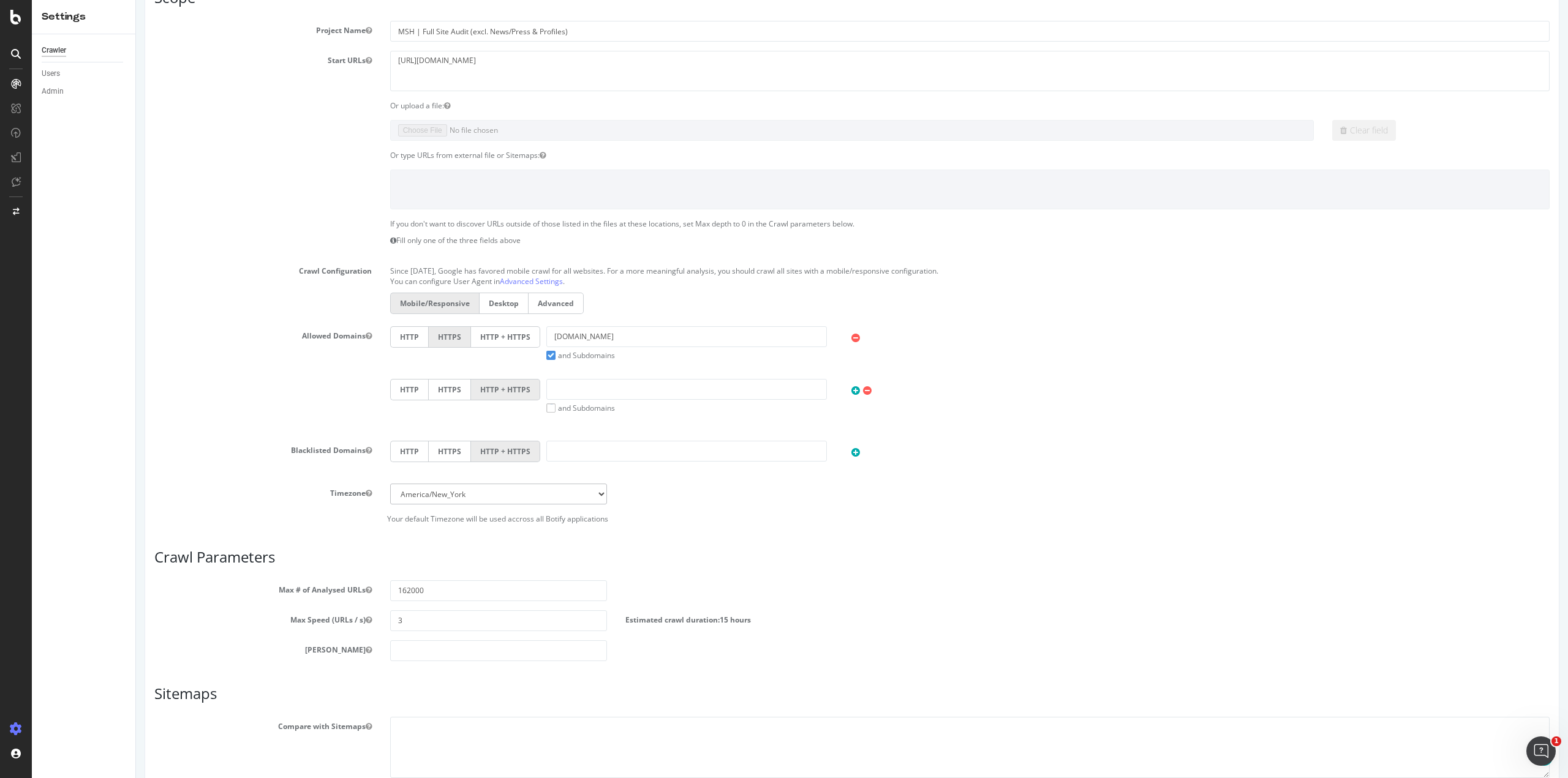
scroll to position [310, 0]
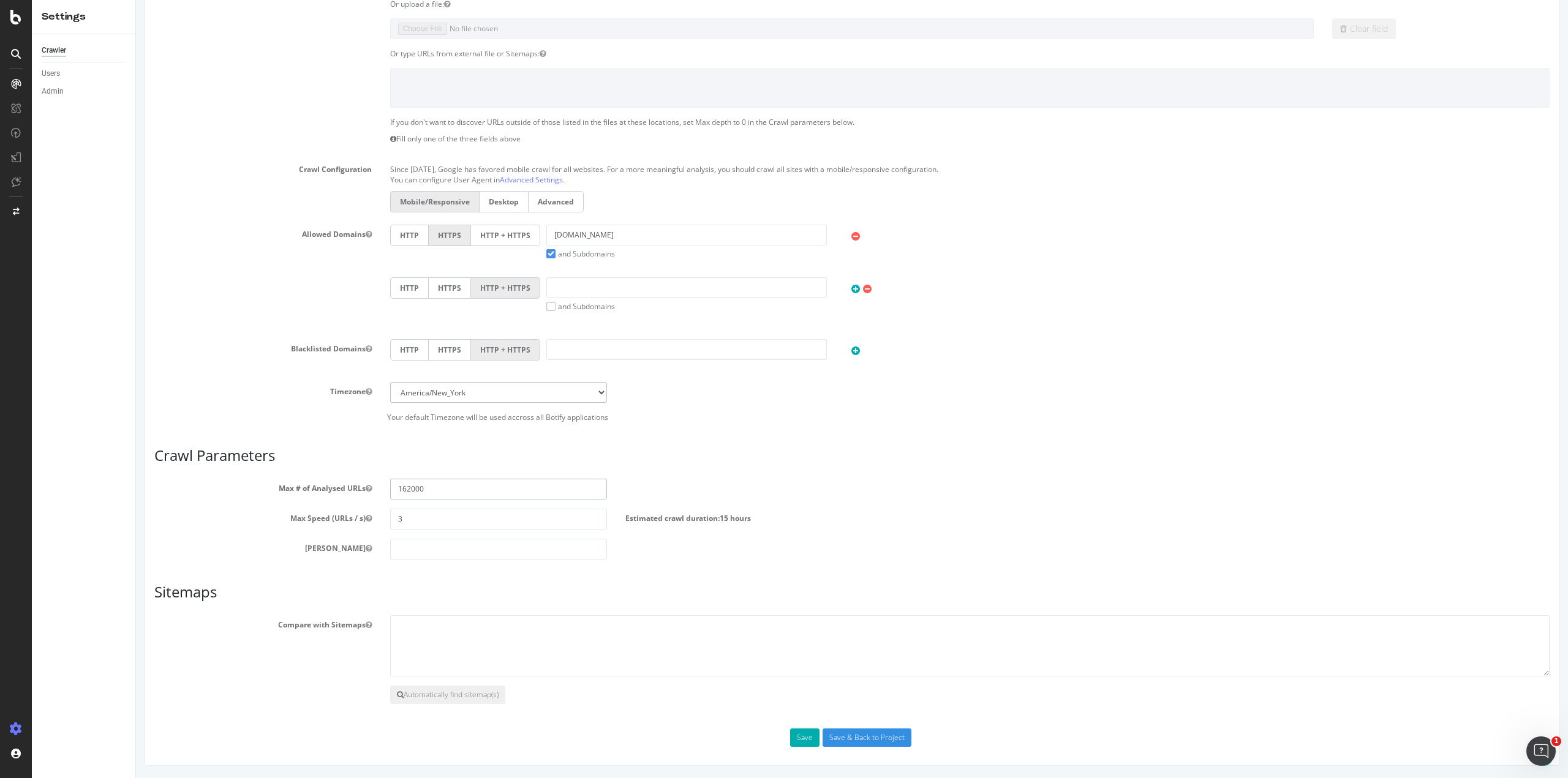
drag, startPoint x: 439, startPoint y: 489, endPoint x: 290, endPoint y: 480, distance: 149.3
click at [290, 480] on div "Max # of Analysed URLs 162000" at bounding box center [852, 489] width 1414 height 21
type input "500000"
click at [558, 599] on h3 "Sitemaps" at bounding box center [852, 592] width 1395 height 16
click at [840, 740] on input "Save & Back to Project" at bounding box center [867, 737] width 89 height 18
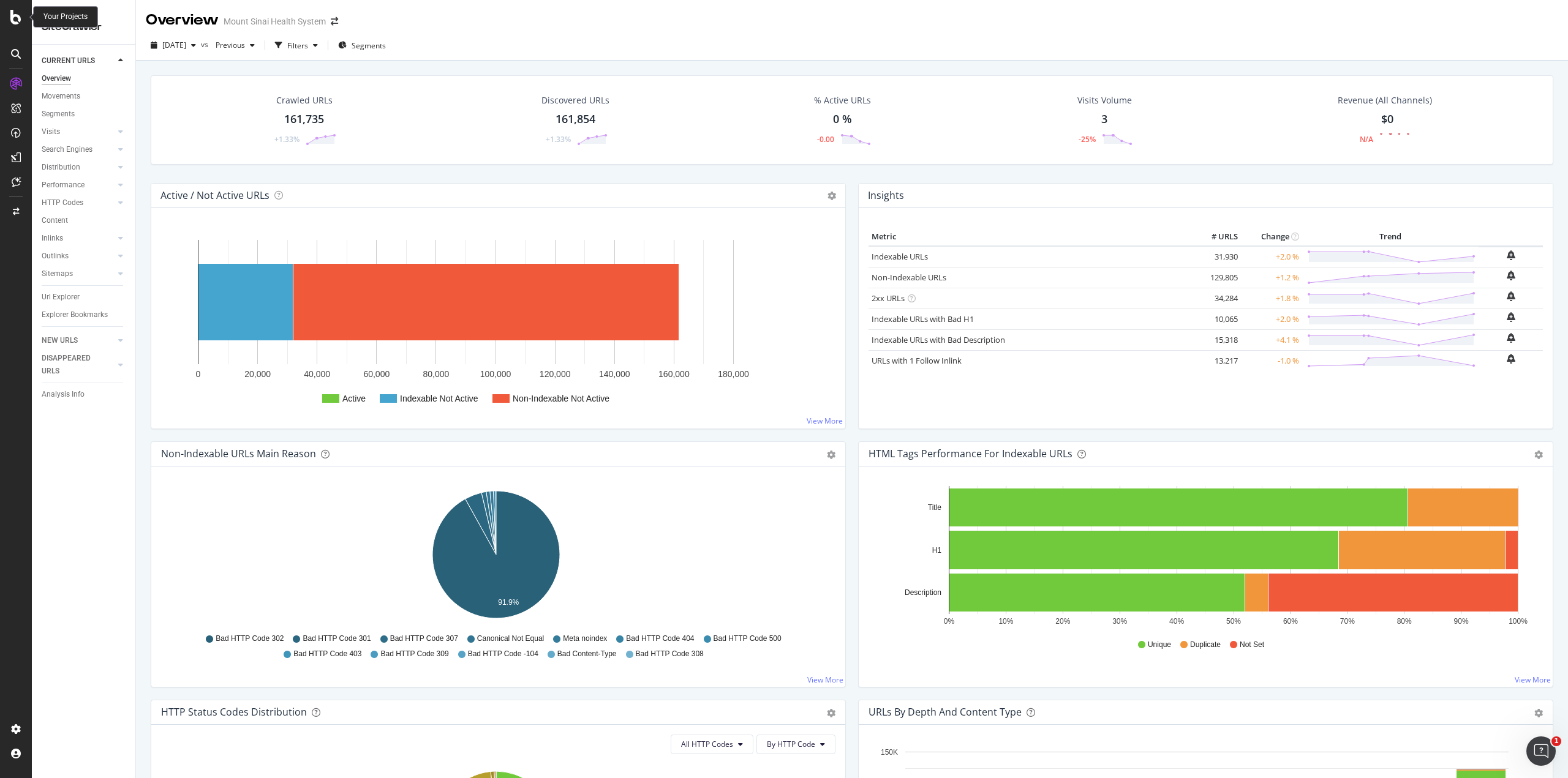
click at [14, 13] on icon at bounding box center [16, 17] width 11 height 15
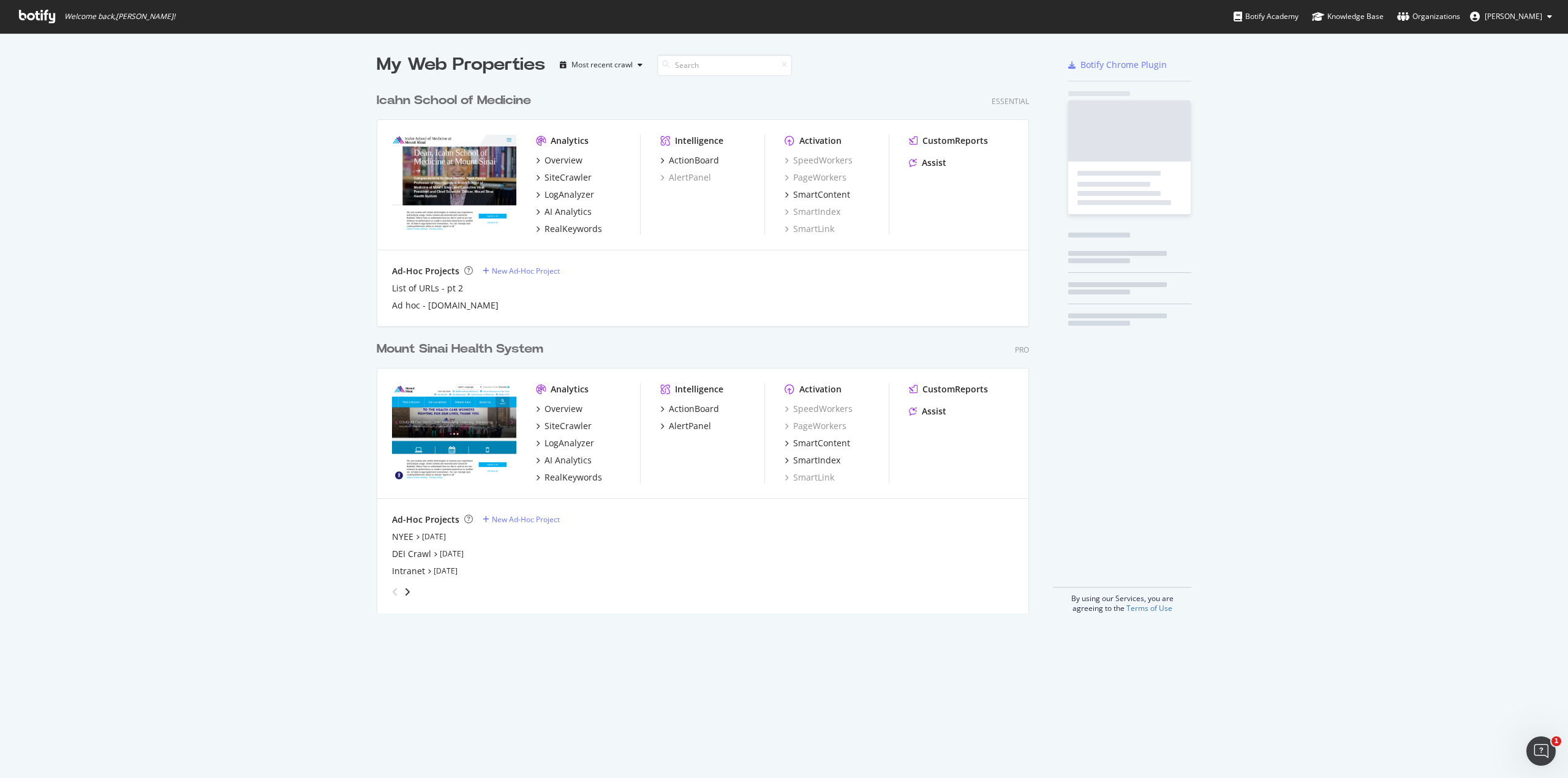
scroll to position [769, 1549]
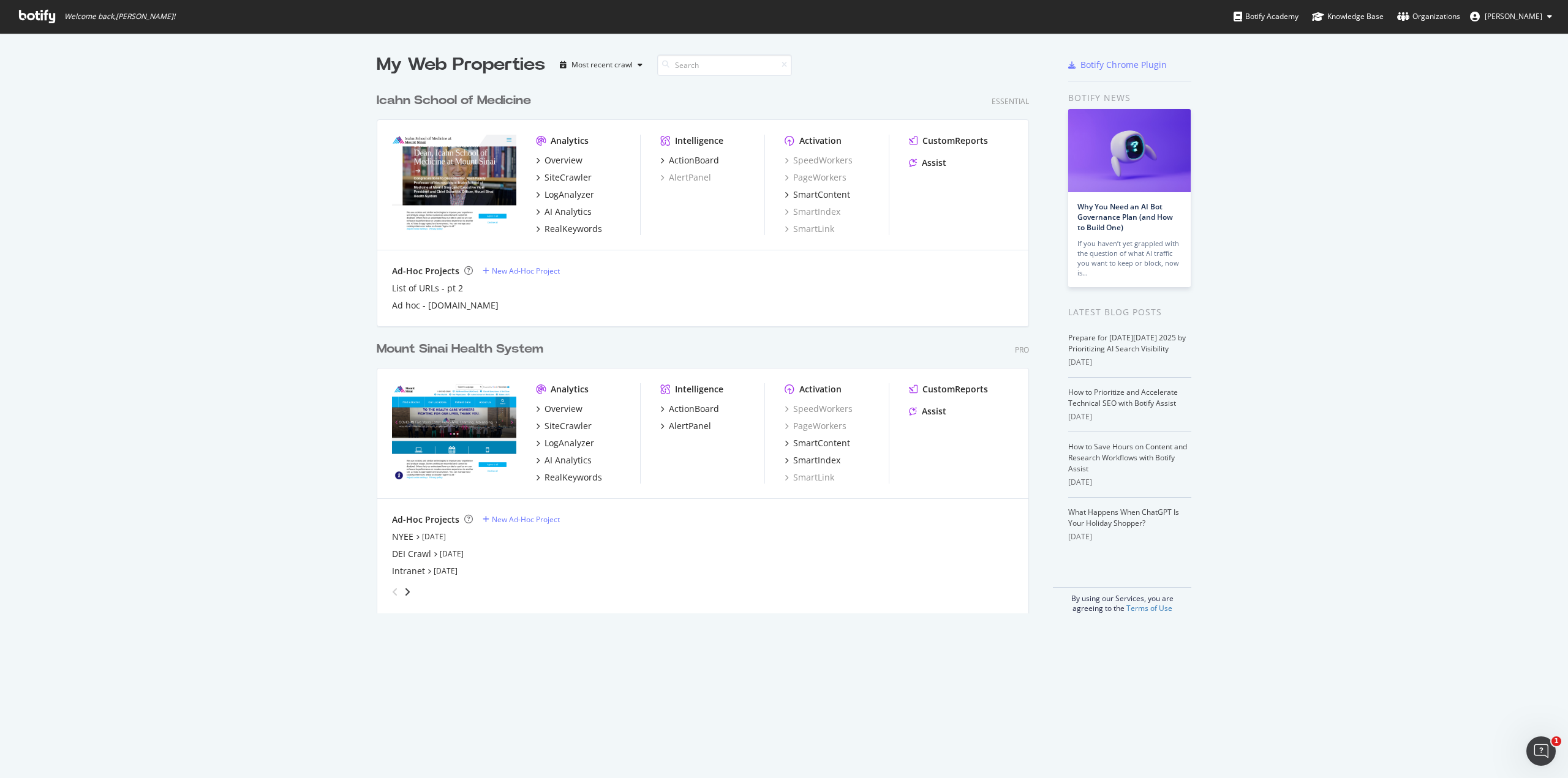
click at [407, 590] on div "grid" at bounding box center [699, 589] width 626 height 25
click at [405, 592] on icon "angle-right" at bounding box center [407, 592] width 6 height 9
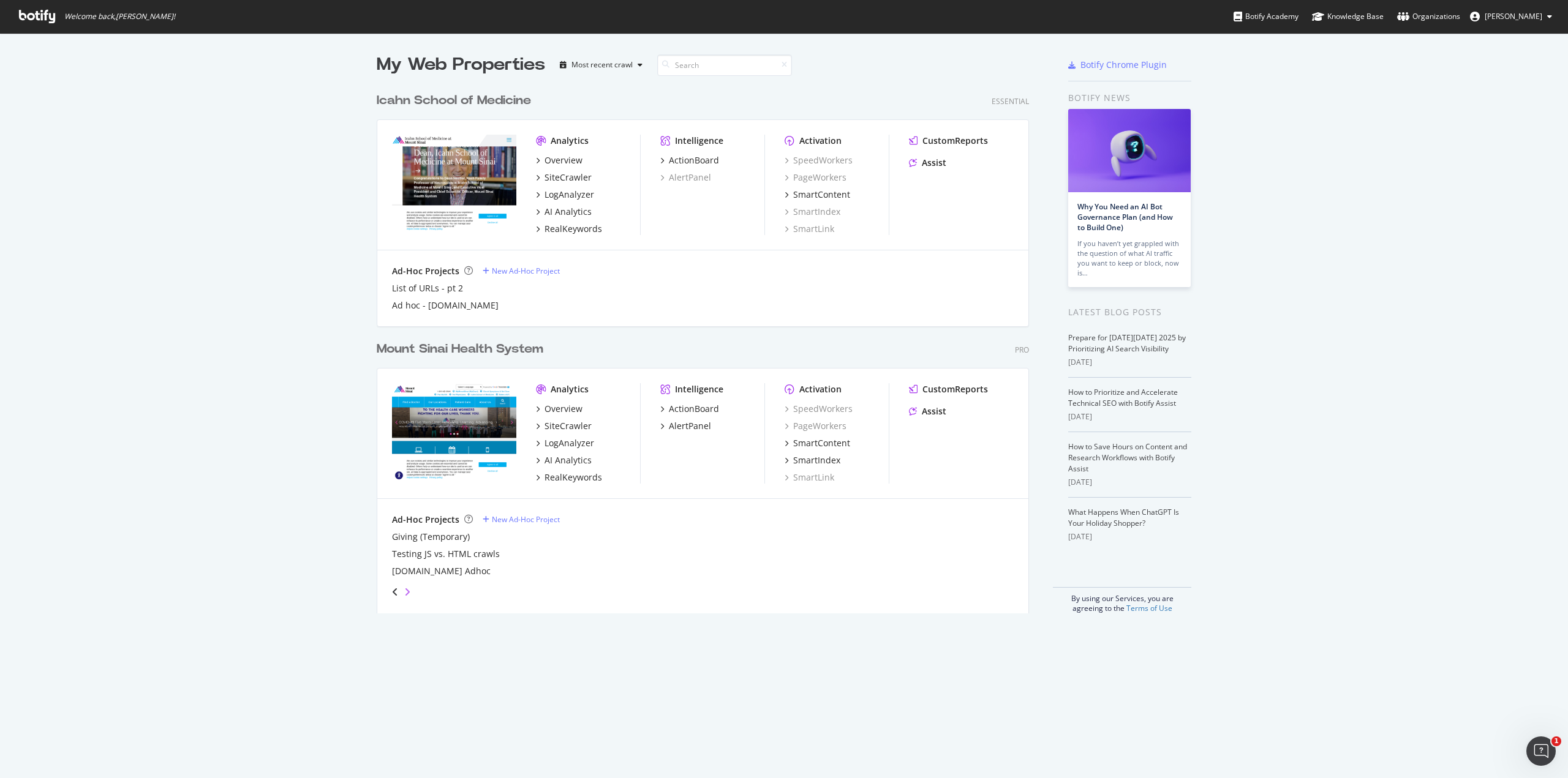
click at [405, 593] on icon "angle-right" at bounding box center [407, 592] width 6 height 9
click at [387, 595] on div "angle-left" at bounding box center [394, 592] width 16 height 20
click at [405, 588] on icon "angle-right" at bounding box center [407, 592] width 6 height 9
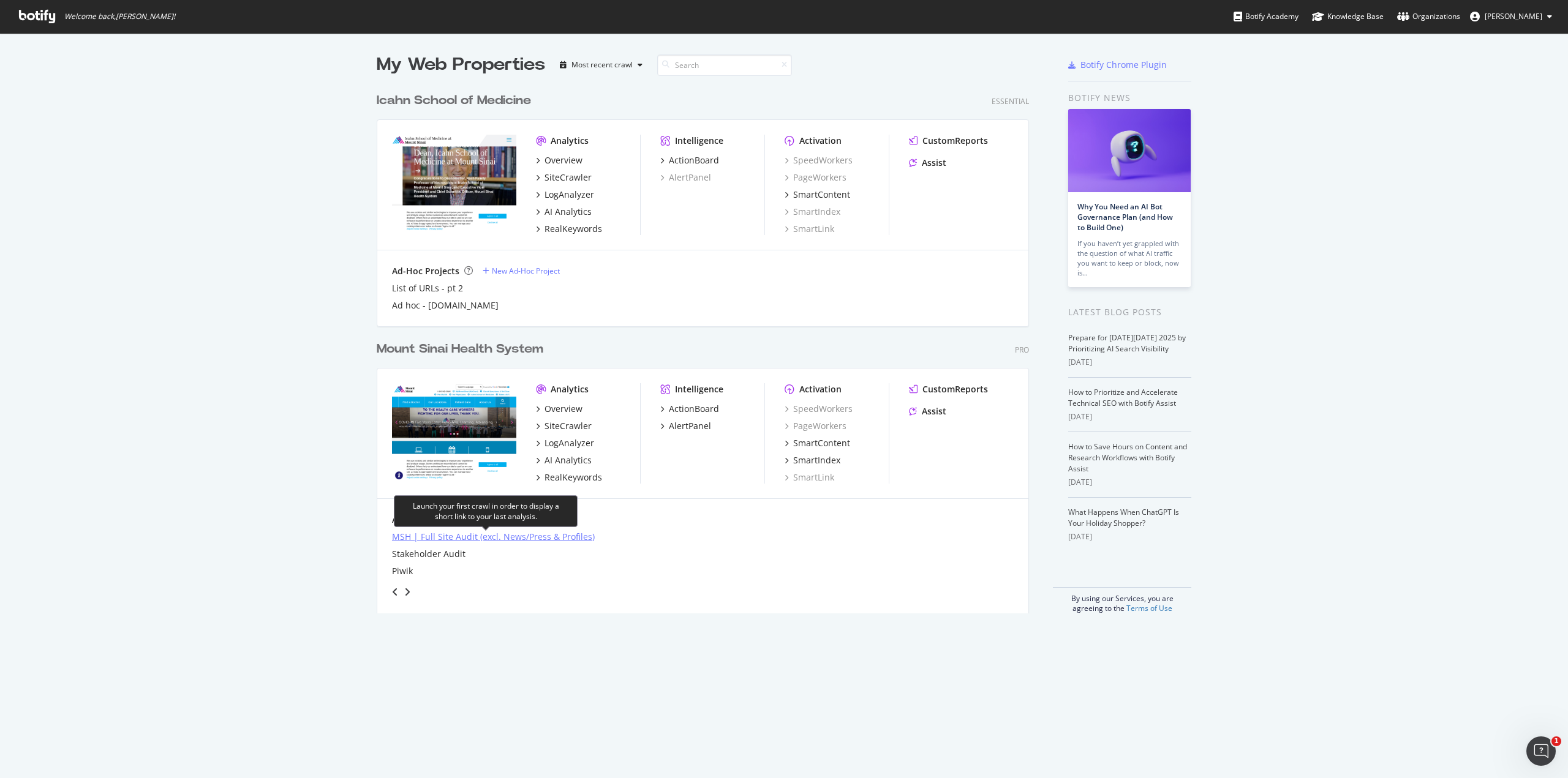
click at [532, 539] on div "MSH | Full Site Audit (excl. News/Press & Profiles)" at bounding box center [494, 536] width 203 height 12
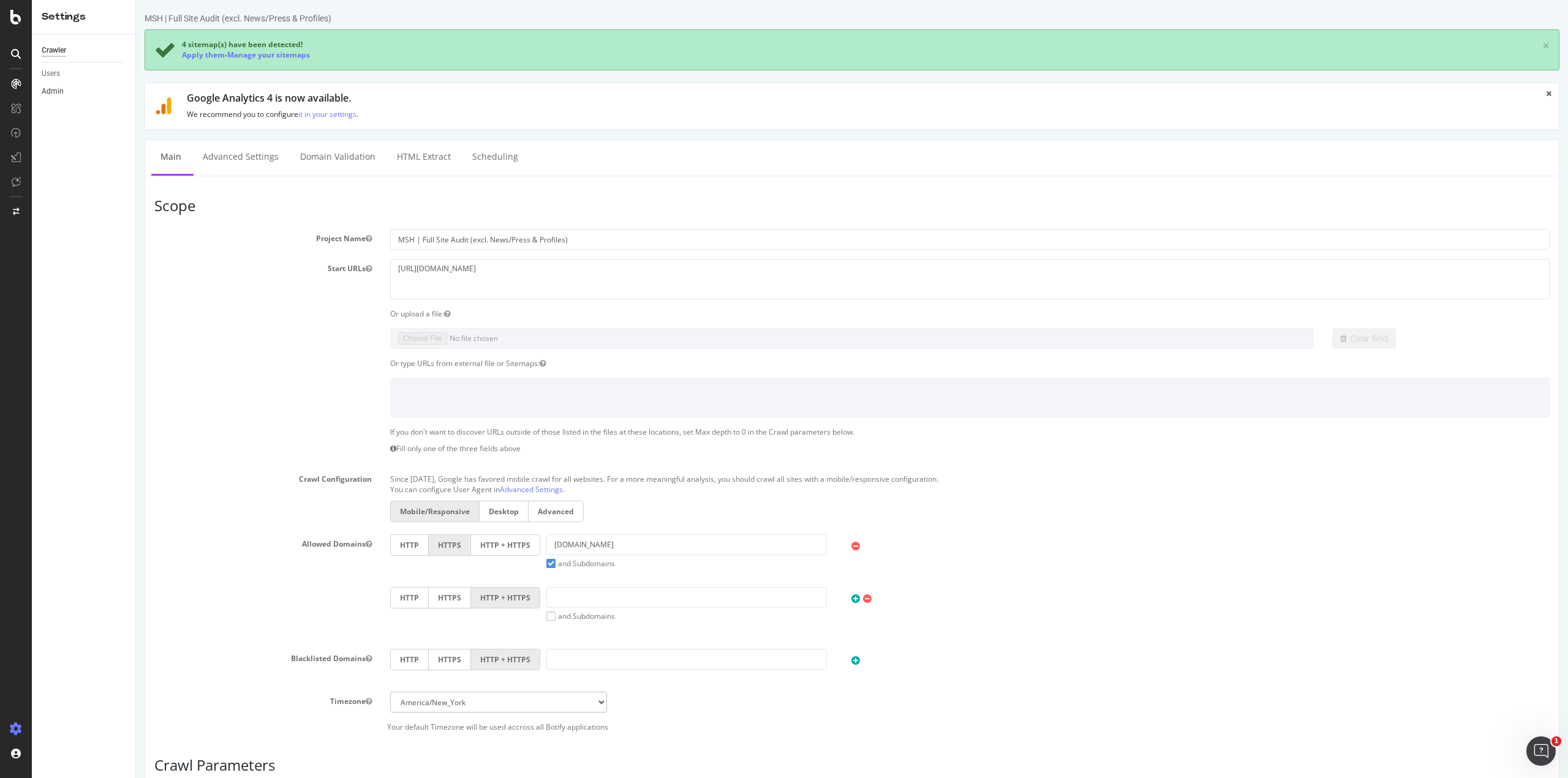
click at [66, 86] on link "Admin" at bounding box center [84, 92] width 85 height 13
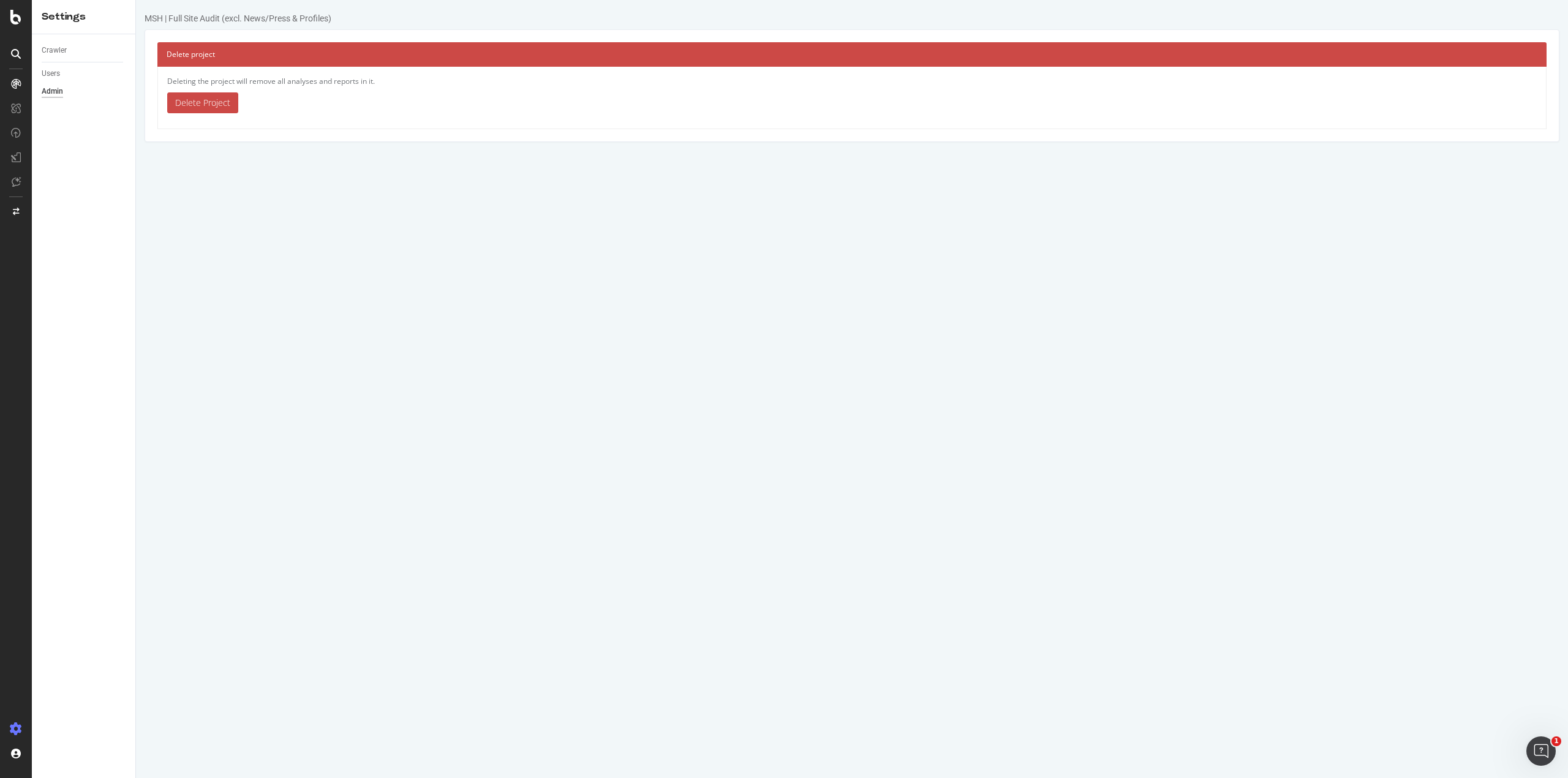
click at [200, 96] on link "Delete Project" at bounding box center [202, 103] width 71 height 21
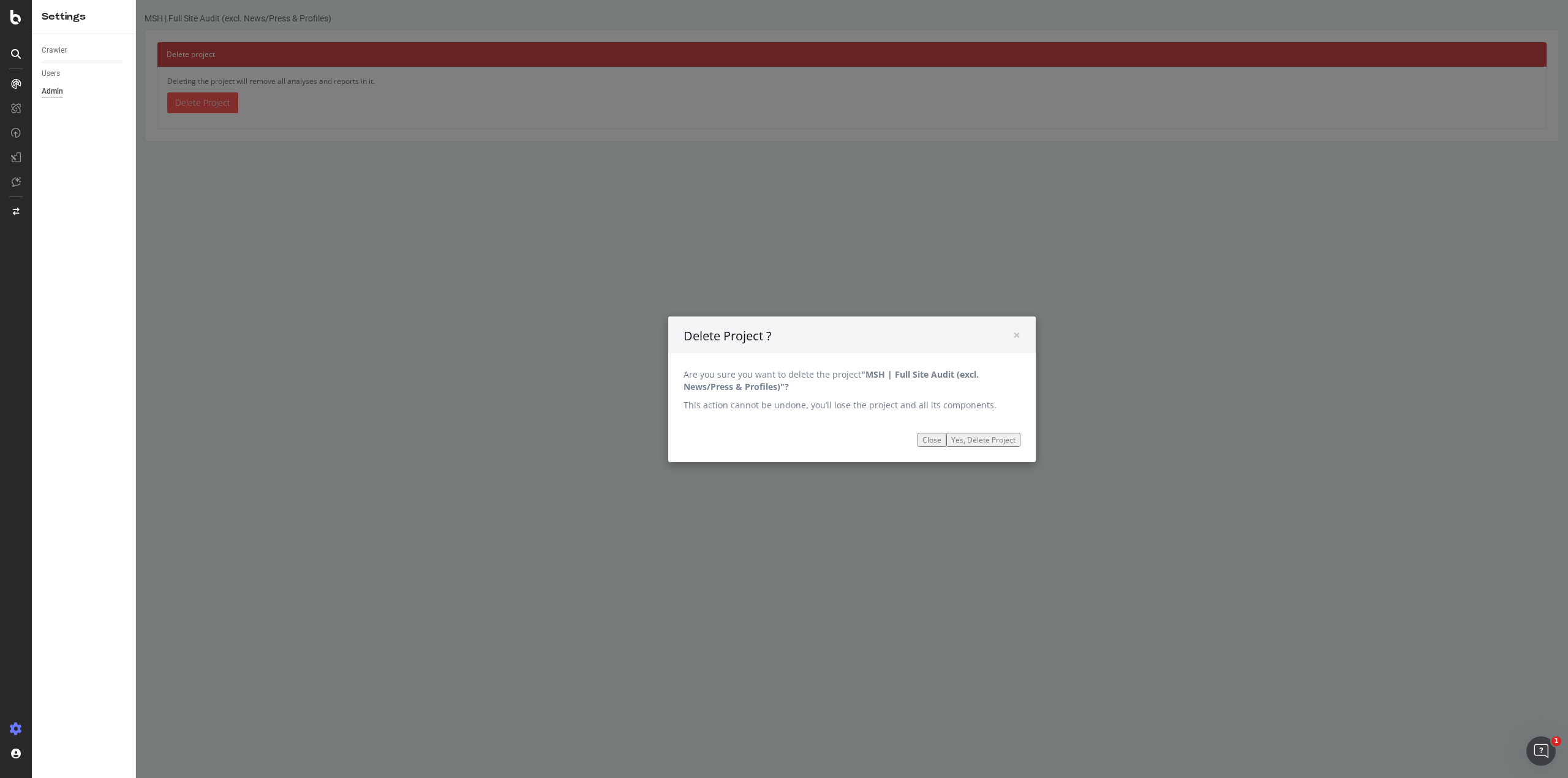
click at [964, 441] on input "Yes, Delete Project" at bounding box center [983, 439] width 74 height 14
